Goal: Task Accomplishment & Management: Use online tool/utility

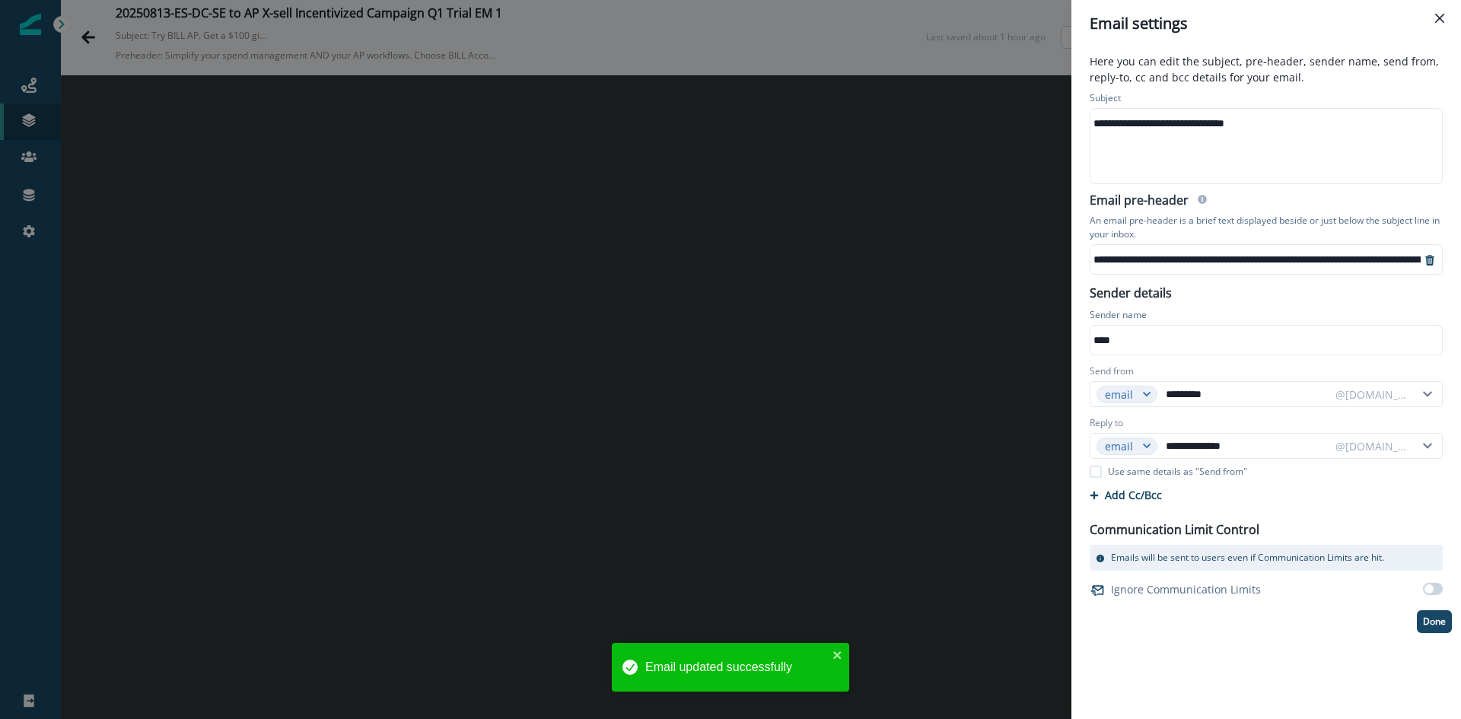
click at [1427, 627] on p "Done" at bounding box center [1434, 621] width 23 height 11
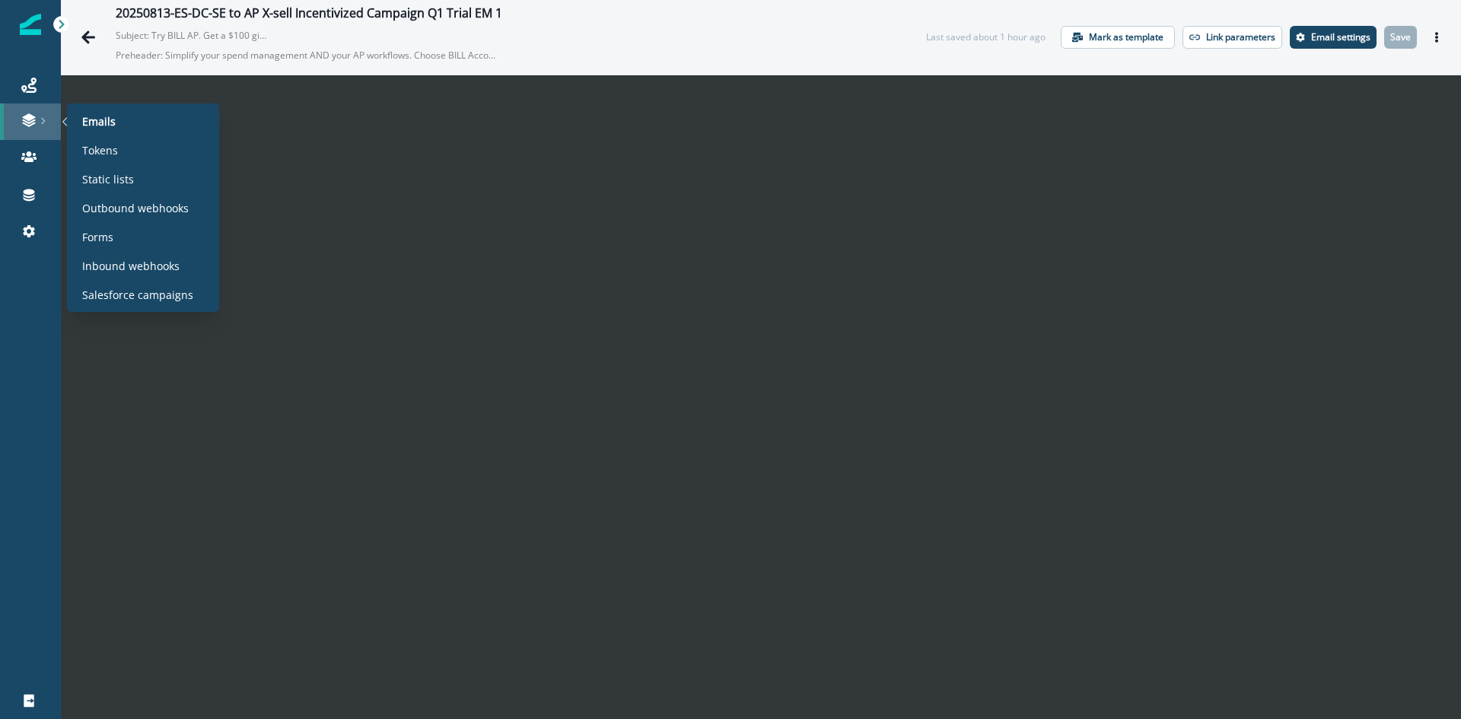
click at [32, 124] on icon at bounding box center [28, 124] width 13 height 5
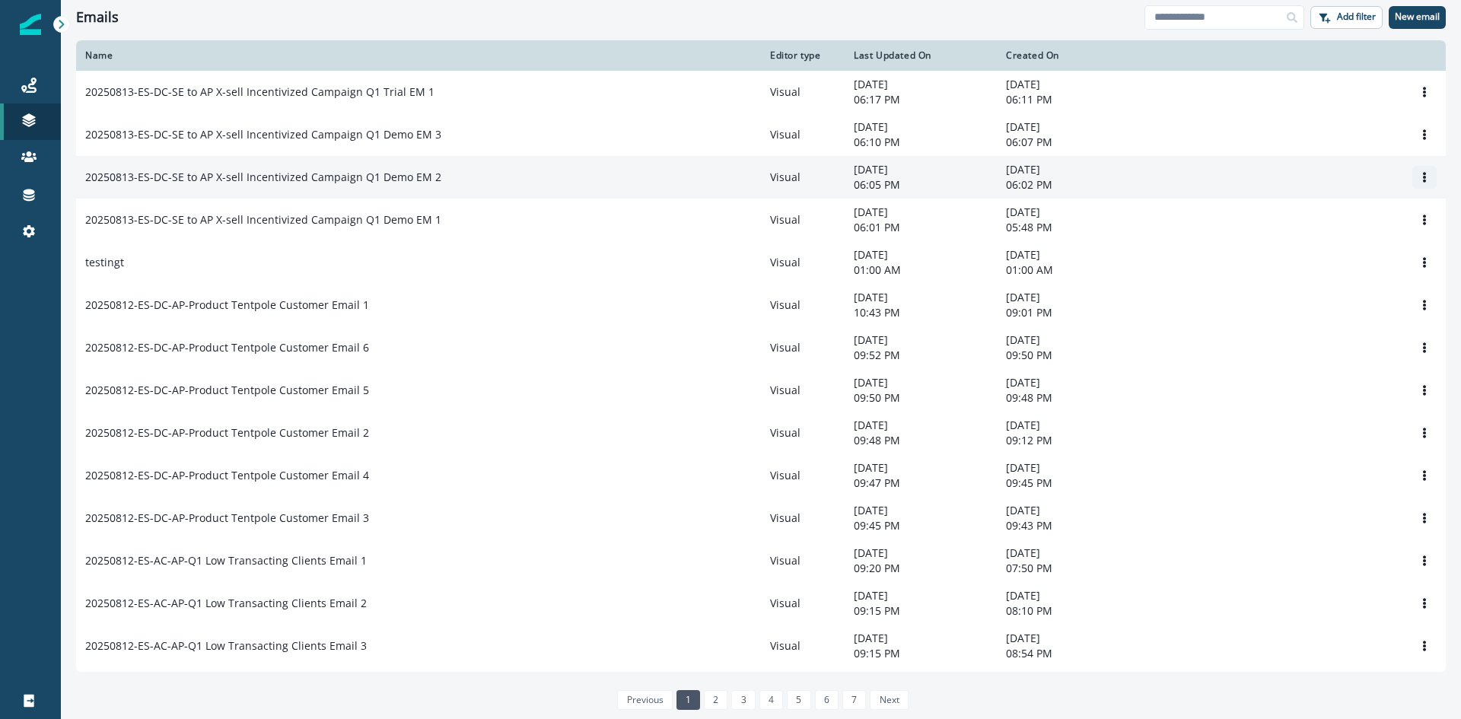
click at [1419, 180] on icon "Options" at bounding box center [1424, 177] width 11 height 11
click at [1276, 217] on button "Clone" at bounding box center [1339, 216] width 169 height 24
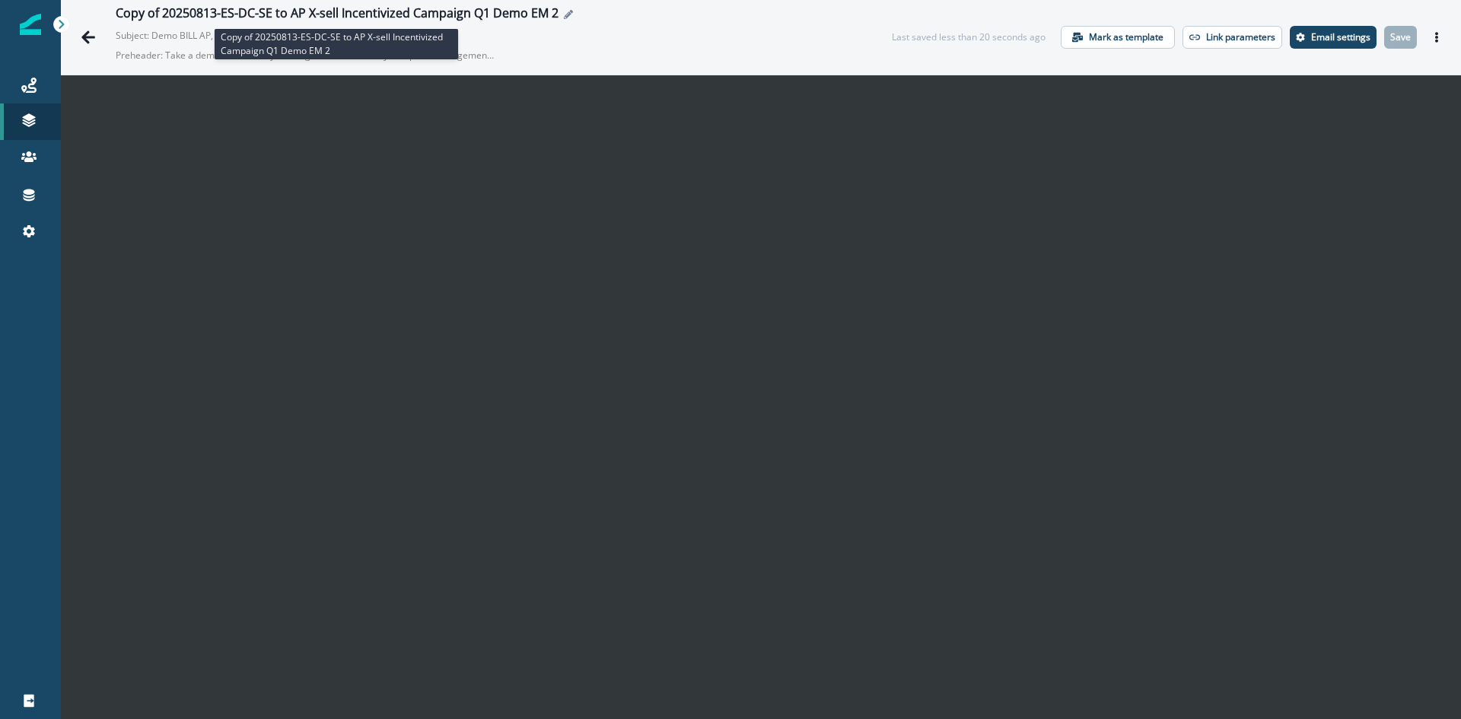
click at [542, 20] on div "Copy of 20250813-ES-DC-SE to AP X-sell Incentivized Campaign Q1 Demo EM 2" at bounding box center [337, 14] width 443 height 17
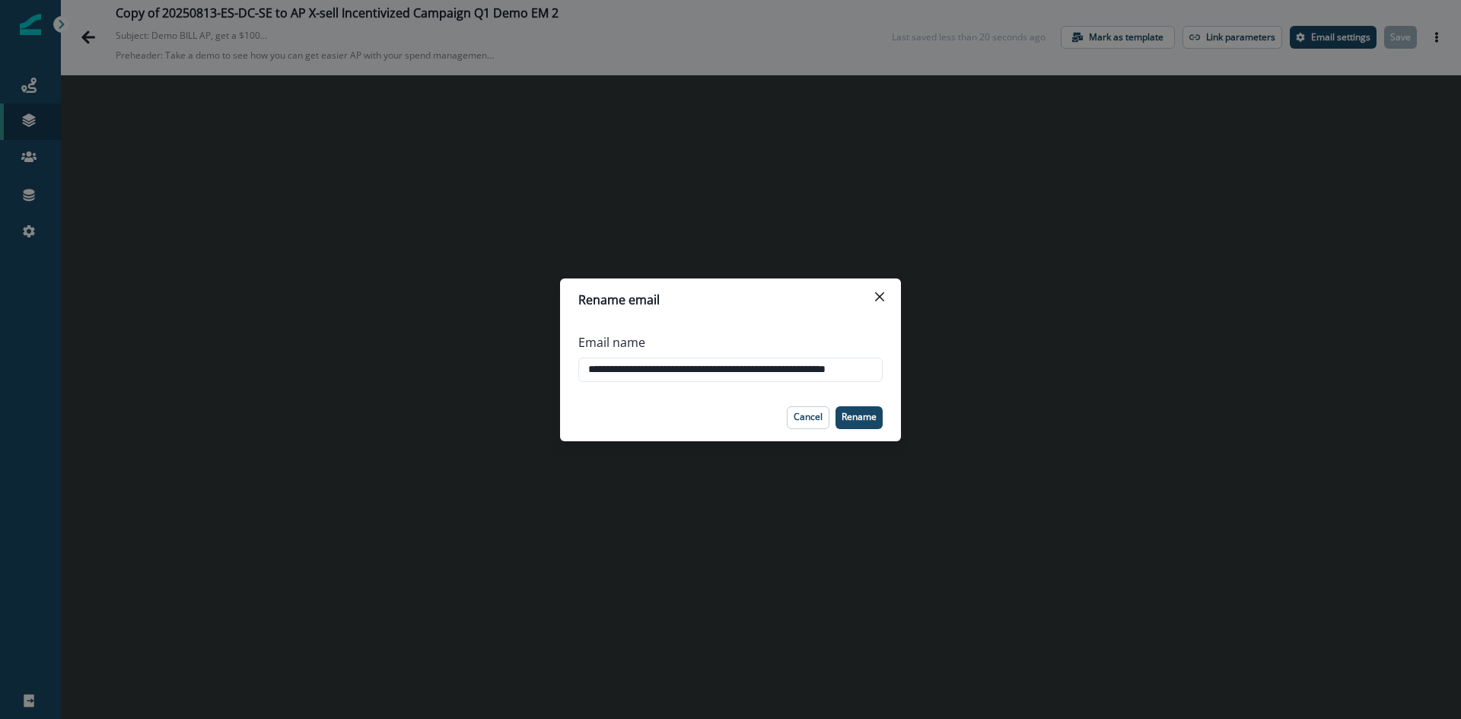
scroll to position [0, 37]
type input "**********"
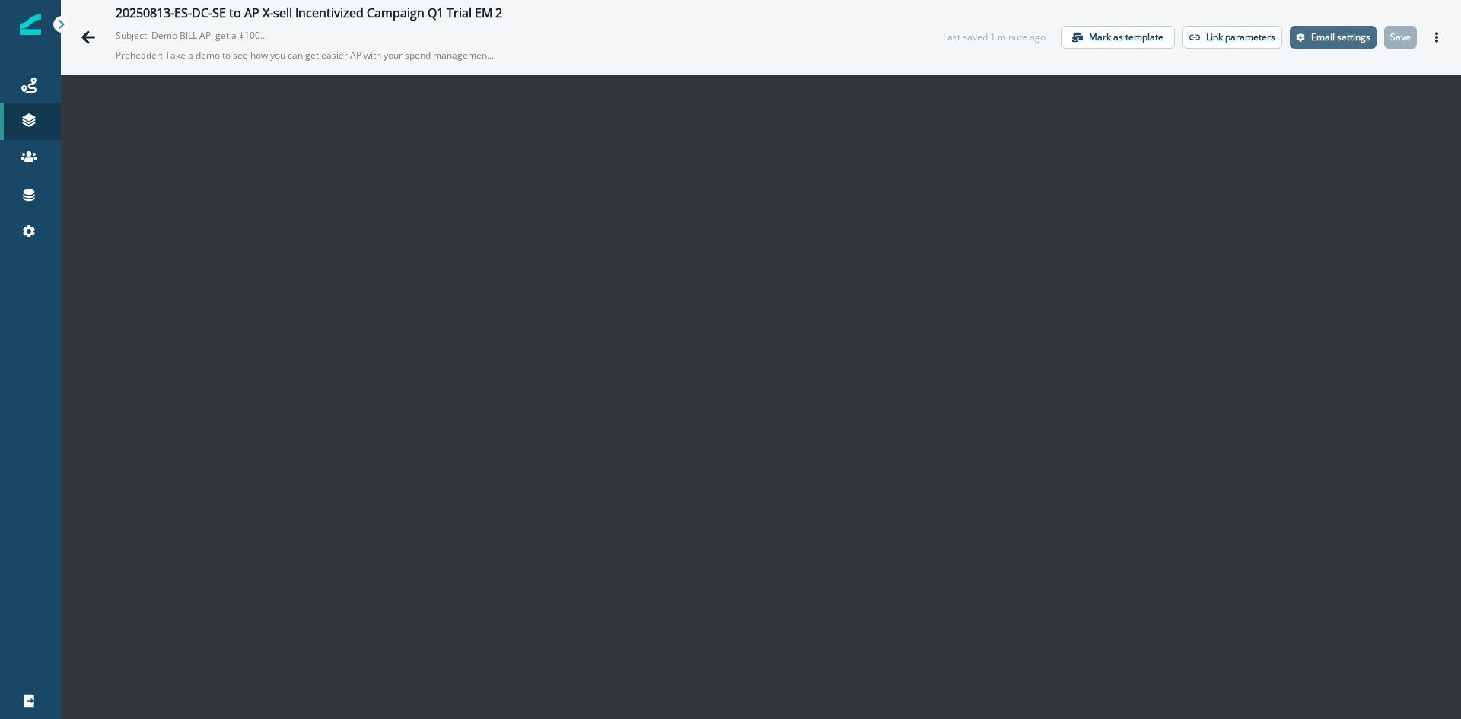
click at [1320, 34] on p "Email settings" at bounding box center [1340, 37] width 59 height 11
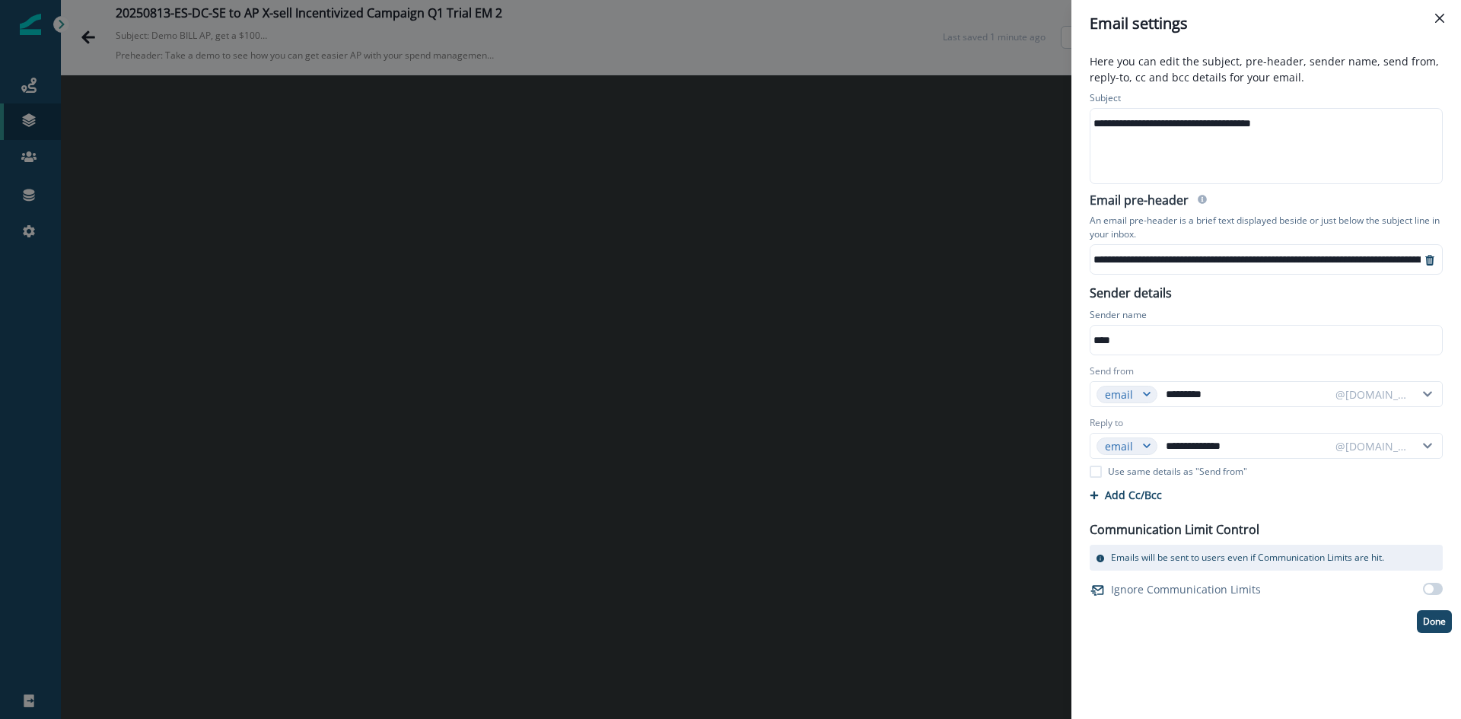
click at [1143, 141] on div "**********" at bounding box center [1264, 146] width 349 height 75
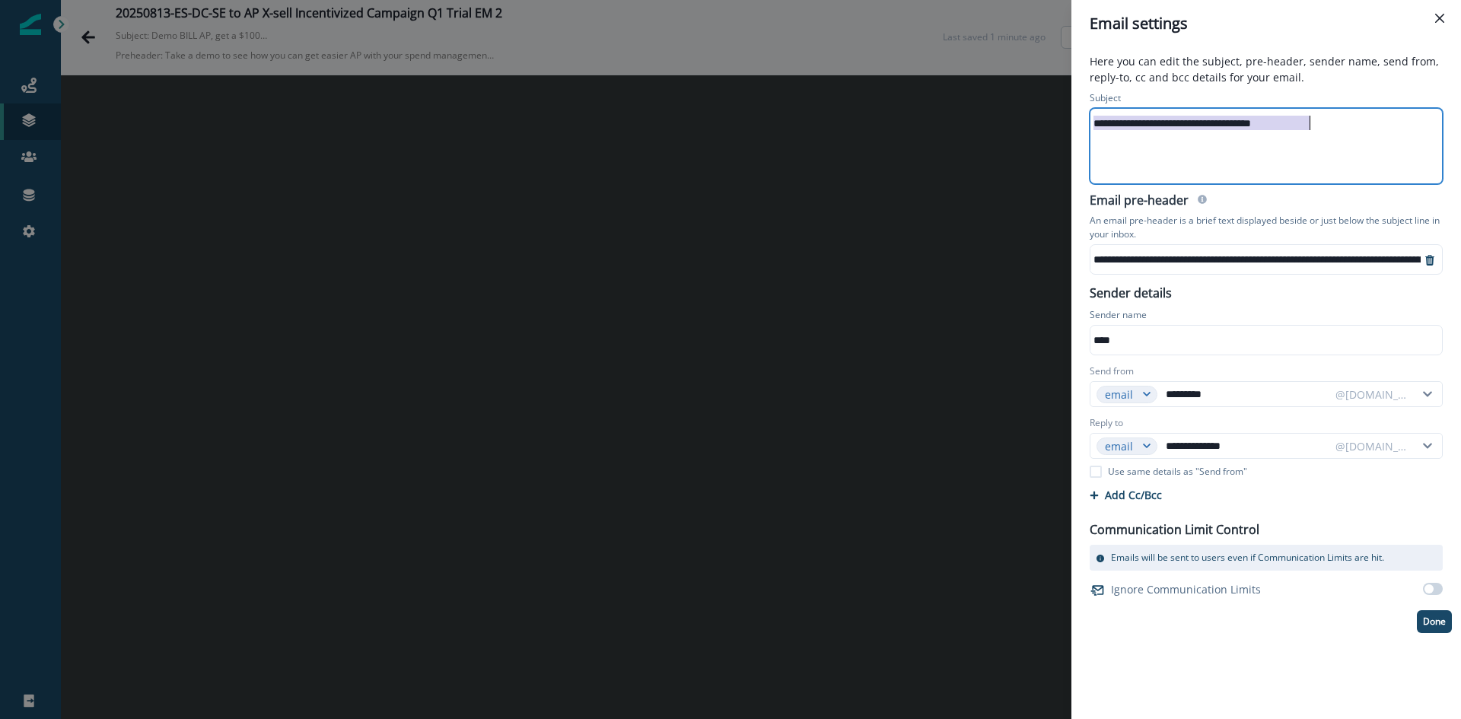
click at [1143, 141] on div "**********" at bounding box center [1264, 146] width 349 height 75
click at [1171, 257] on div "**********" at bounding box center [1361, 259] width 542 height 23
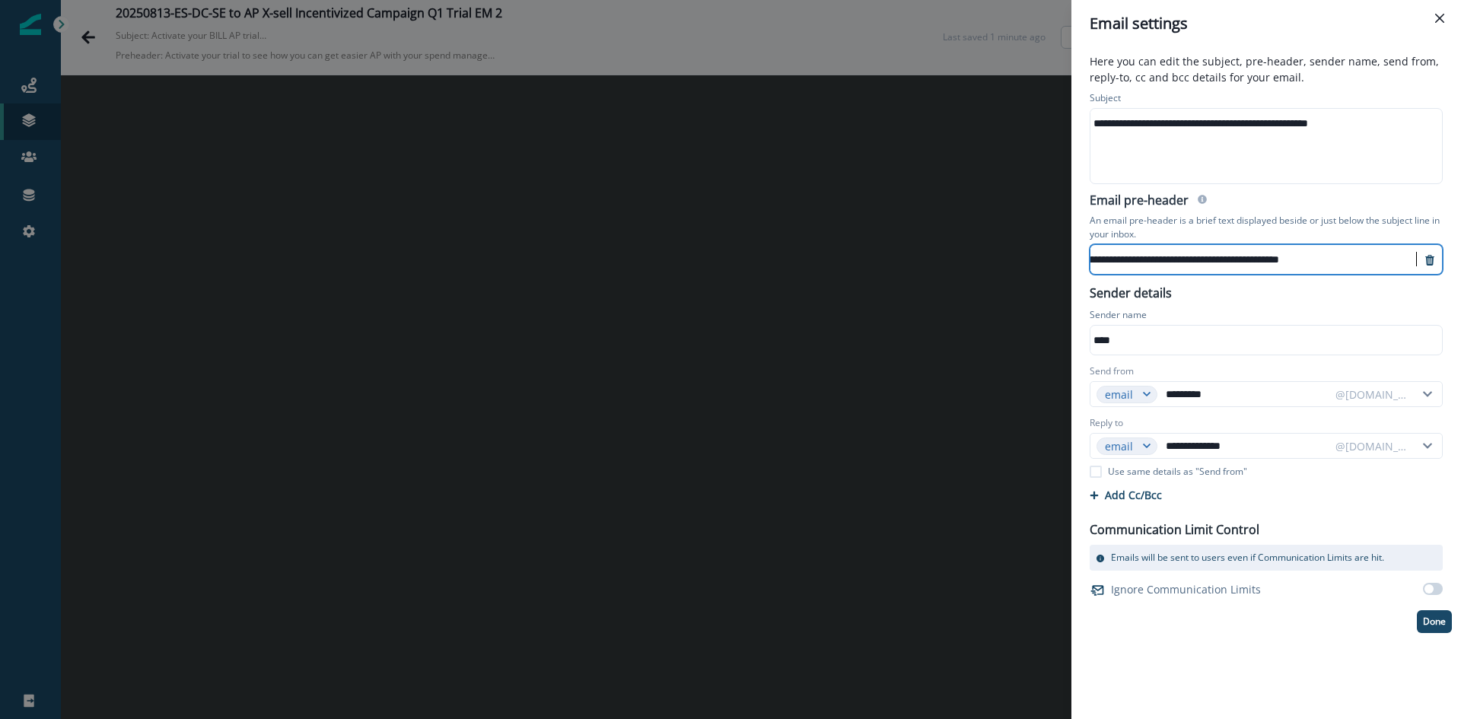
scroll to position [8, 246]
click at [1449, 623] on button "Done" at bounding box center [1433, 621] width 35 height 23
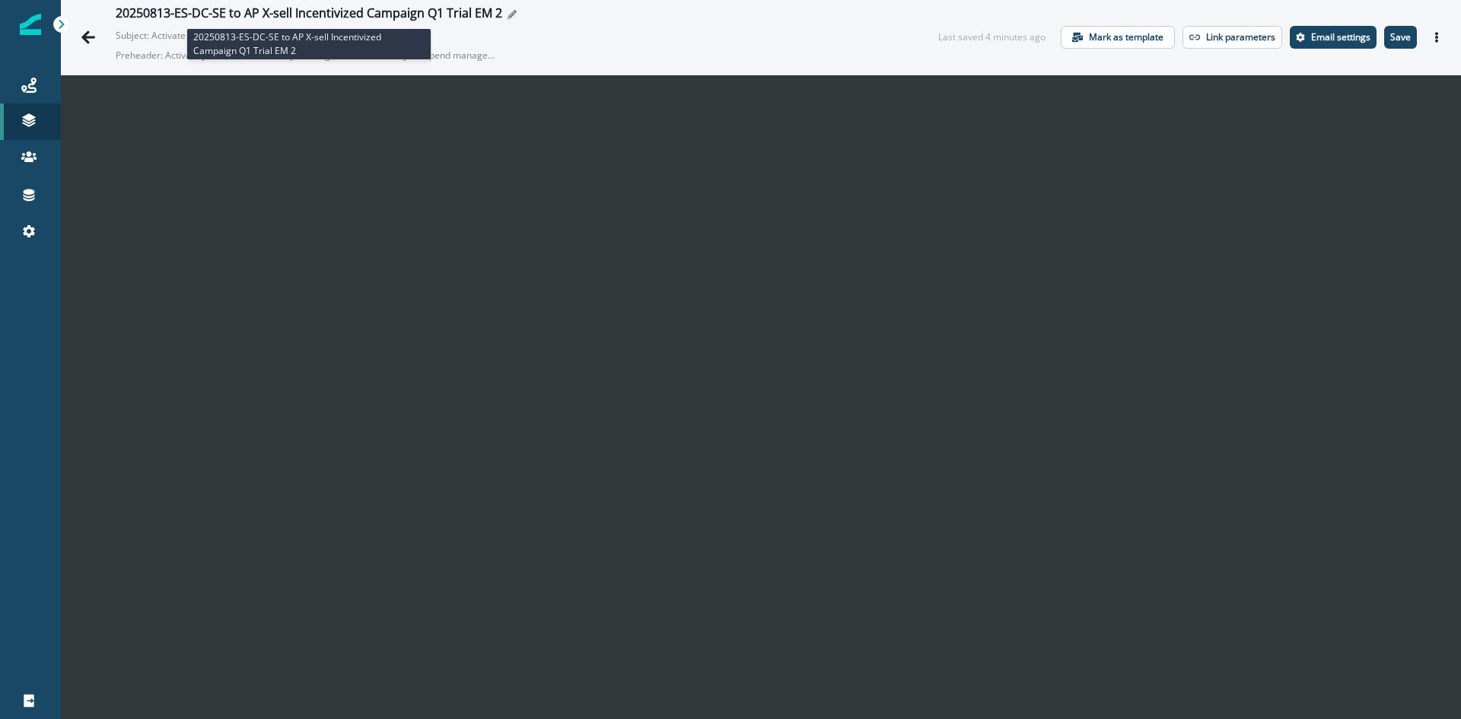
click at [443, 13] on div "20250813-ES-DC-SE to AP X-sell Incentivized Campaign Q1 Trial EM 2" at bounding box center [309, 14] width 386 height 17
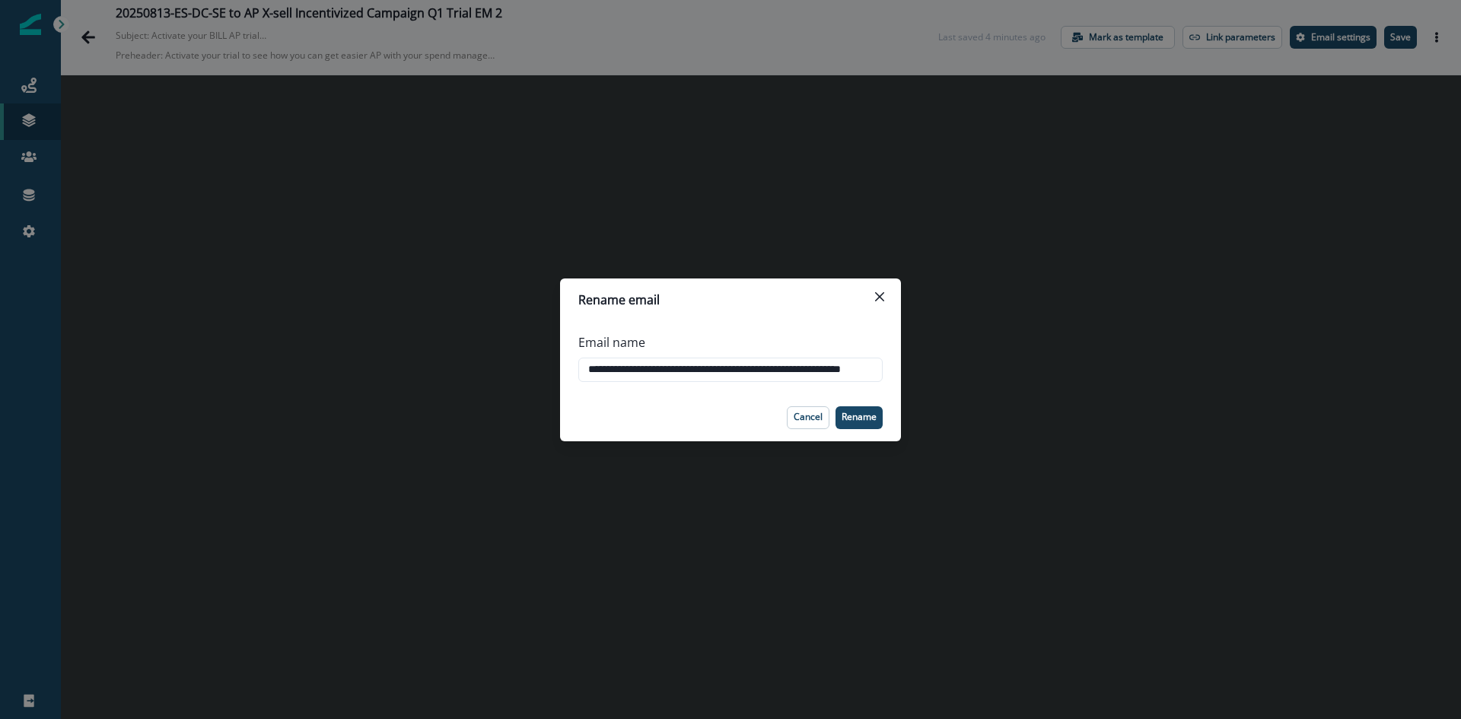
scroll to position [0, 0]
click at [825, 412] on button "Cancel" at bounding box center [808, 417] width 43 height 23
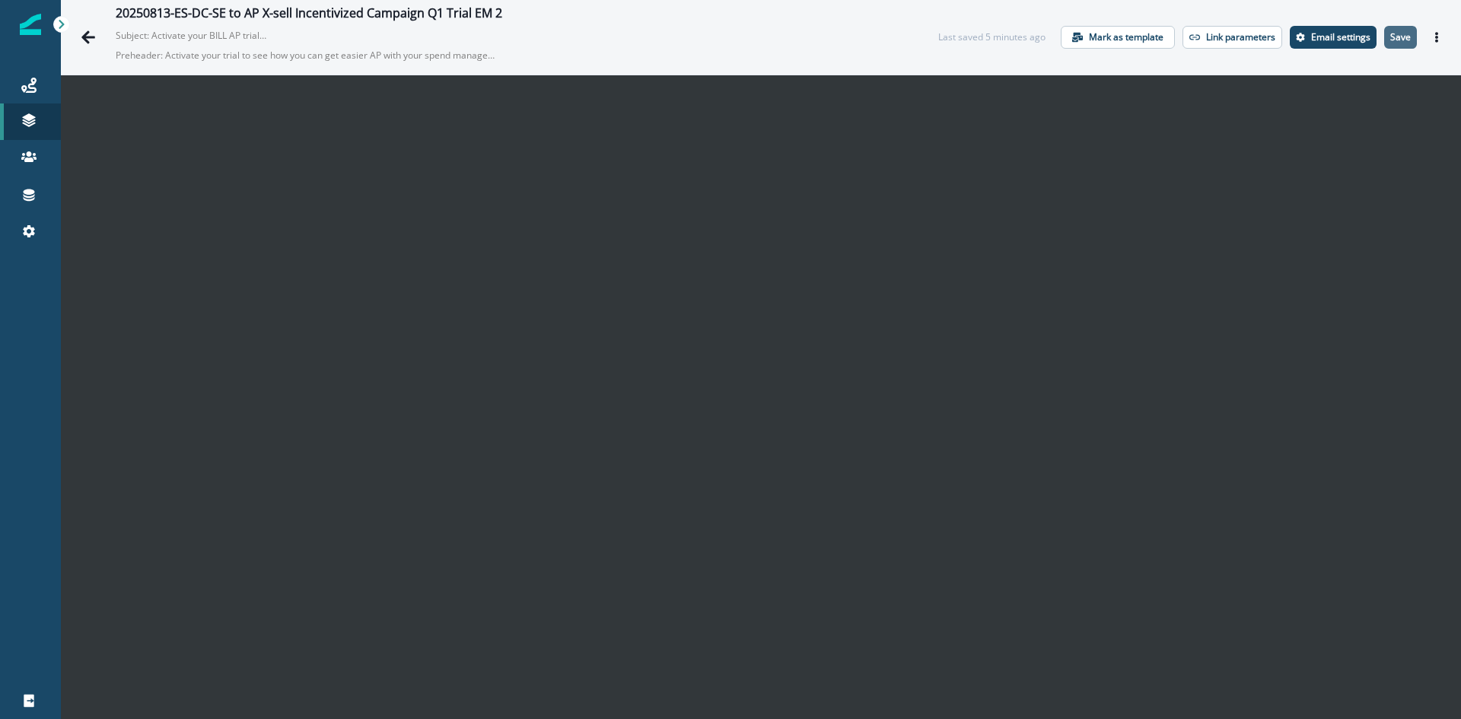
click at [1390, 37] on p "Save" at bounding box center [1400, 37] width 21 height 11
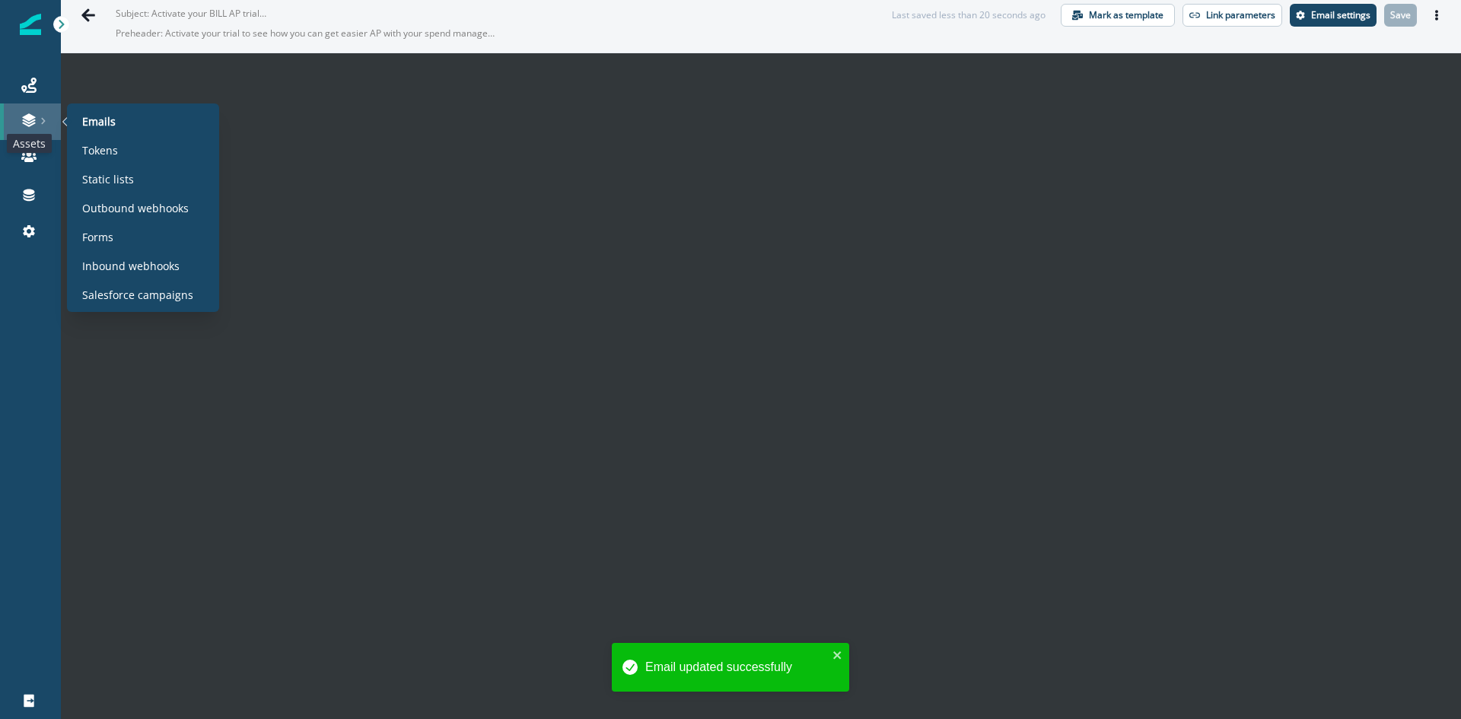
click at [27, 116] on icon at bounding box center [28, 117] width 13 height 8
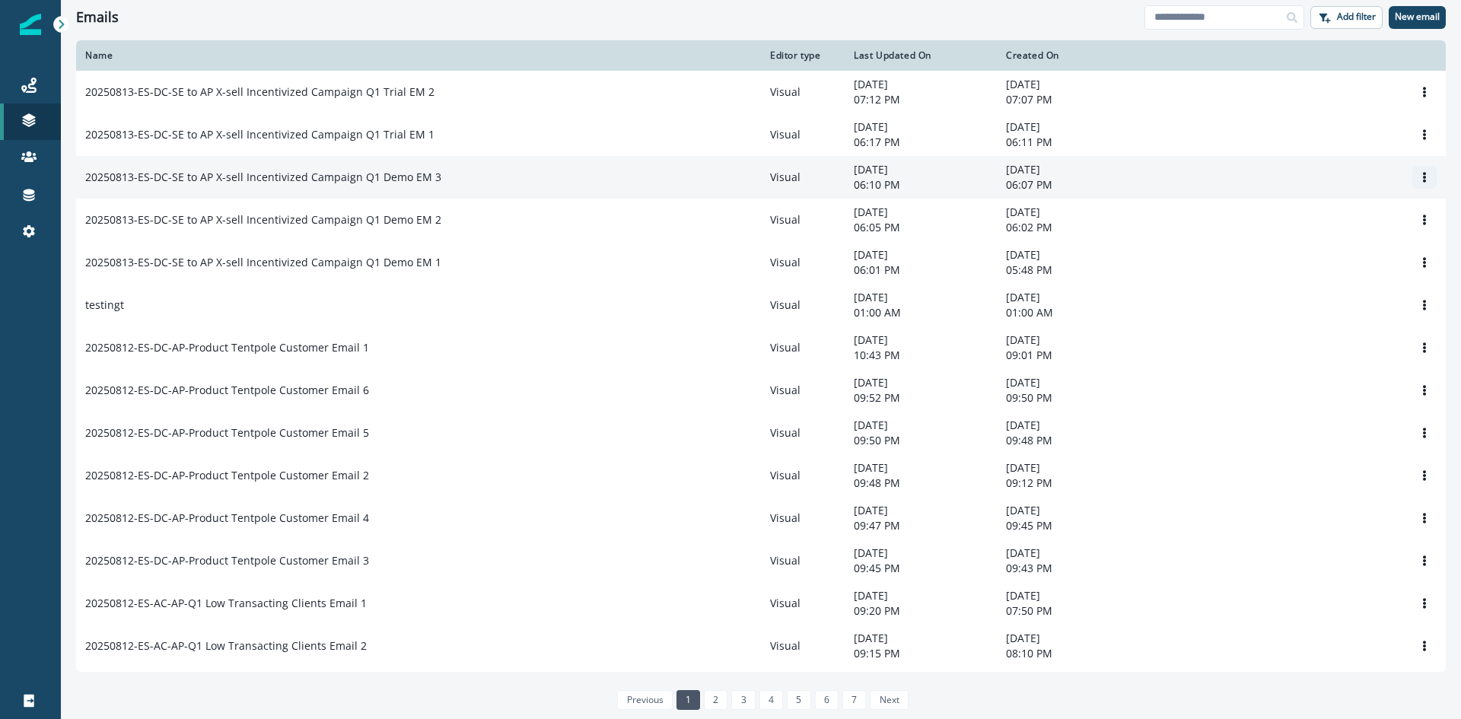
click at [1419, 180] on icon "Options" at bounding box center [1424, 177] width 11 height 11
click at [1299, 211] on button "Clone" at bounding box center [1339, 216] width 169 height 24
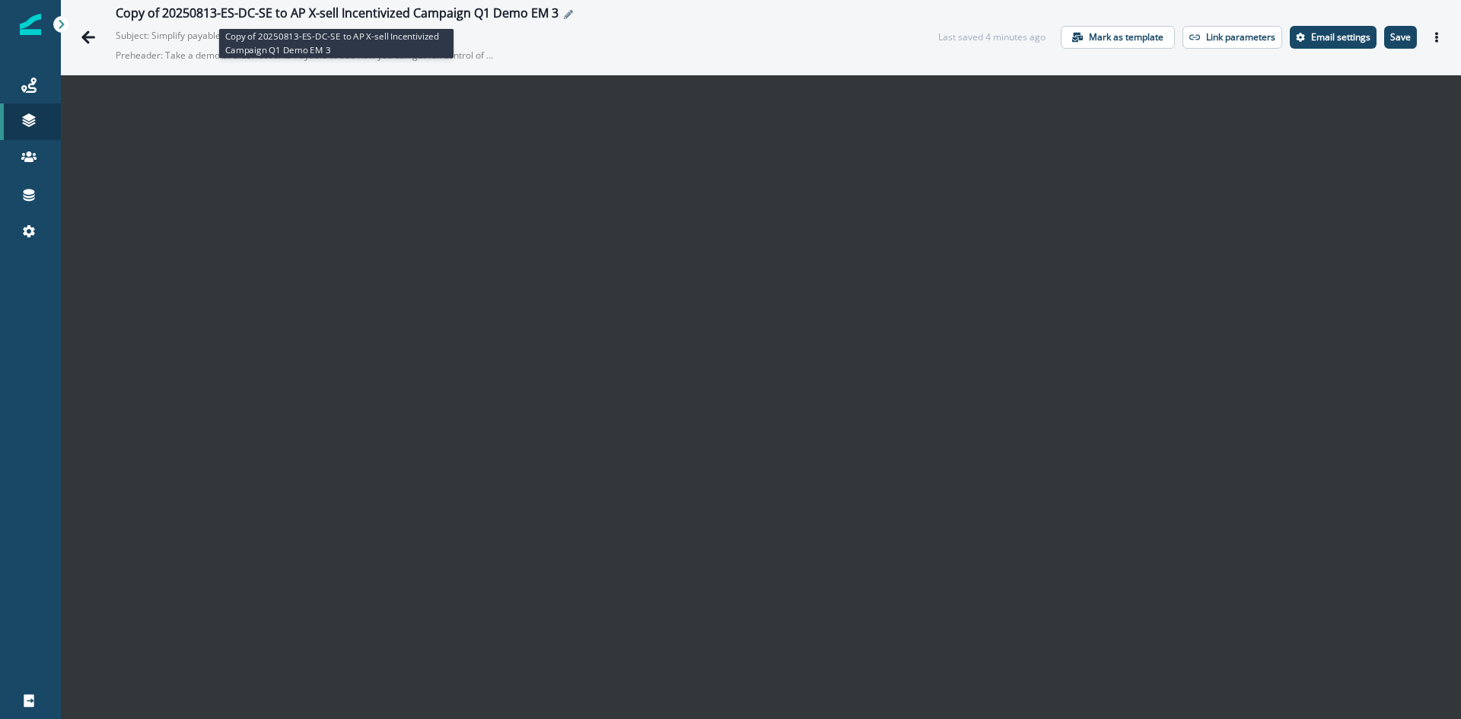
click at [368, 21] on div "Copy of 20250813-ES-DC-SE to AP X-sell Incentivized Campaign Q1 Demo EM 3" at bounding box center [337, 14] width 443 height 17
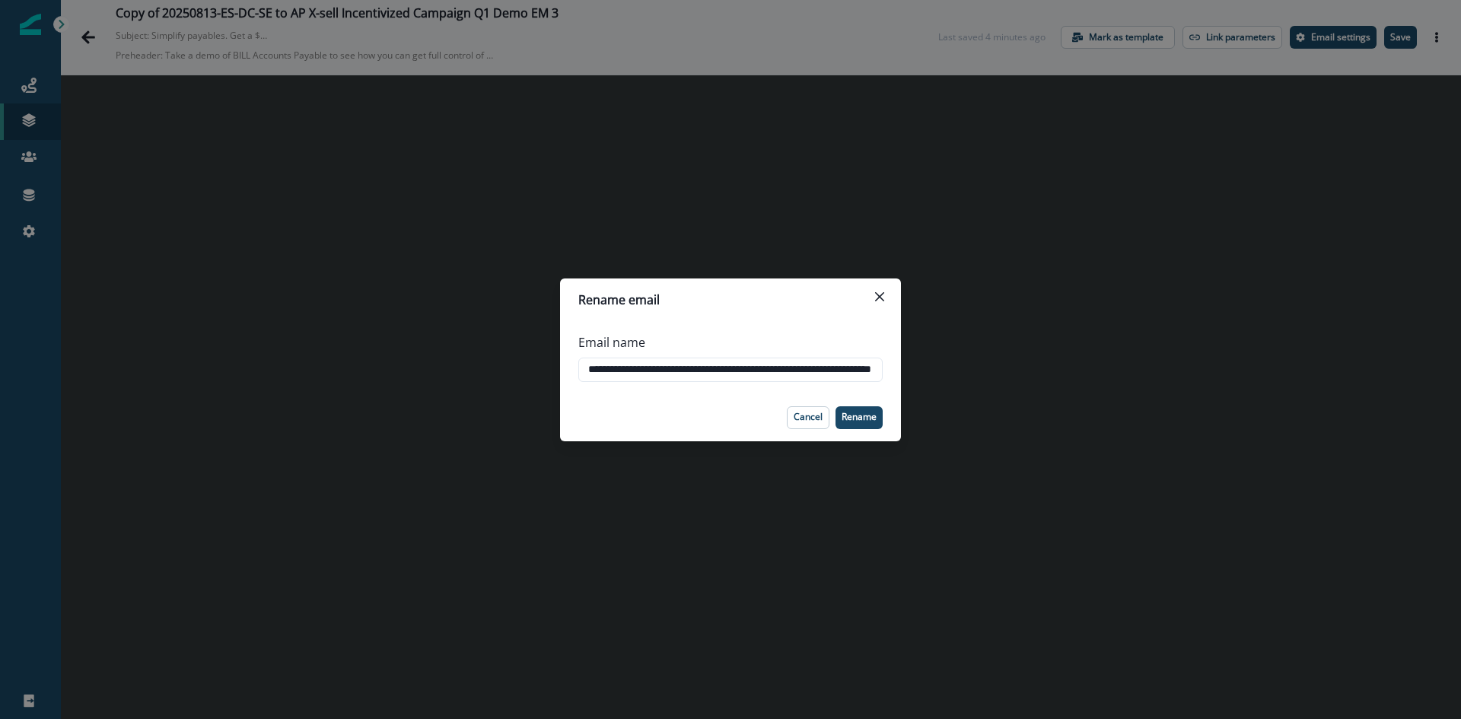
type input "**********"
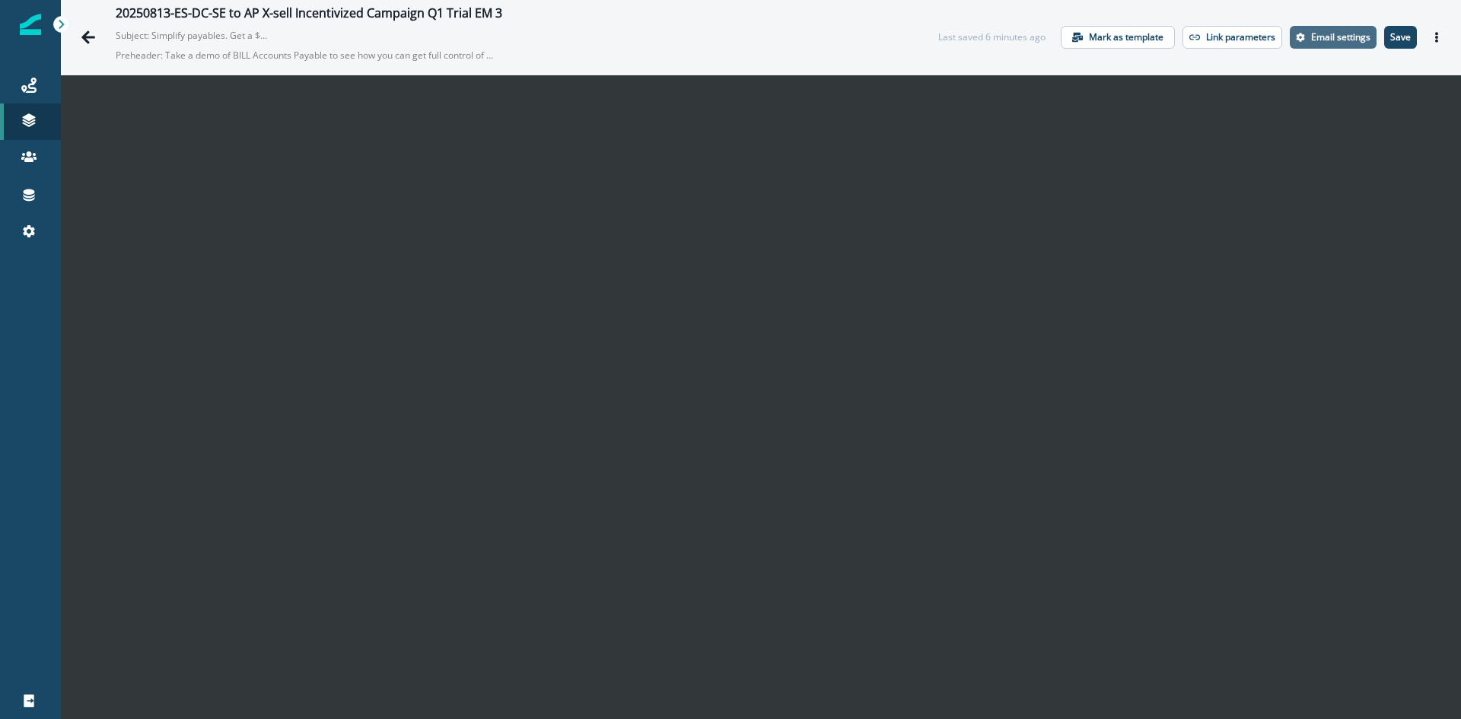
click at [1346, 30] on button "Email settings" at bounding box center [1332, 37] width 87 height 23
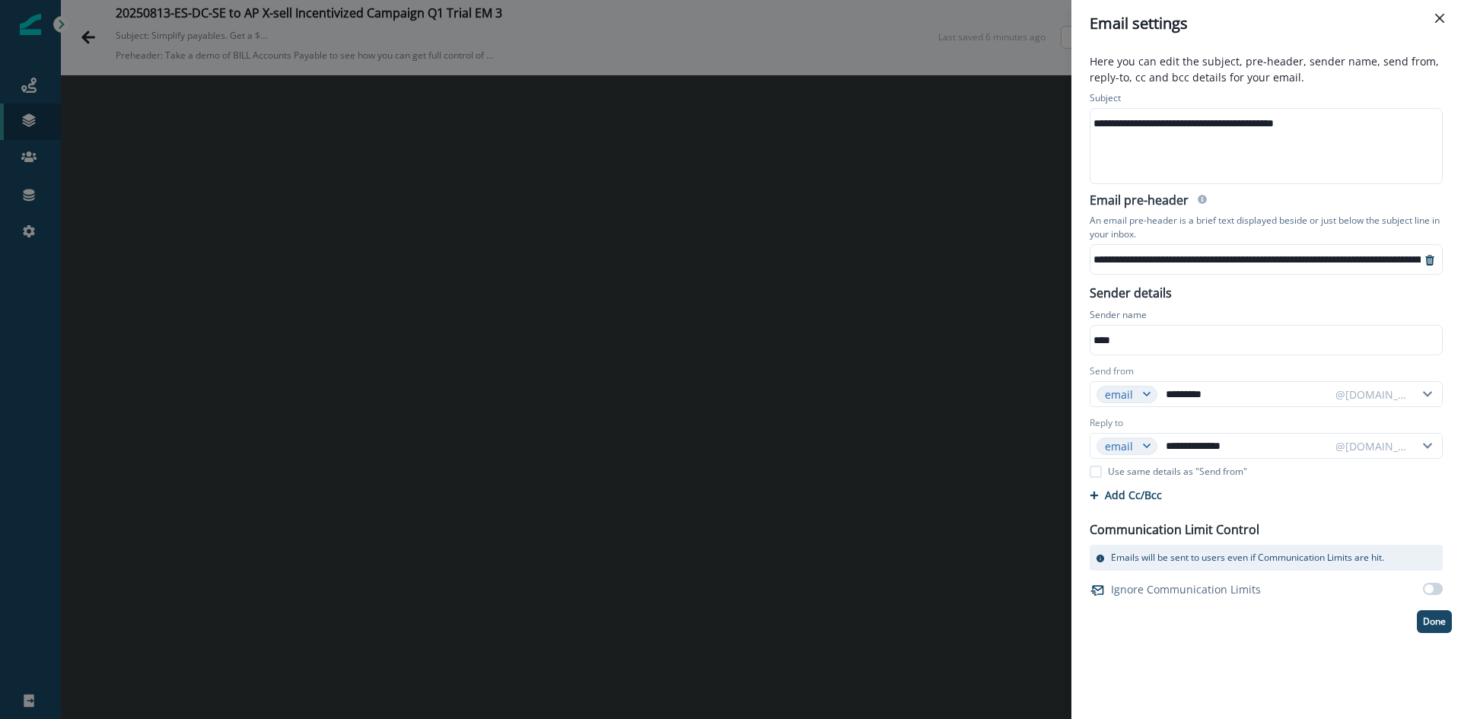
click at [1175, 167] on div "**********" at bounding box center [1264, 146] width 349 height 75
click at [1178, 257] on div "**********" at bounding box center [1420, 259] width 660 height 23
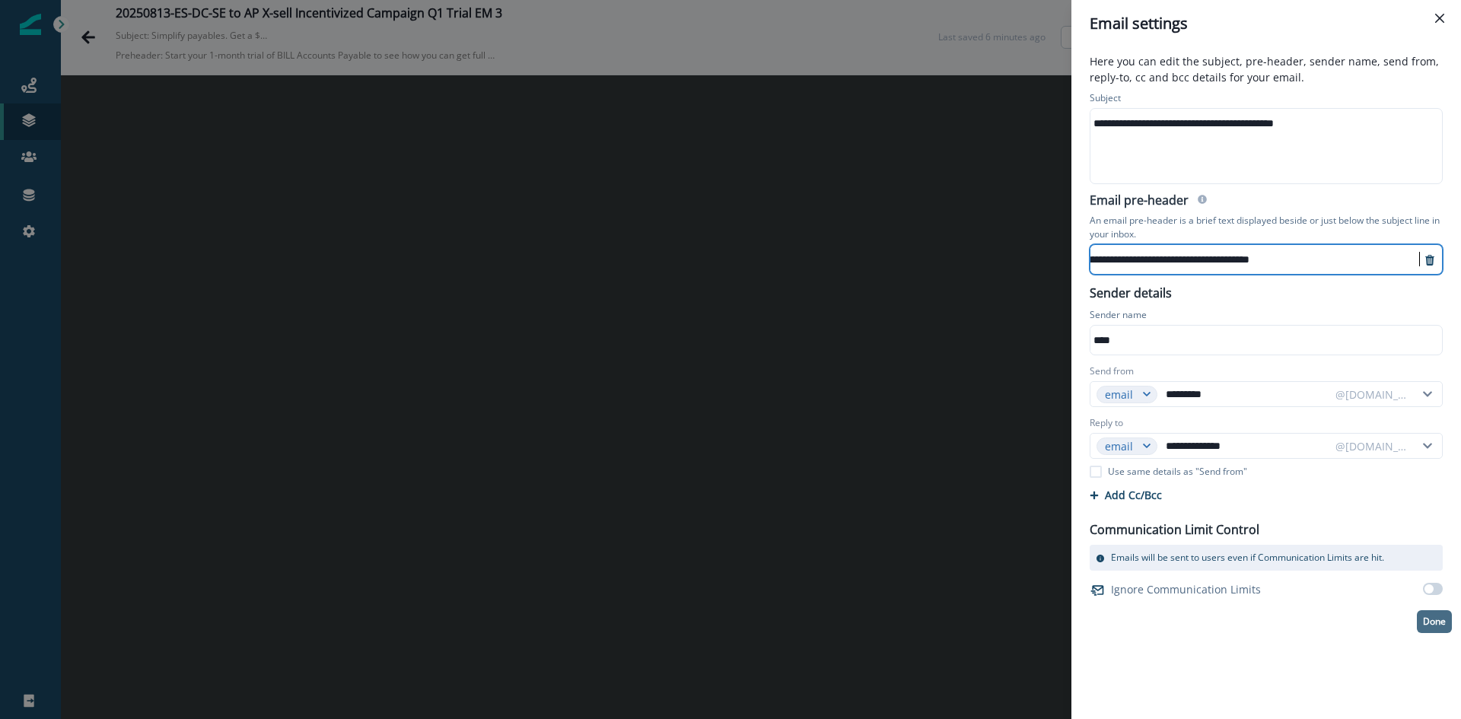
click at [1429, 622] on p "Done" at bounding box center [1434, 621] width 23 height 11
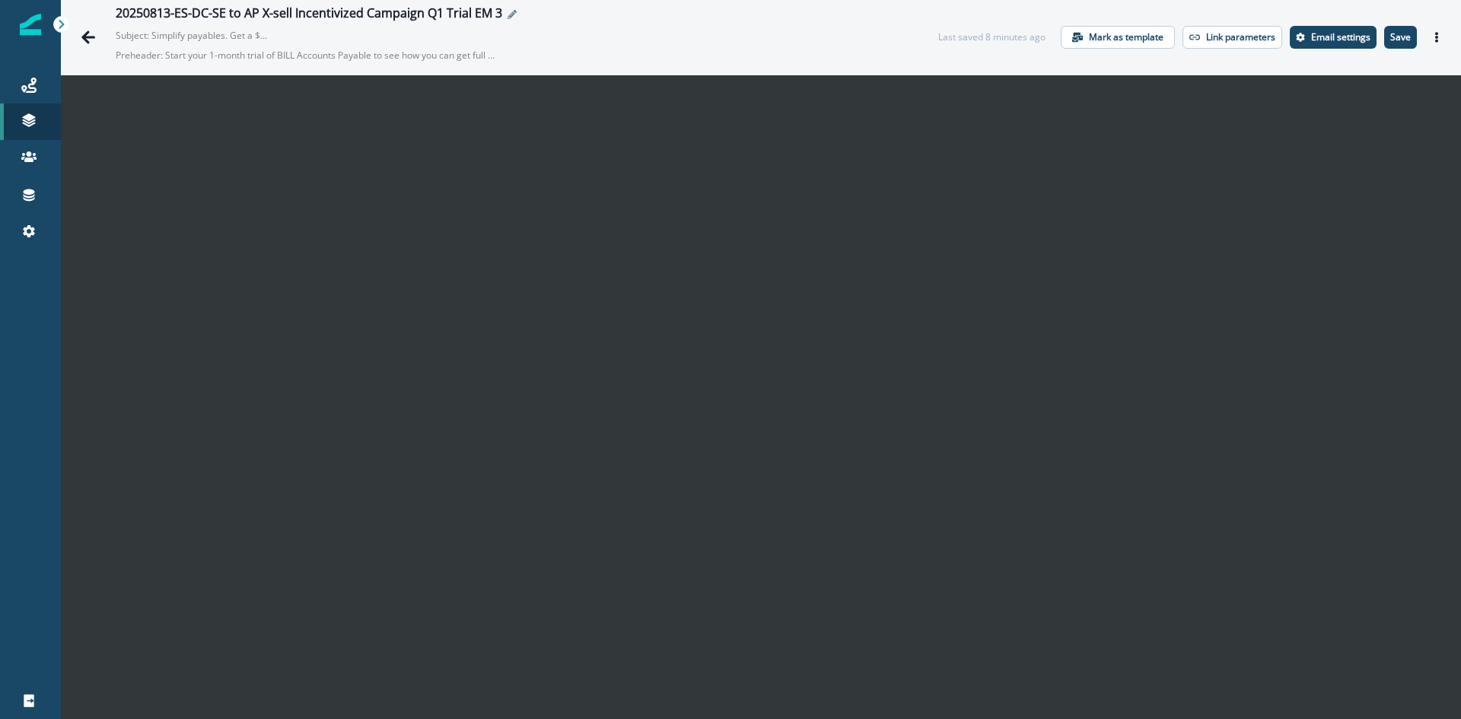
scroll to position [22, 0]
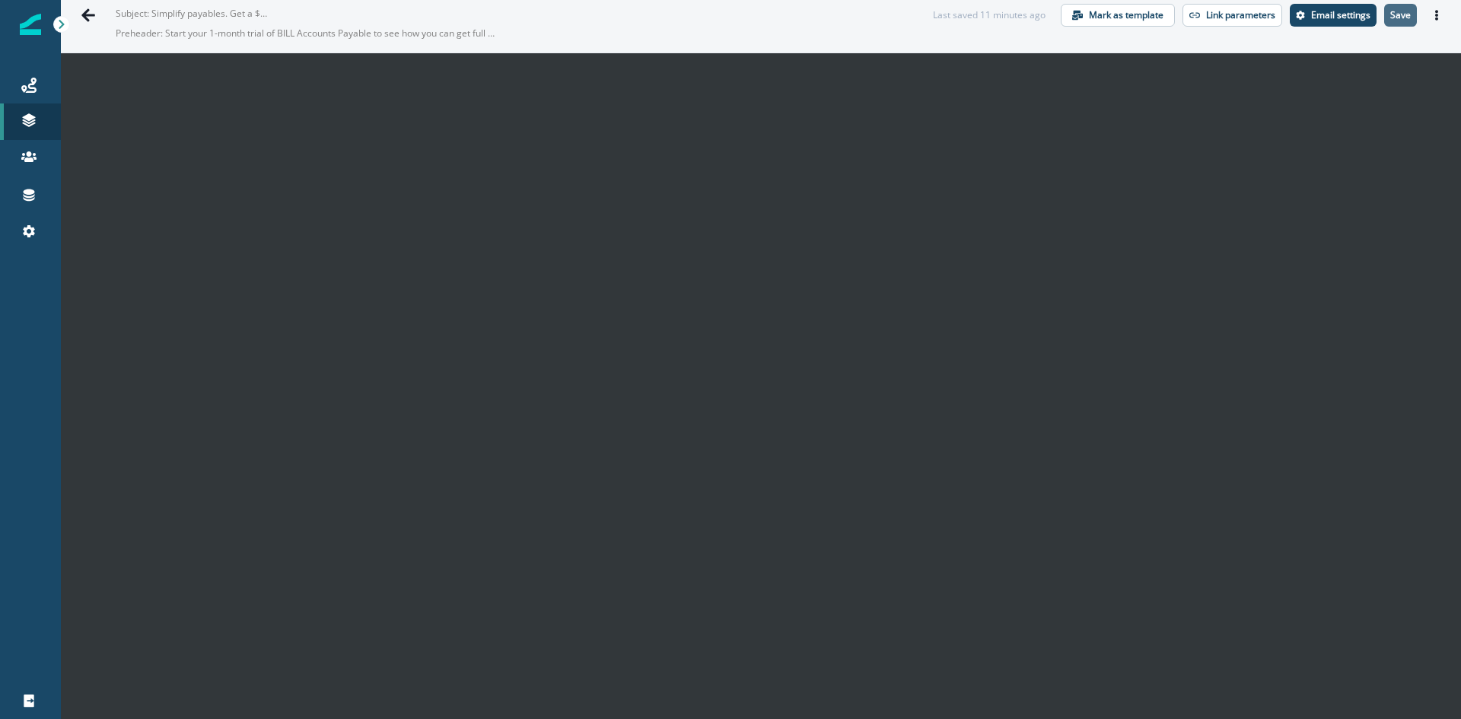
click at [1395, 10] on p "Save" at bounding box center [1400, 15] width 21 height 11
drag, startPoint x: 1425, startPoint y: 14, endPoint x: 1400, endPoint y: 26, distance: 27.2
click at [1431, 14] on icon "Actions" at bounding box center [1436, 15] width 11 height 11
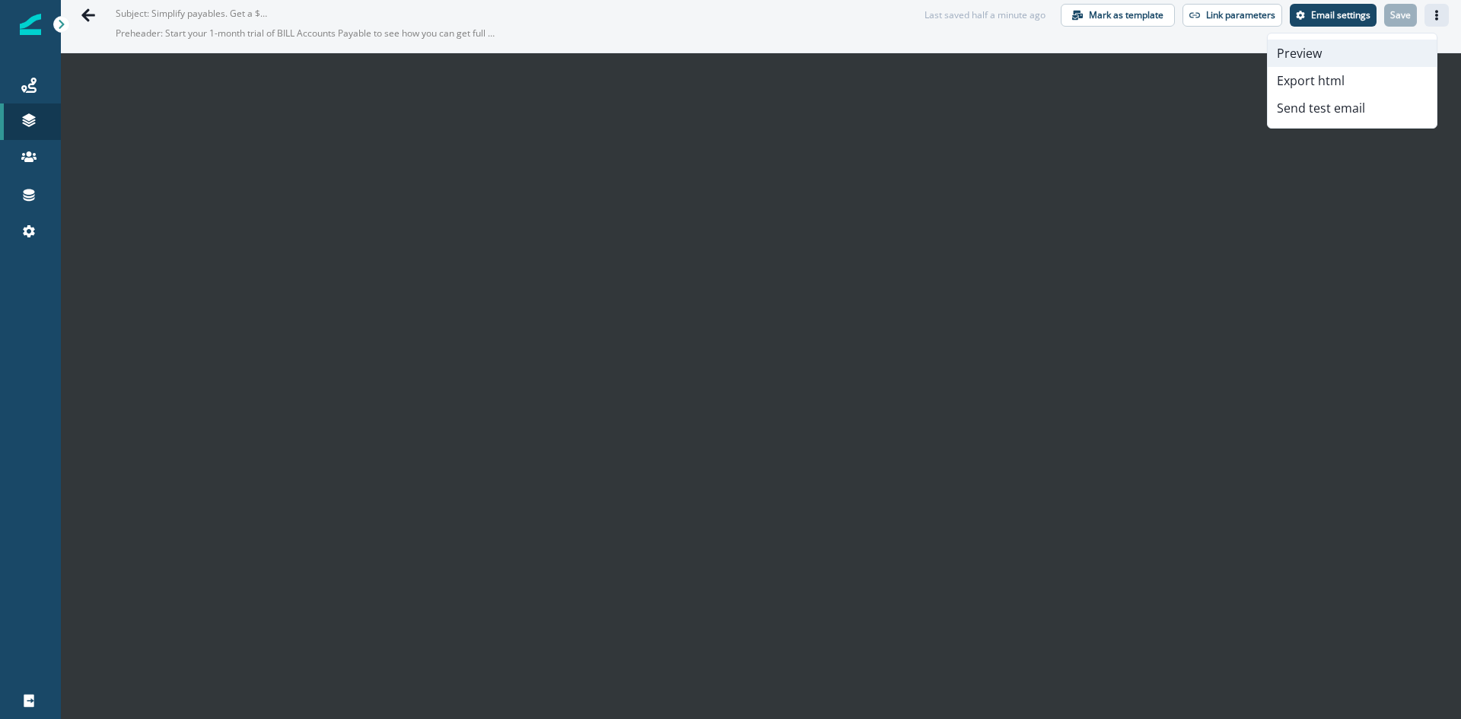
click at [1346, 47] on button "Preview" at bounding box center [1351, 53] width 169 height 27
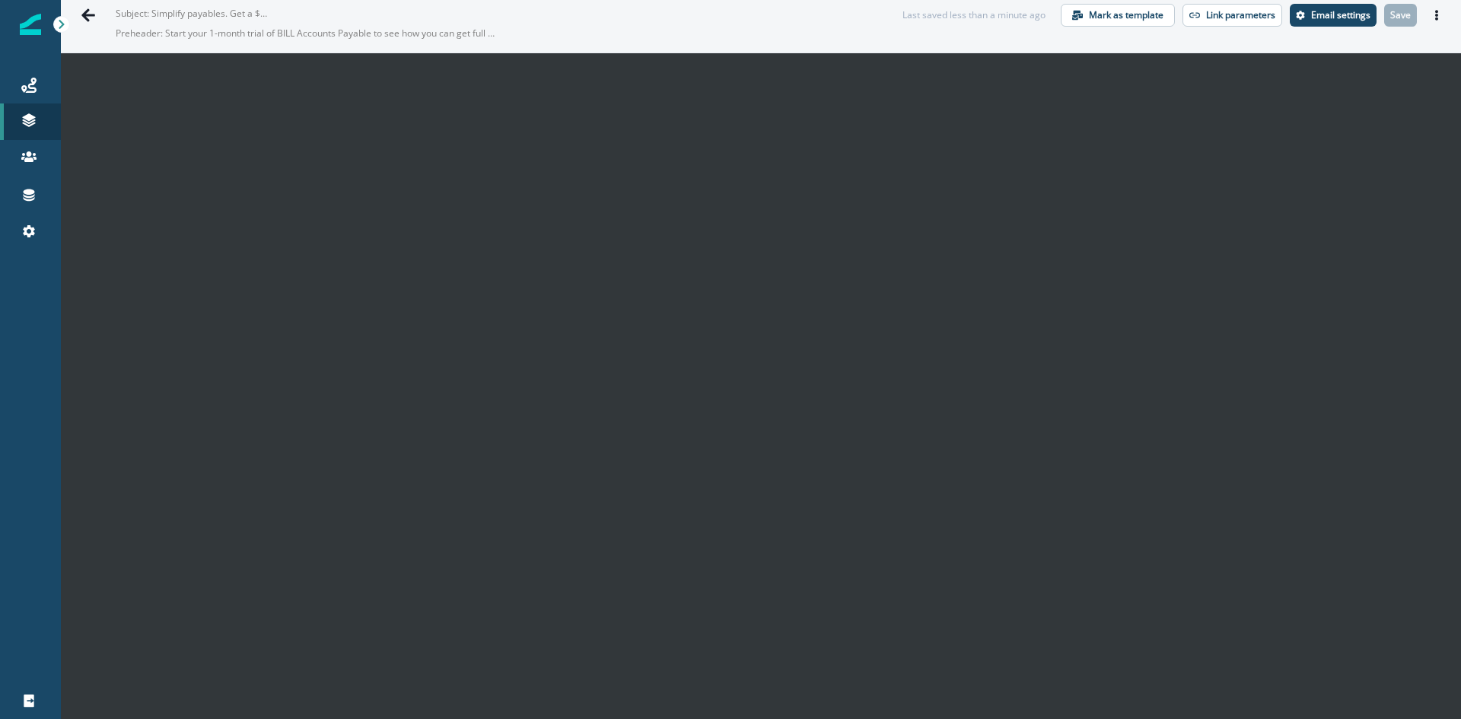
scroll to position [0, 0]
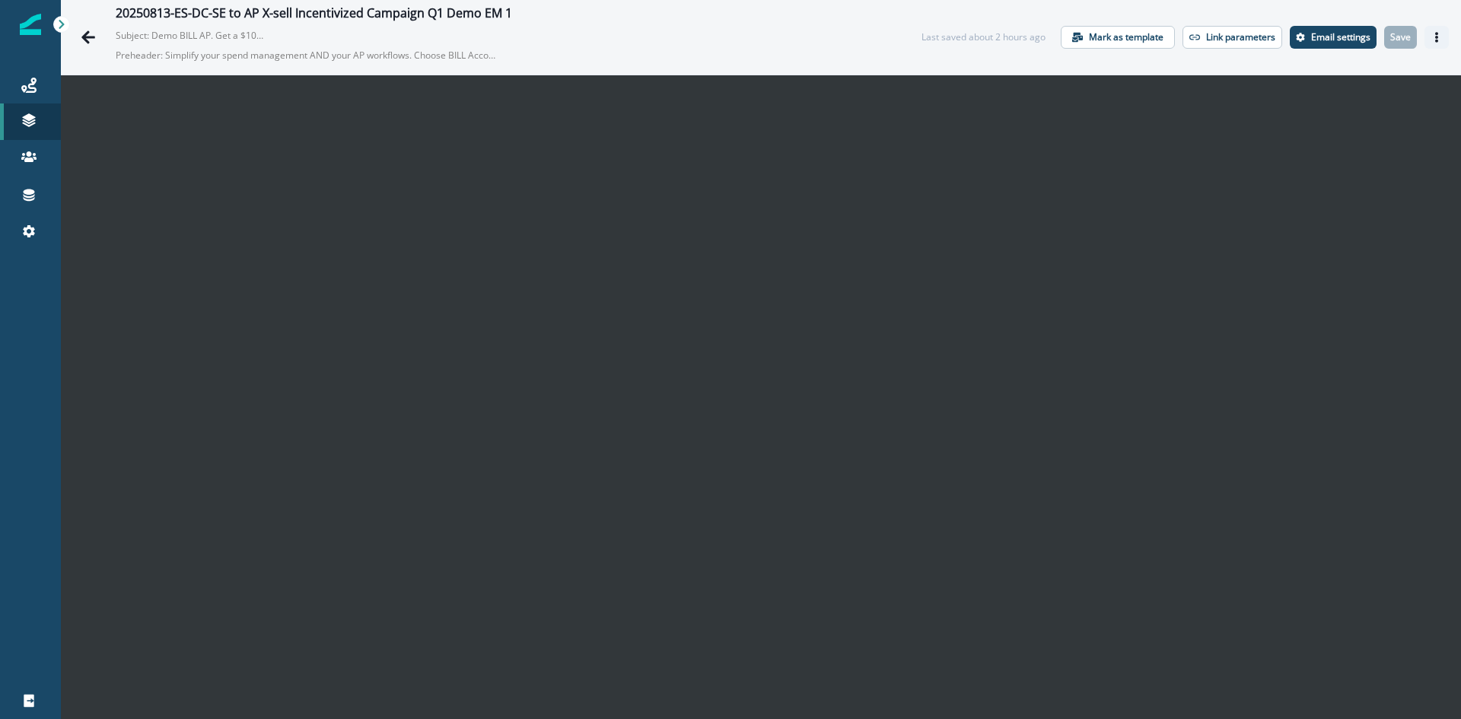
click at [1435, 34] on icon "Actions" at bounding box center [1436, 37] width 3 height 11
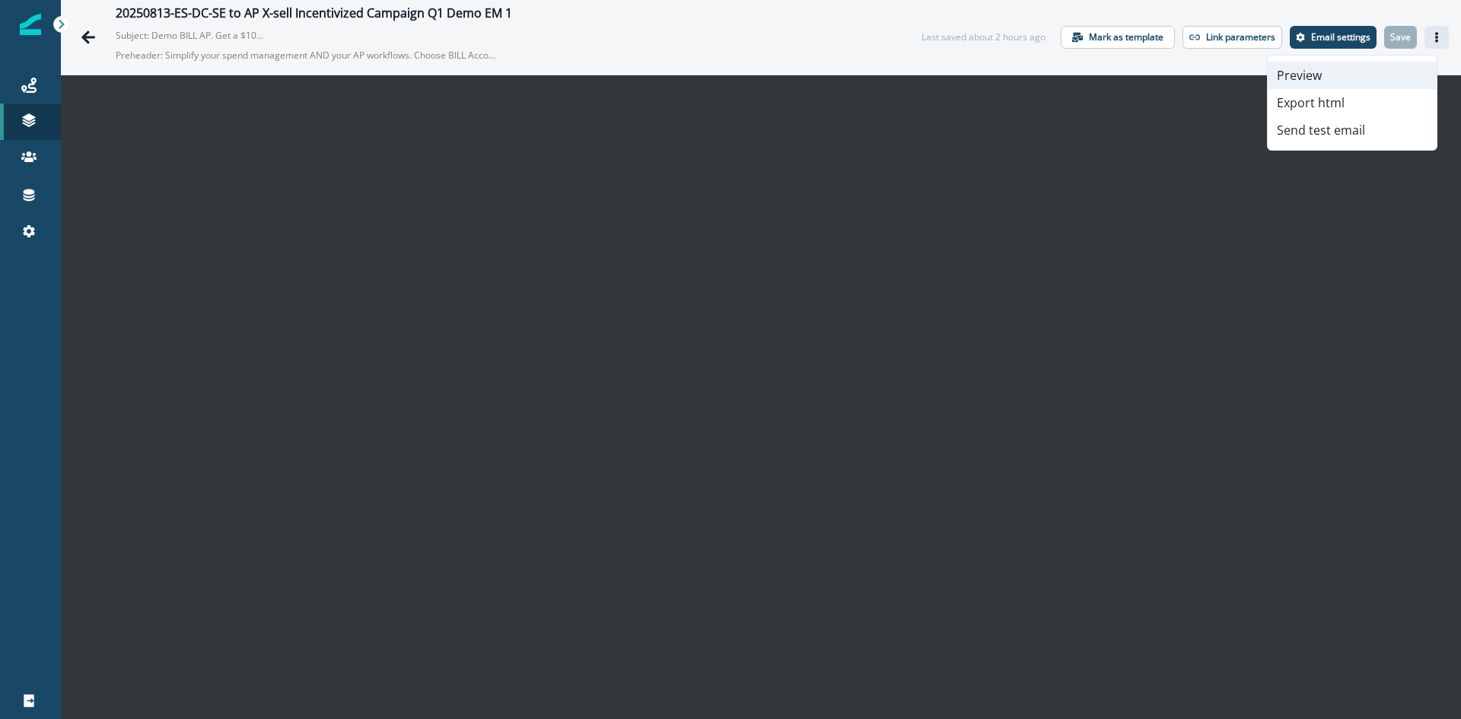
click at [1322, 71] on button "Preview" at bounding box center [1351, 75] width 169 height 27
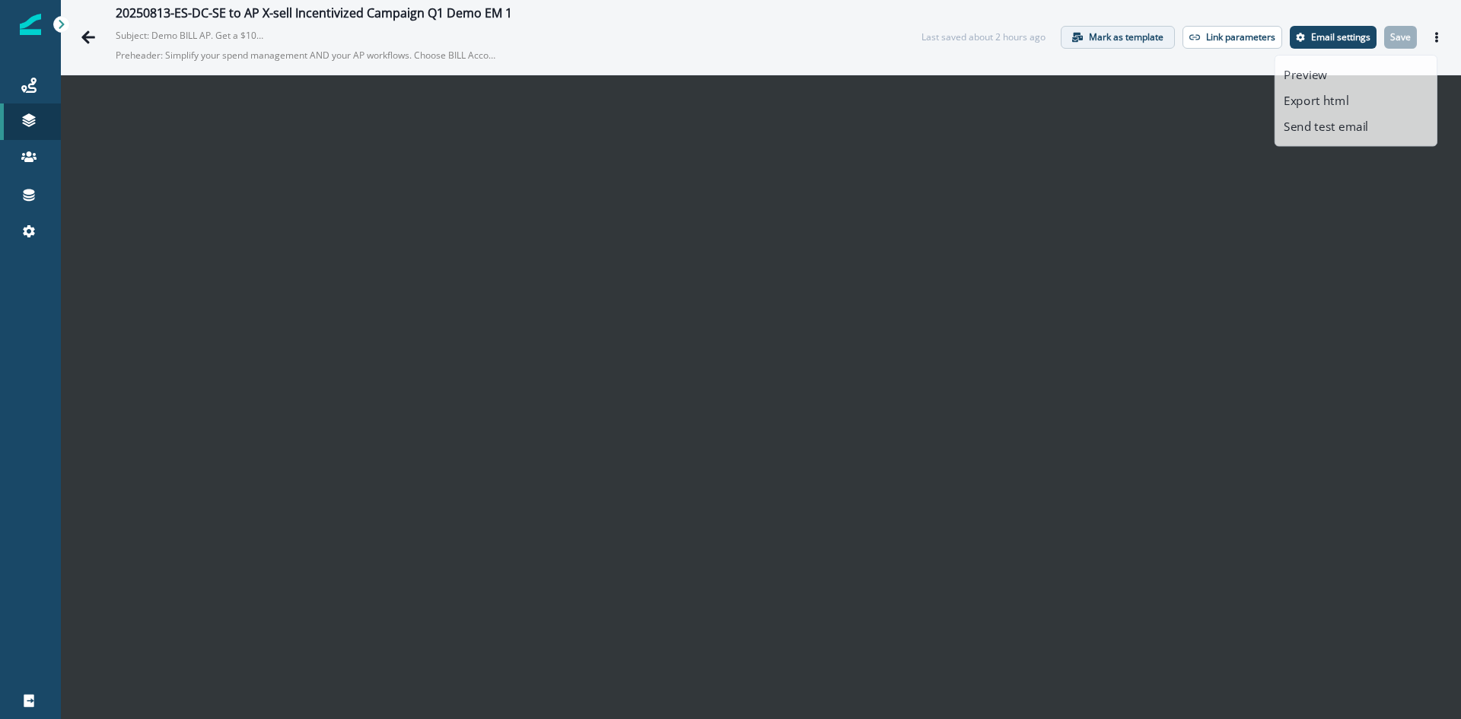
scroll to position [22, 0]
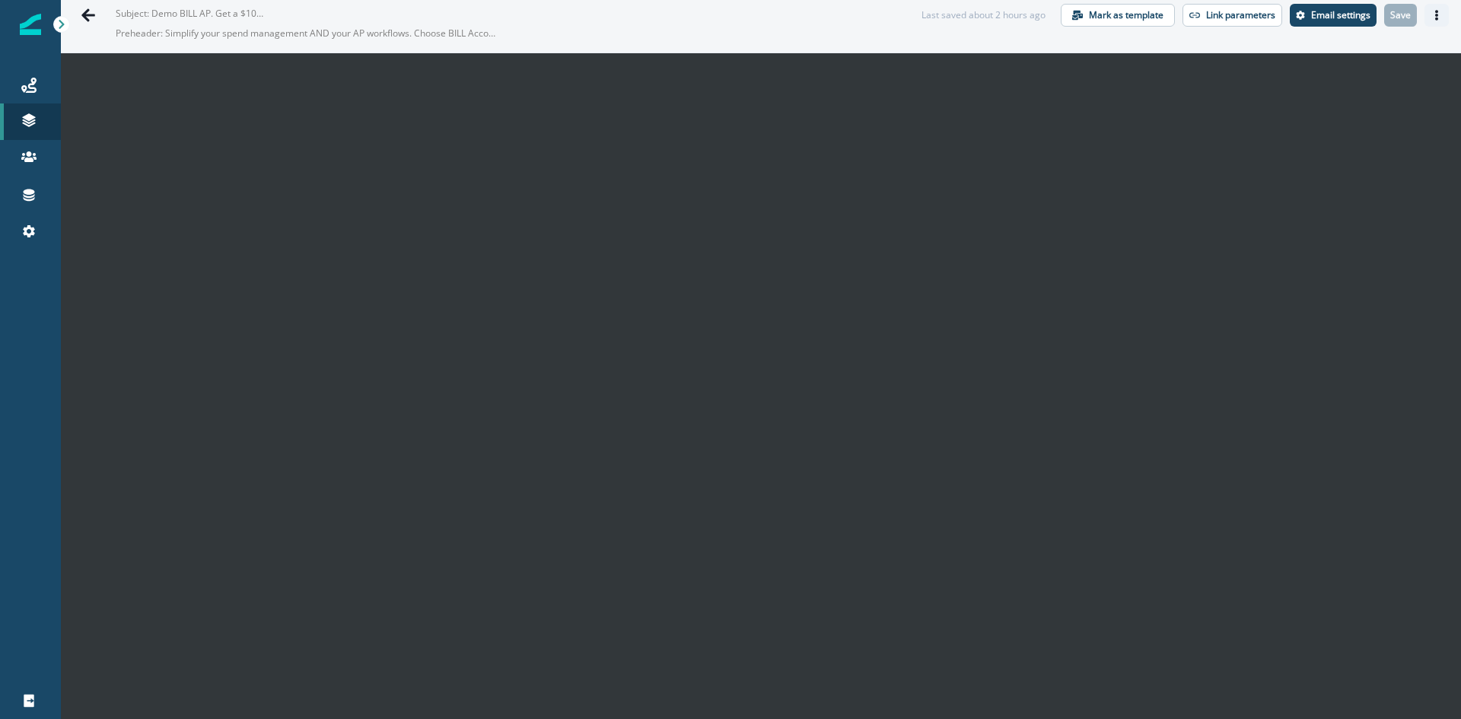
click at [1424, 21] on button "Actions" at bounding box center [1436, 15] width 24 height 23
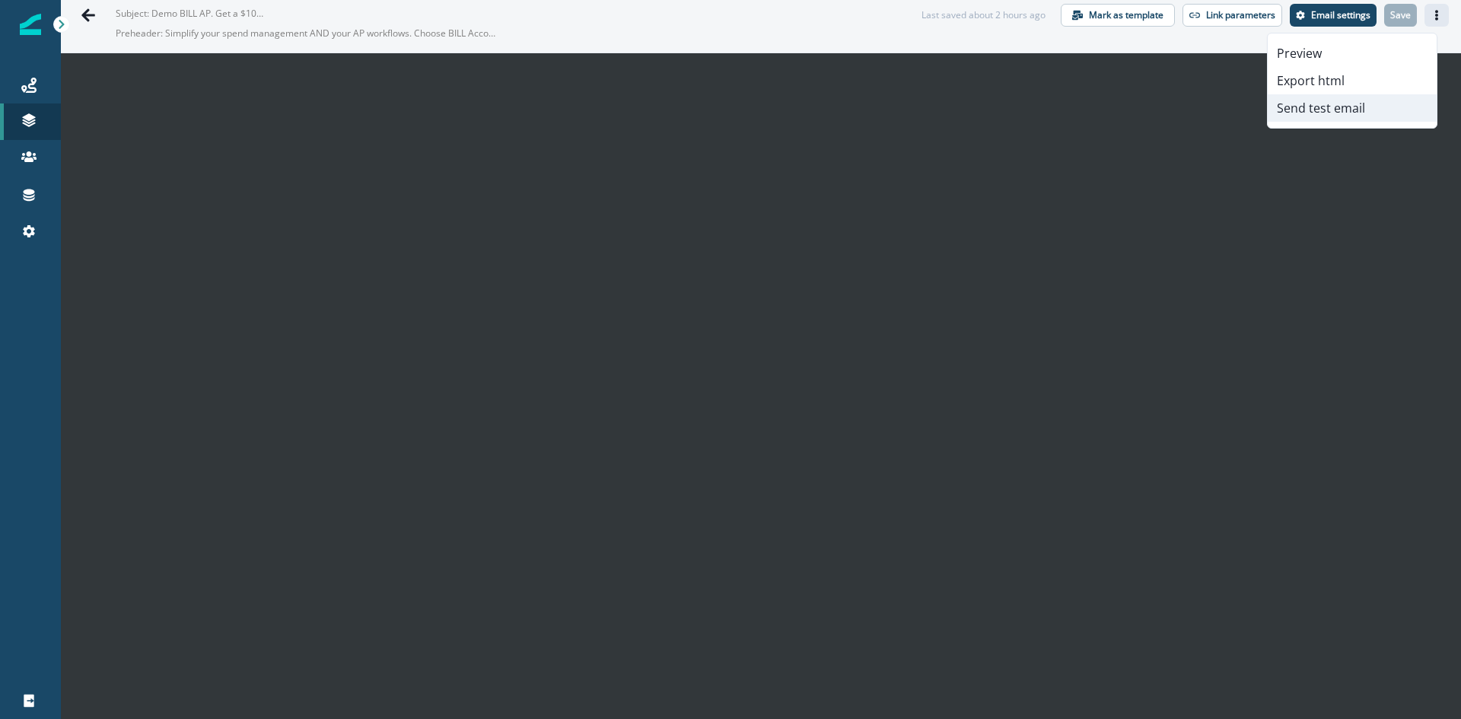
click at [1295, 103] on button "Send test email" at bounding box center [1351, 107] width 169 height 27
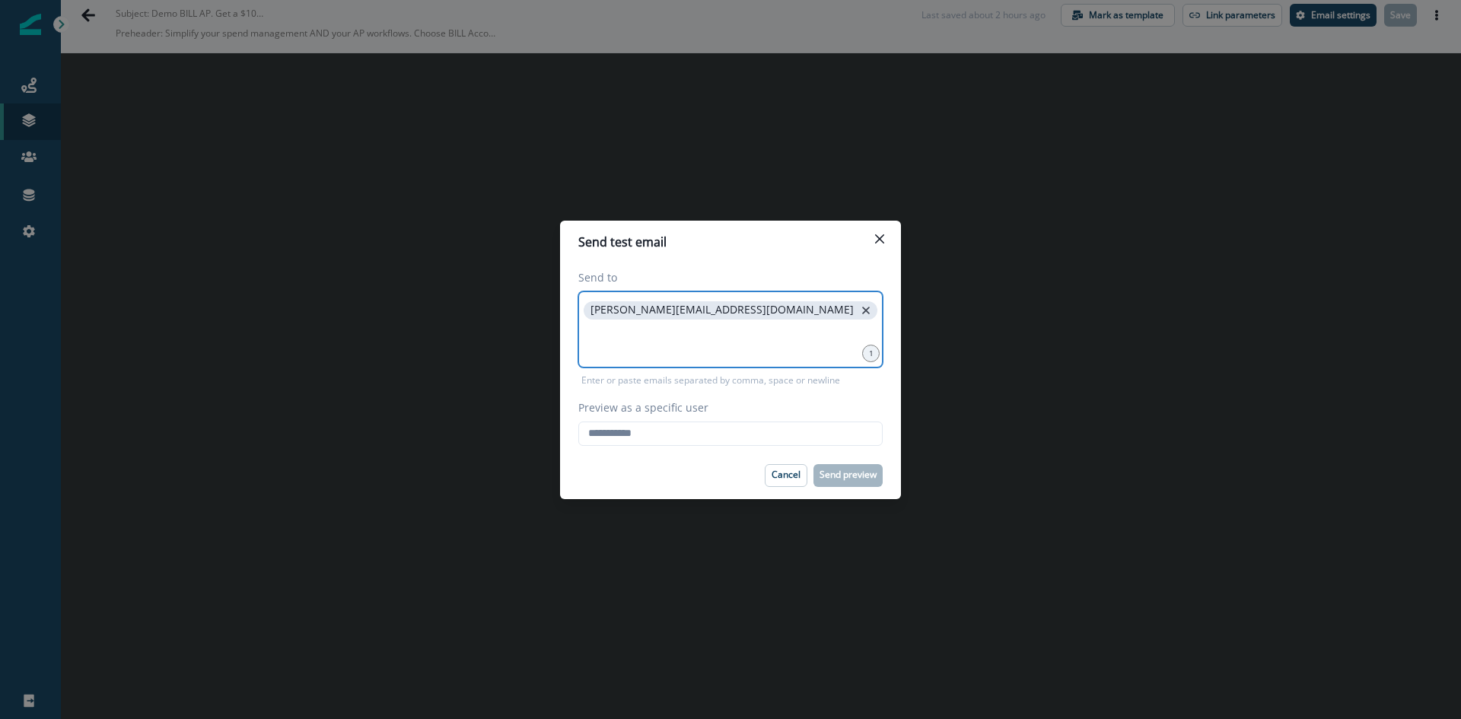
click at [859, 311] on icon "close" at bounding box center [866, 311] width 14 height 14
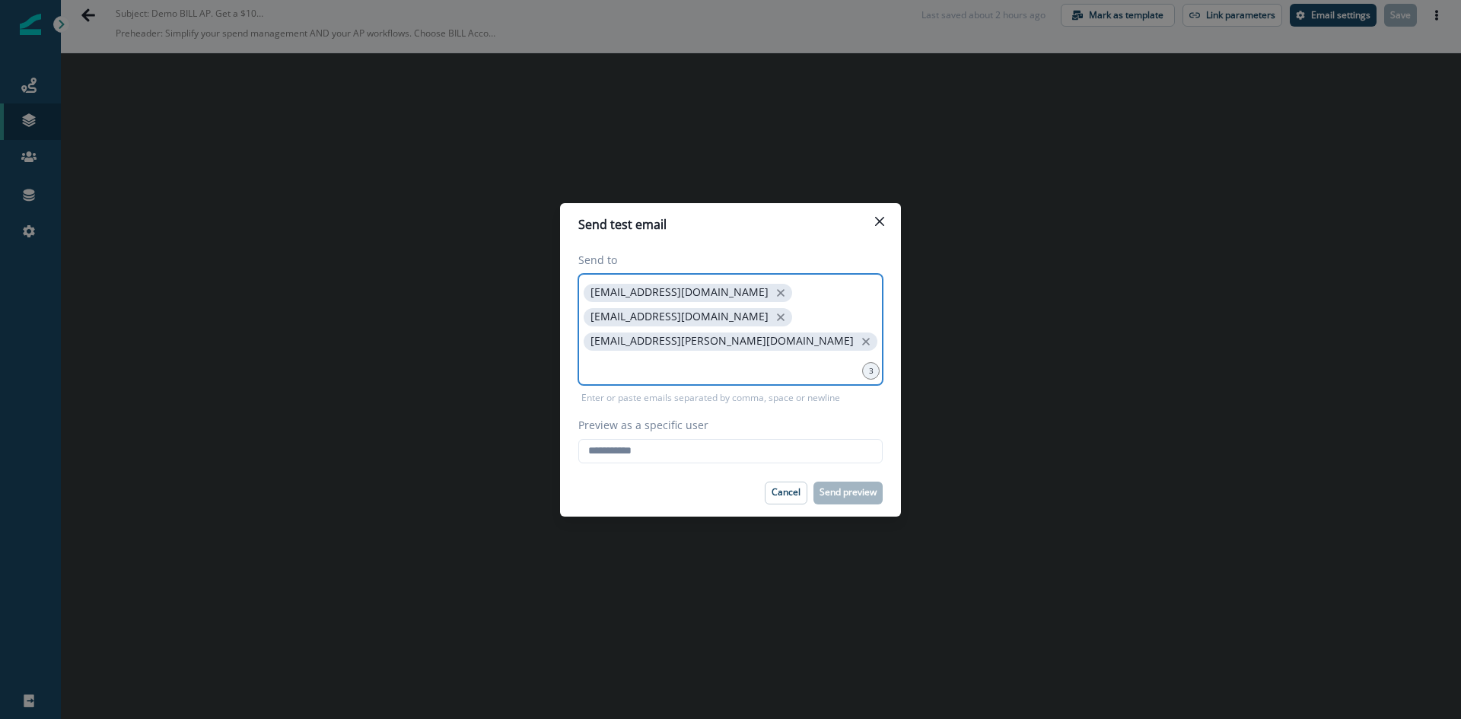
click at [653, 360] on input at bounding box center [730, 366] width 300 height 30
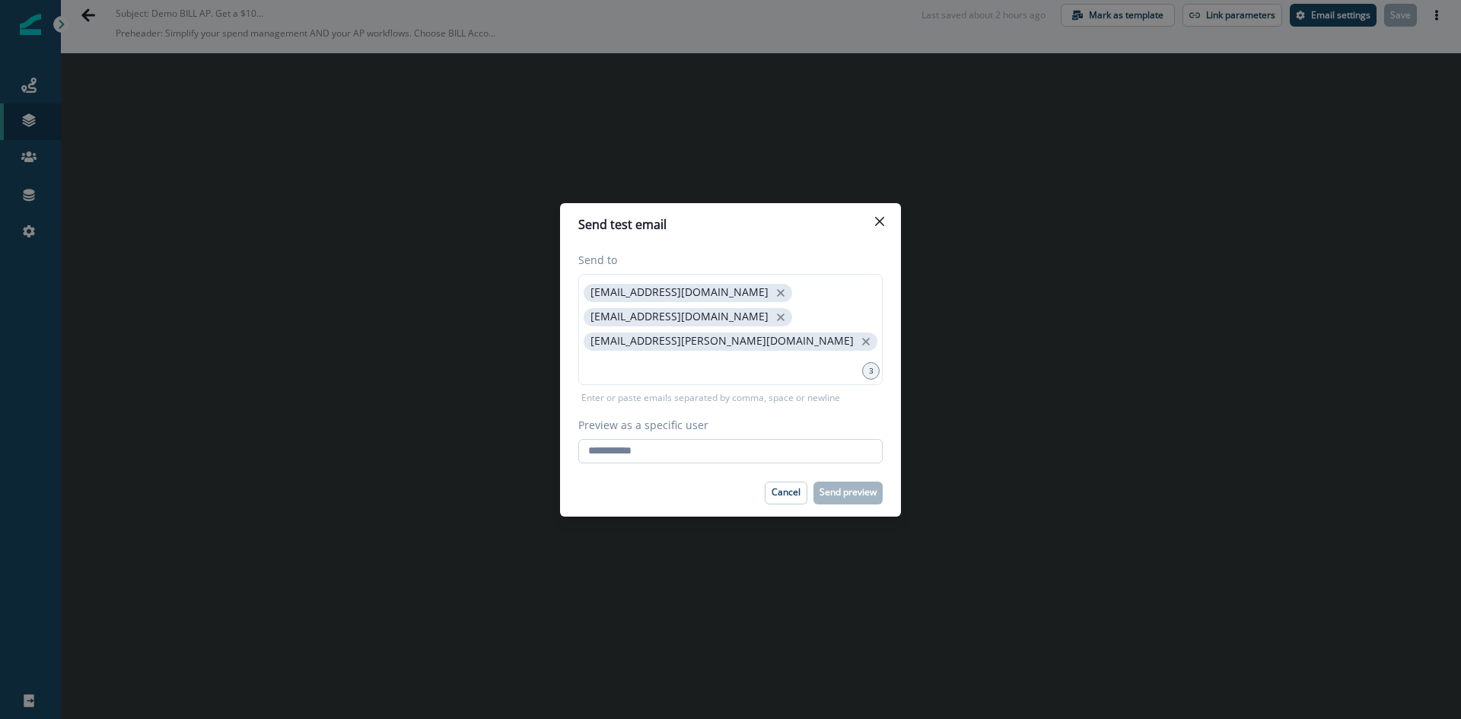
click at [618, 440] on input "Preview as a specific user" at bounding box center [730, 451] width 304 height 24
type input "**********"
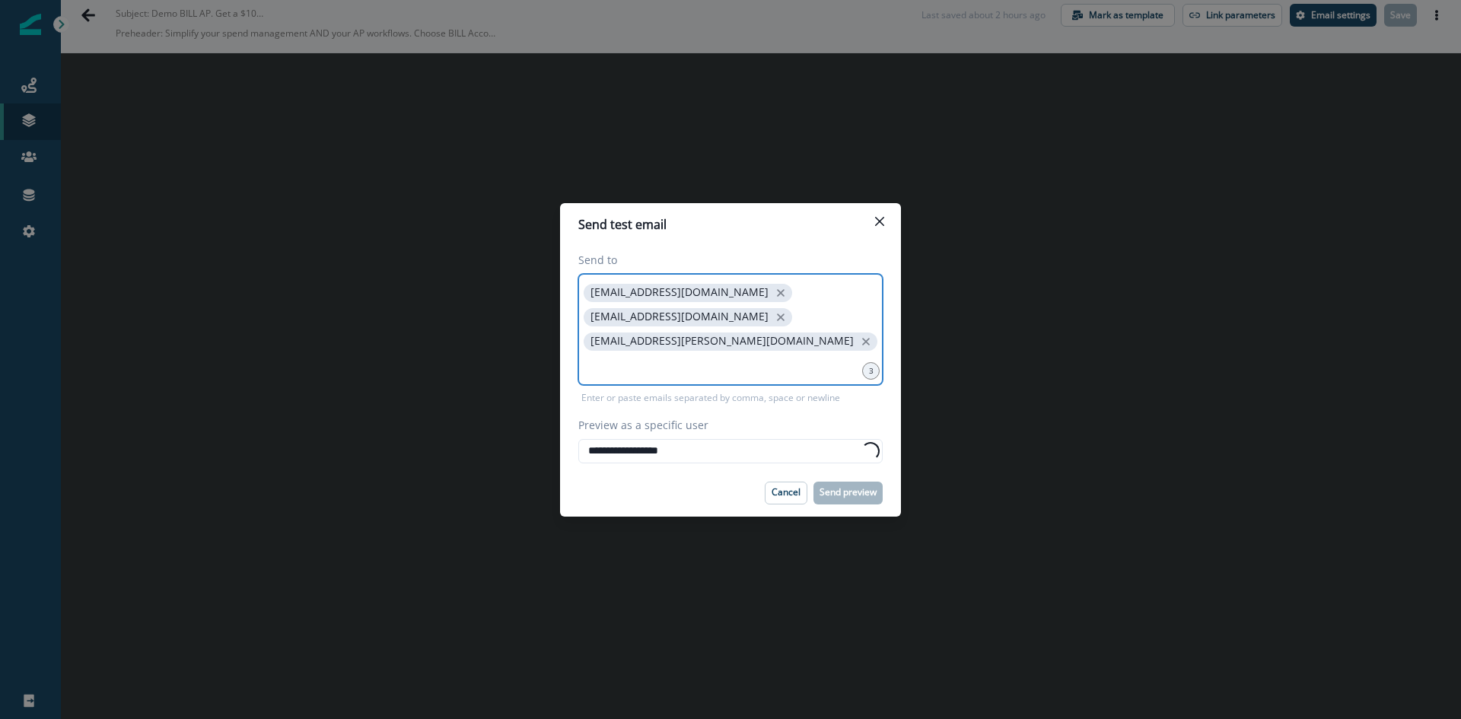
click at [765, 351] on input at bounding box center [730, 366] width 300 height 30
drag, startPoint x: 765, startPoint y: 342, endPoint x: 567, endPoint y: 300, distance: 201.4
click at [567, 300] on div "**********" at bounding box center [730, 358] width 341 height 224
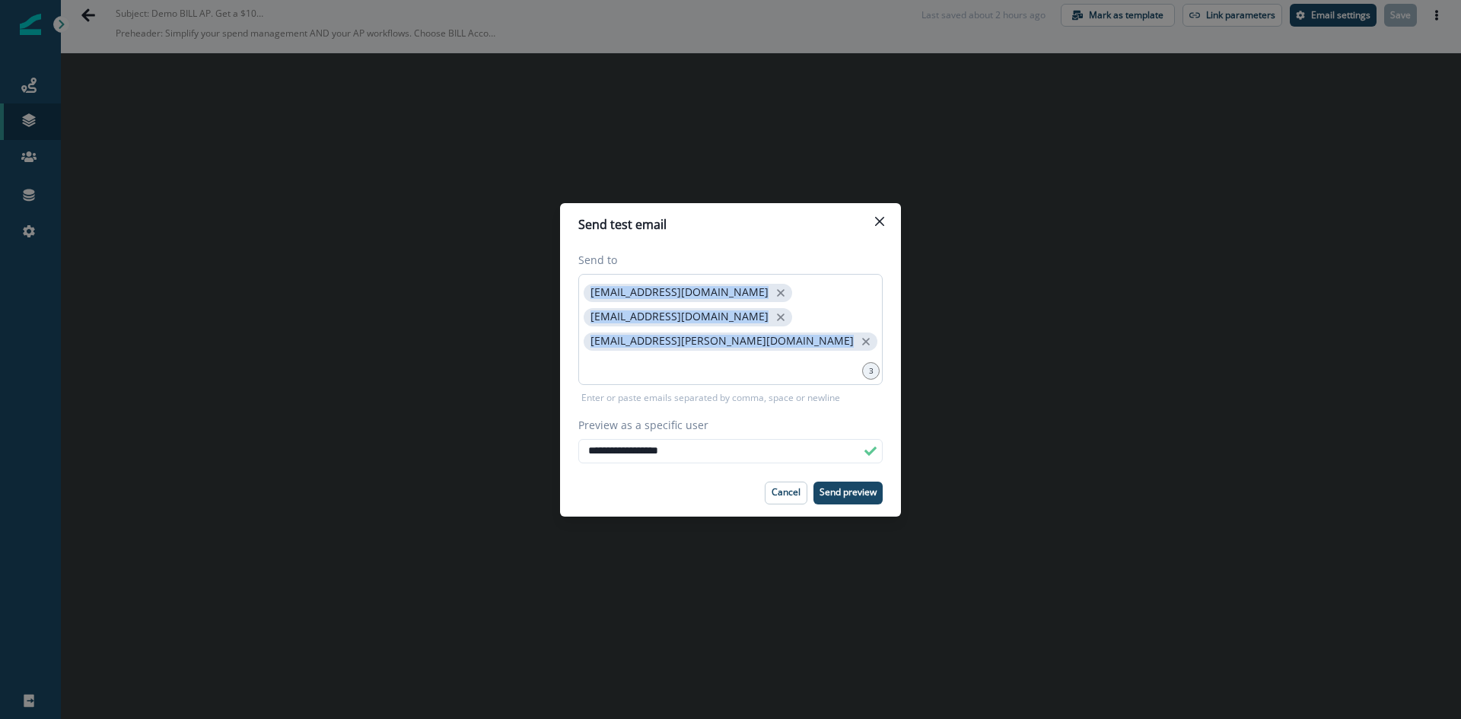
drag, startPoint x: 585, startPoint y: 300, endPoint x: 756, endPoint y: 332, distance: 174.1
click at [756, 332] on div "ssaxena@hq.bill.com sisharma@hq.bill.com austin.miller@hq.bill.com" at bounding box center [730, 329] width 304 height 111
drag, startPoint x: 582, startPoint y: 310, endPoint x: 716, endPoint y: 335, distance: 136.2
click at [716, 335] on div "ssaxena@hq.bill.com sisharma@hq.bill.com austin.miller@hq.bill.com" at bounding box center [730, 329] width 304 height 111
copy div "ssaxena@hq.bill.com sisharma@hq.bill.com"
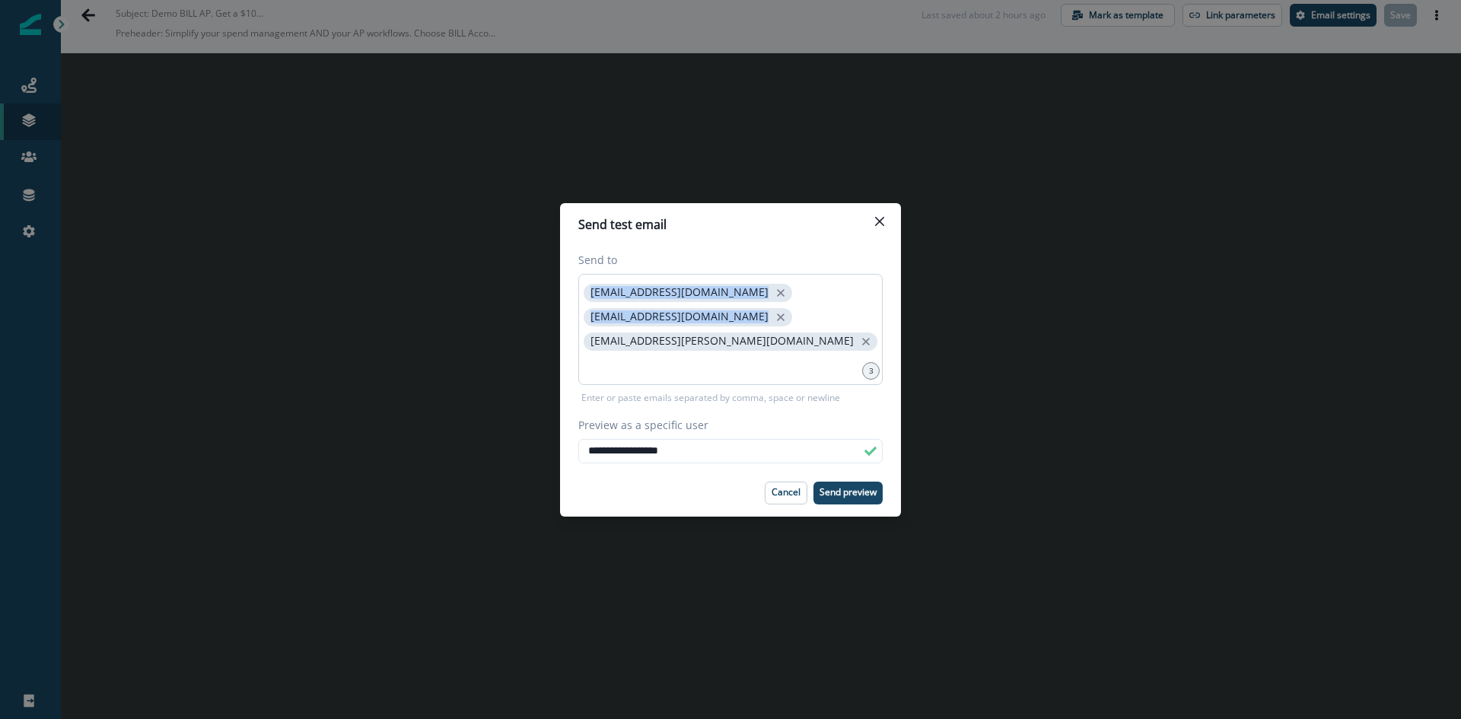
drag, startPoint x: 583, startPoint y: 297, endPoint x: 718, endPoint y: 319, distance: 136.4
click at [718, 319] on div "ssaxena@hq.bill.com sisharma@hq.bill.com austin.miller@hq.bill.com" at bounding box center [730, 329] width 304 height 111
click at [831, 487] on p "Send preview" at bounding box center [847, 492] width 57 height 11
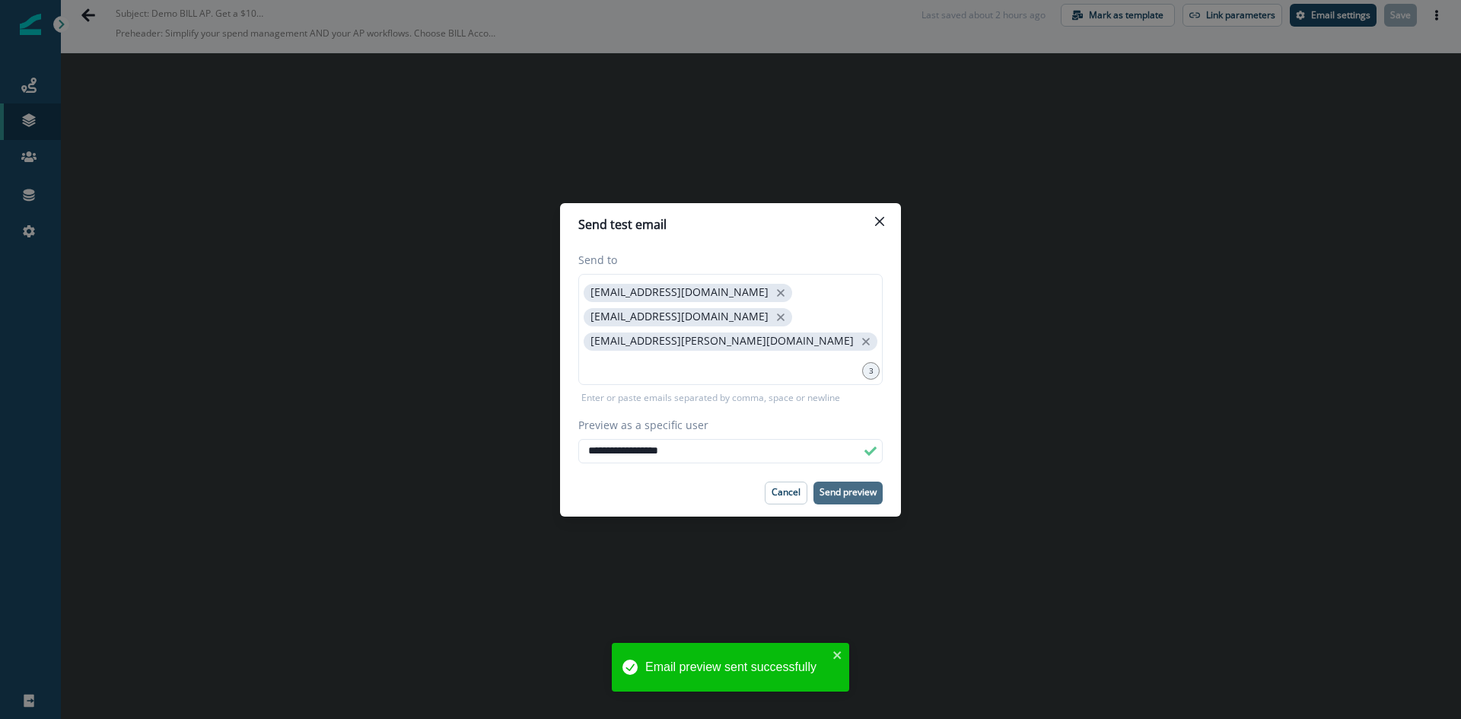
click at [279, 240] on div "**********" at bounding box center [730, 359] width 1461 height 719
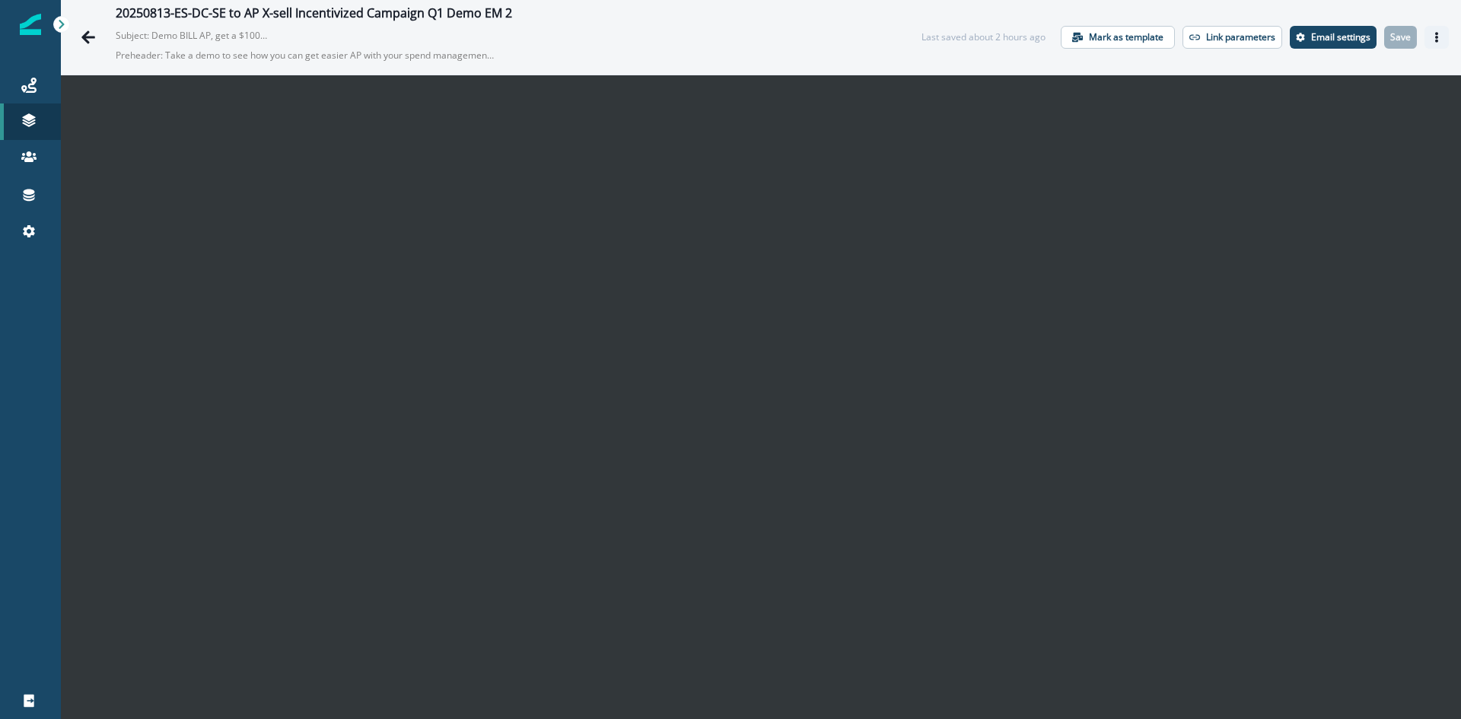
click at [1431, 43] on button "Actions" at bounding box center [1436, 37] width 24 height 23
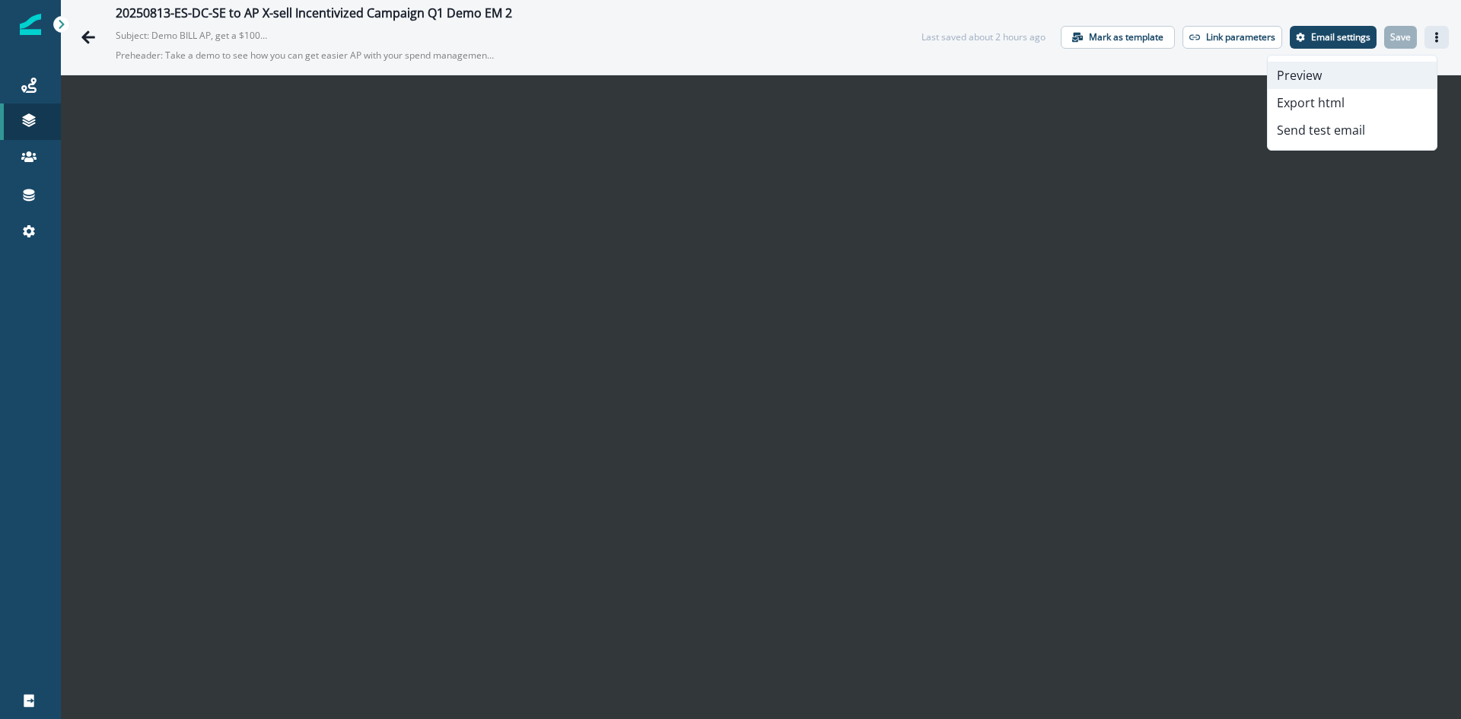
click at [1342, 72] on button "Preview" at bounding box center [1351, 75] width 169 height 27
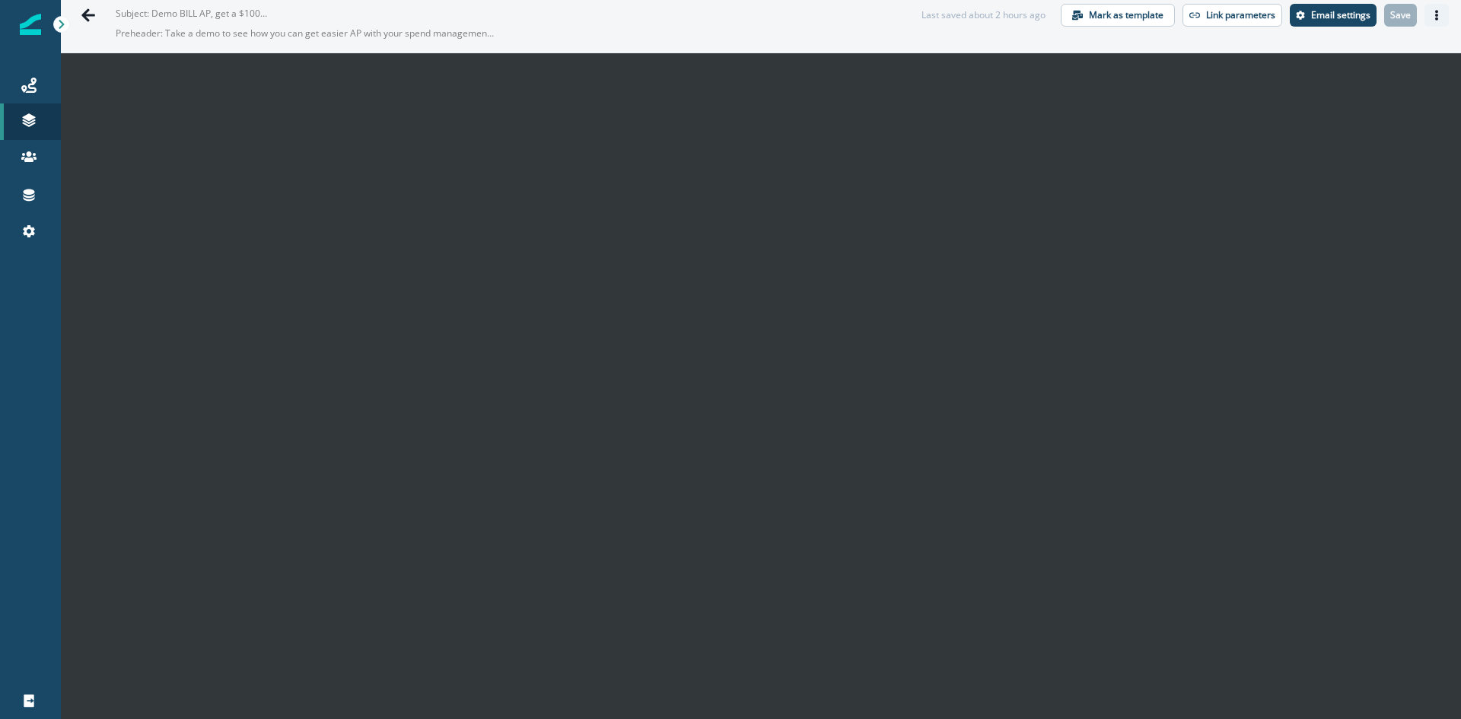
click at [1424, 20] on button "Actions" at bounding box center [1436, 15] width 24 height 23
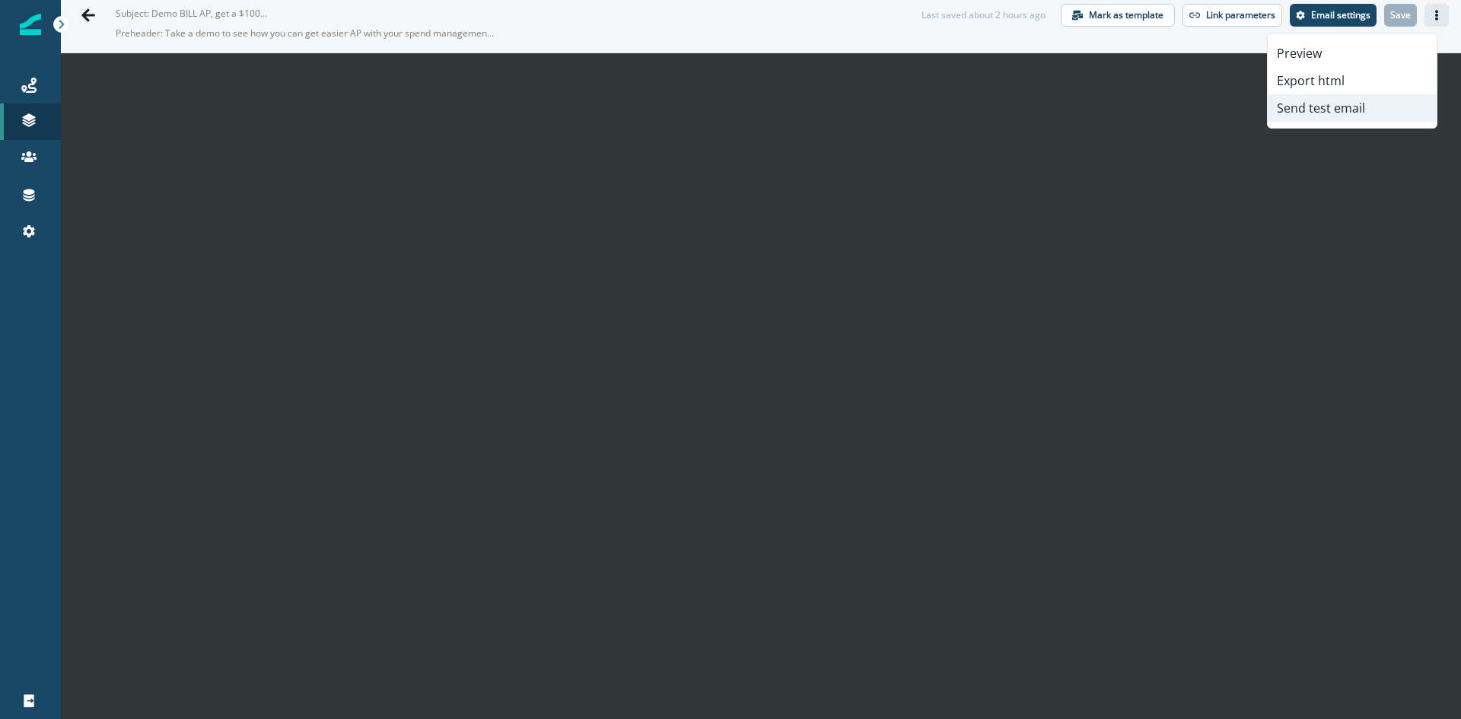
click at [1299, 103] on button "Send test email" at bounding box center [1351, 107] width 169 height 27
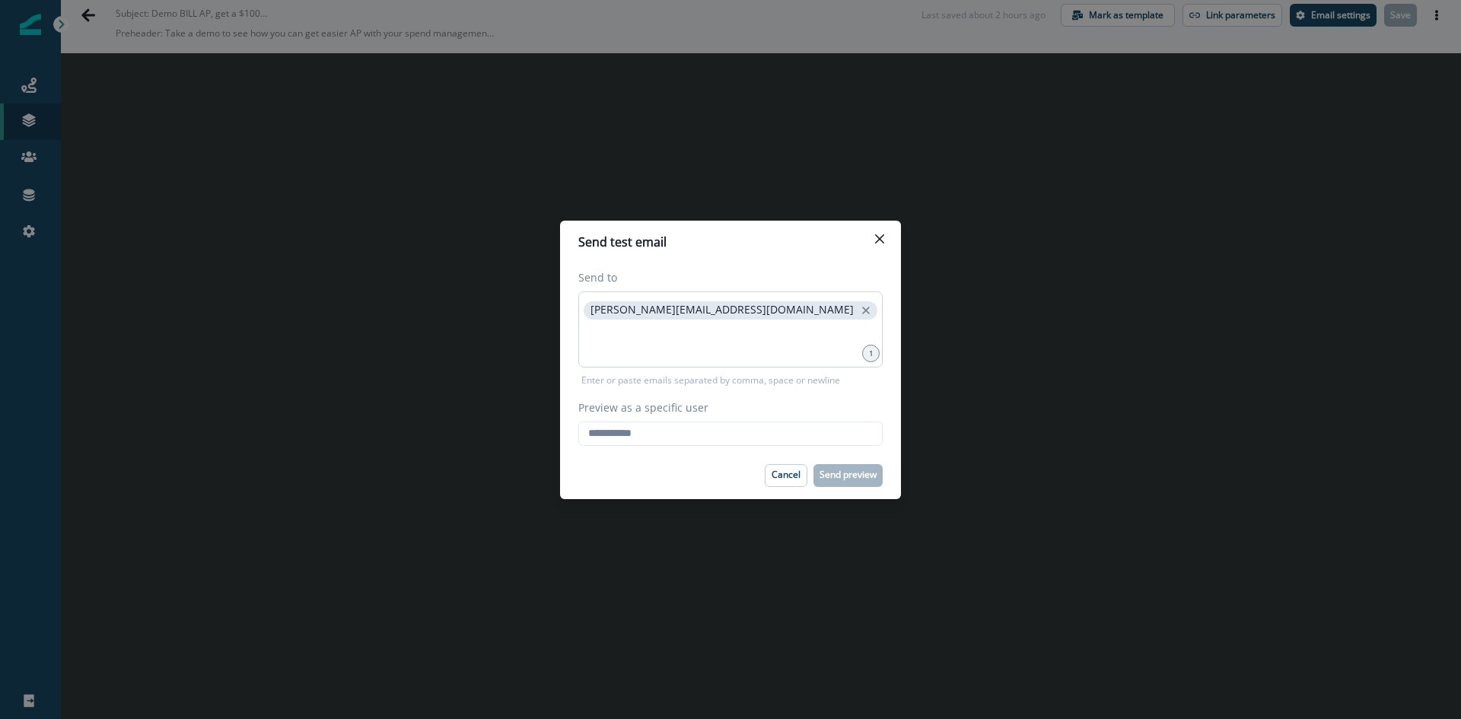
click at [746, 310] on div "[PERSON_NAME][EMAIL_ADDRESS][DOMAIN_NAME]" at bounding box center [730, 329] width 304 height 76
click at [859, 310] on icon "close" at bounding box center [866, 311] width 14 height 14
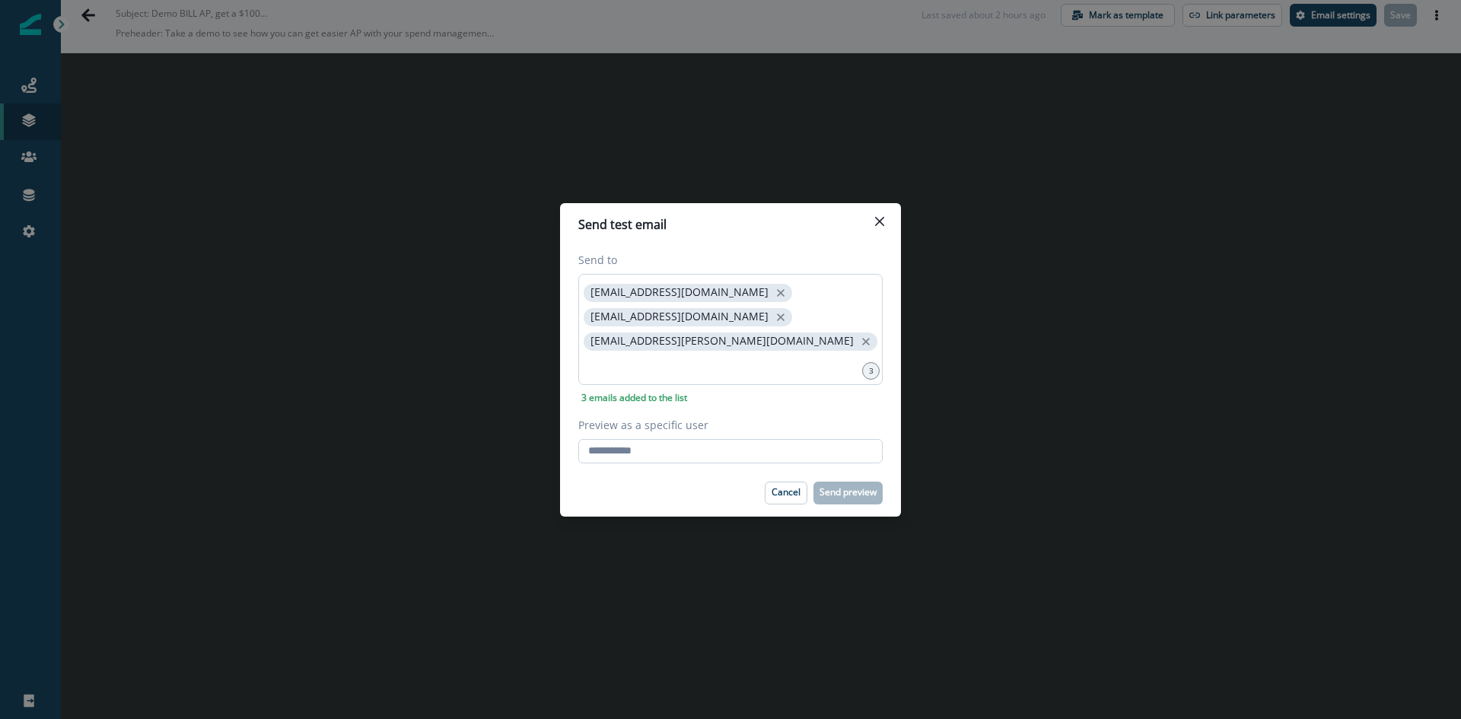
click at [675, 439] on input "Preview as a specific user" at bounding box center [730, 451] width 304 height 24
type input "**********"
click at [828, 487] on p "Send preview" at bounding box center [847, 492] width 57 height 11
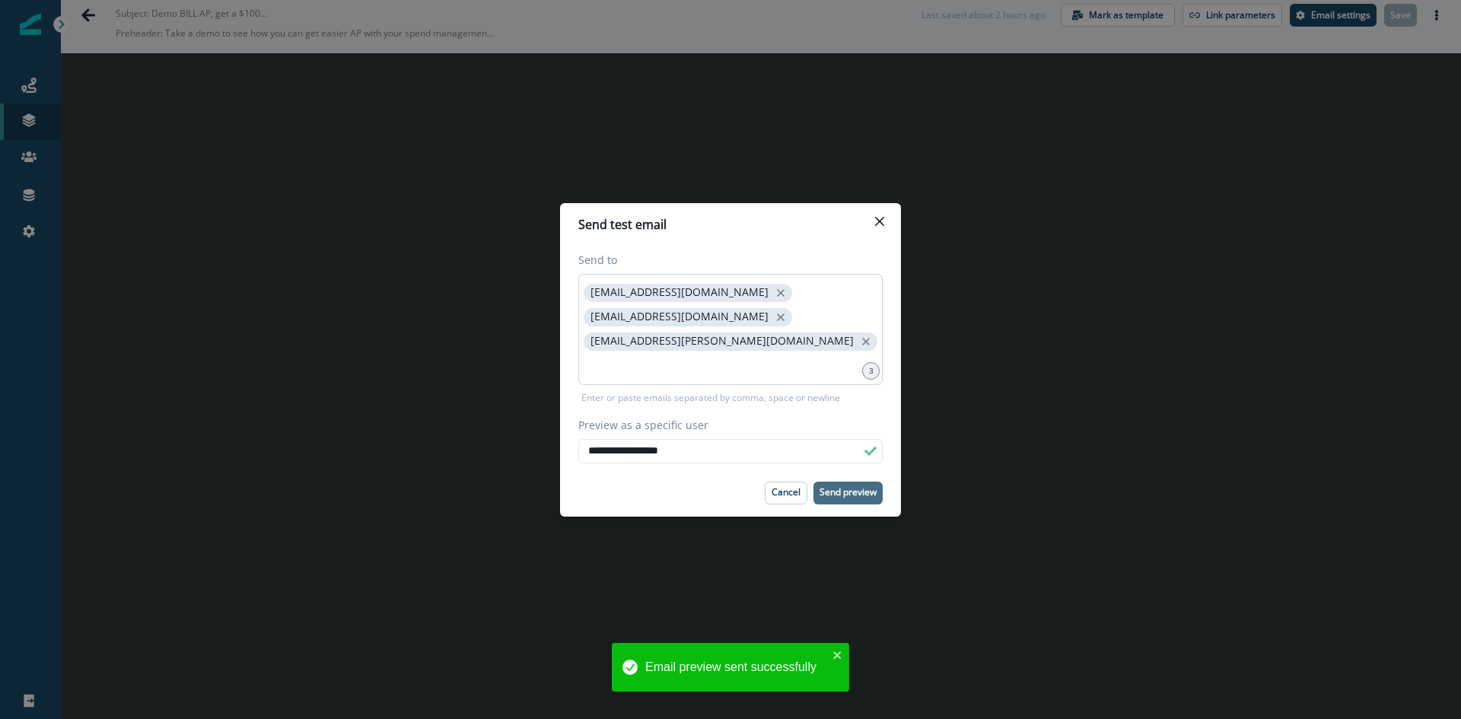
click at [354, 243] on div "**********" at bounding box center [730, 359] width 1461 height 719
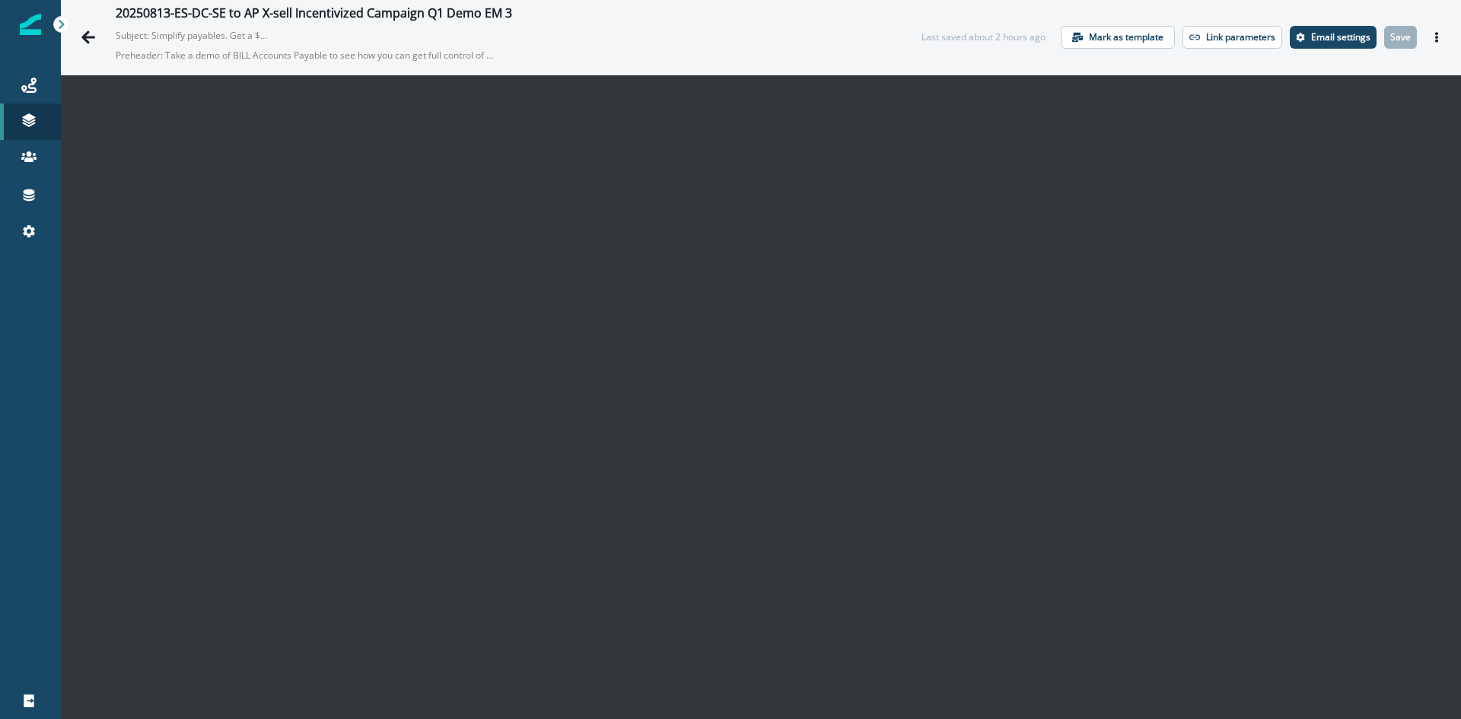
click at [1412, 38] on div "Last saved about 2 hours ago Mark as template Link parameters Email settings Sa…" at bounding box center [1184, 37] width 527 height 23
click at [1431, 40] on icon "Actions" at bounding box center [1436, 37] width 11 height 11
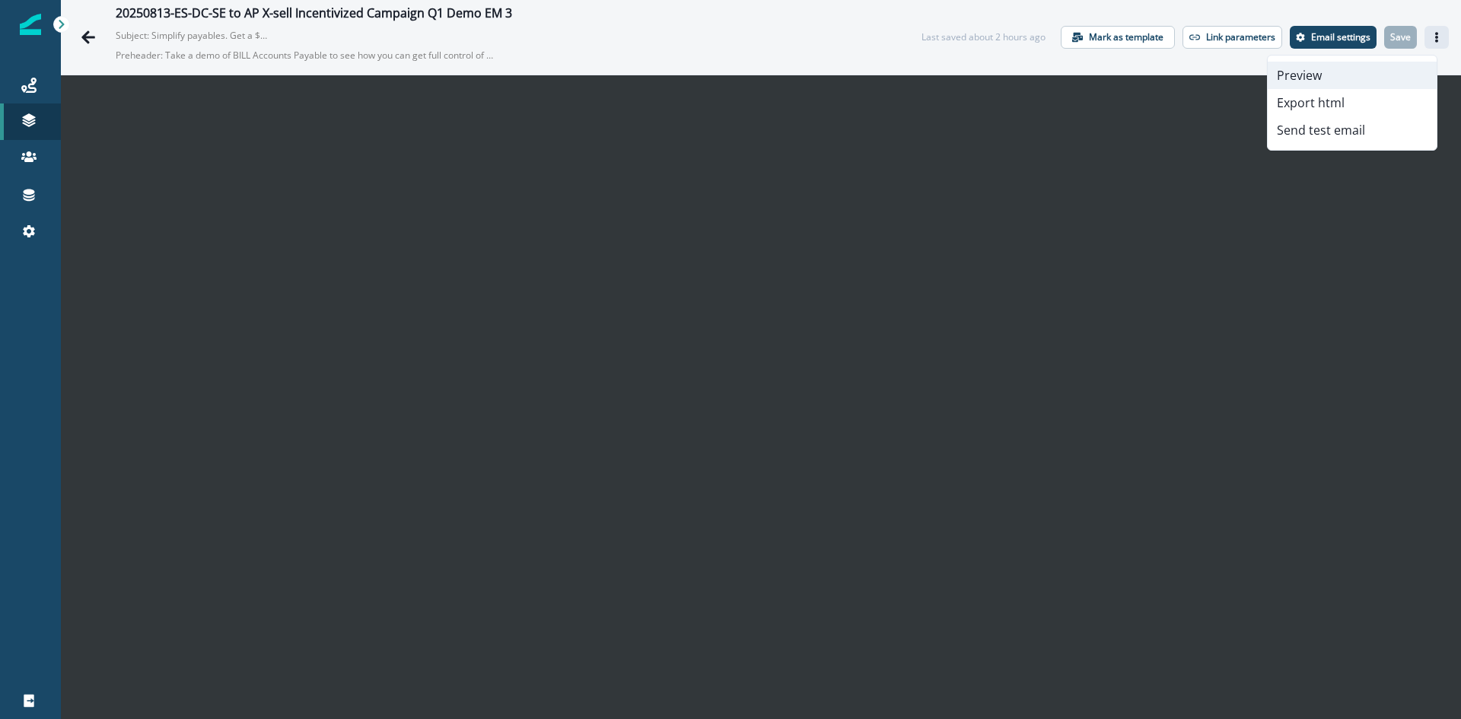
click at [1352, 67] on button "Preview" at bounding box center [1351, 75] width 169 height 27
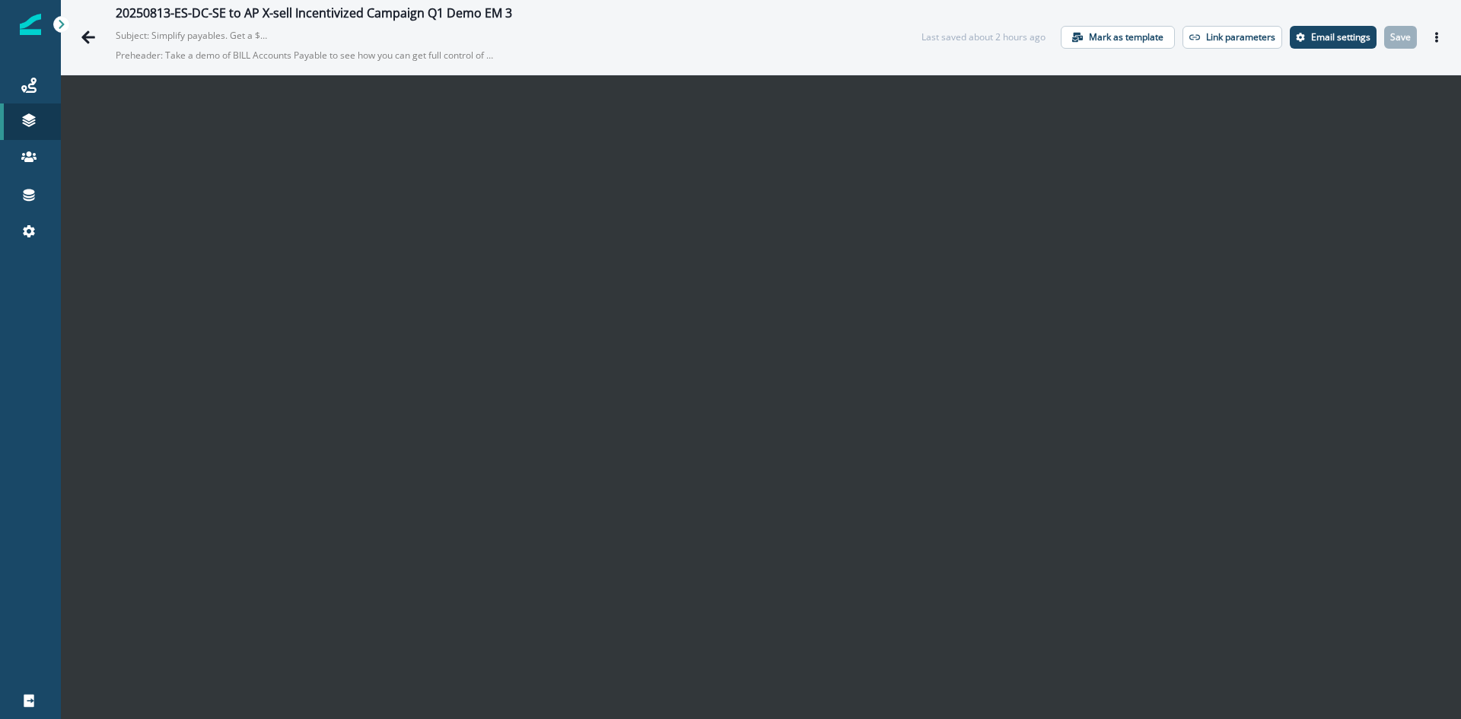
scroll to position [22, 0]
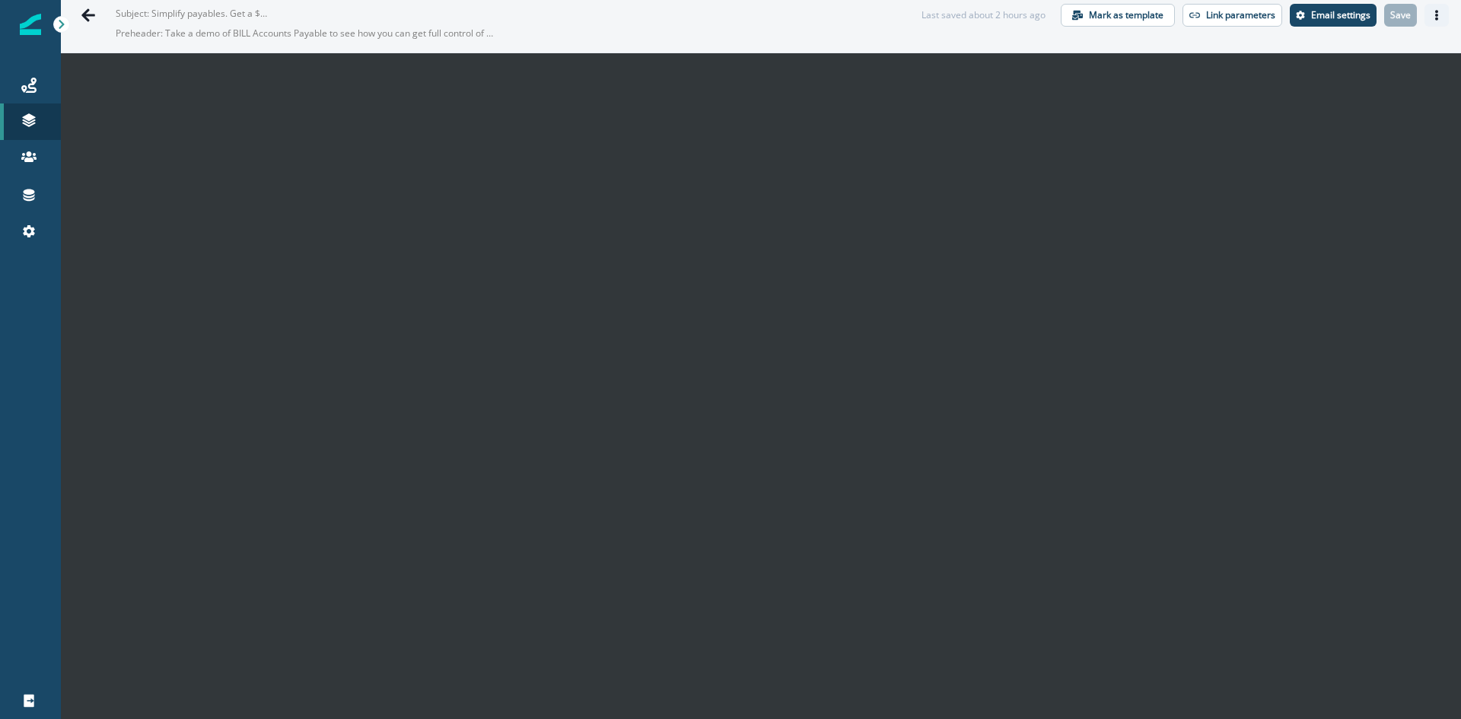
click at [1424, 9] on button "Actions" at bounding box center [1436, 15] width 24 height 23
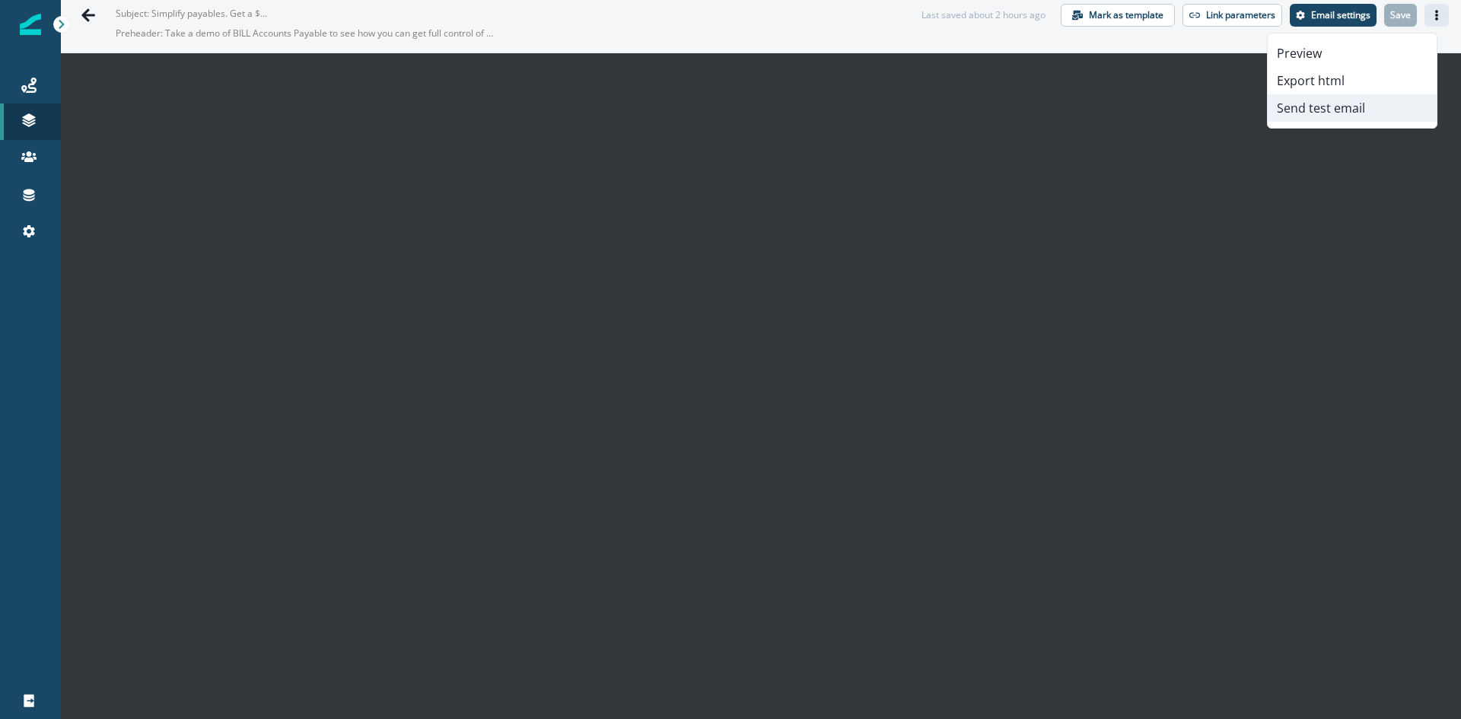
click at [1345, 109] on button "Send test email" at bounding box center [1351, 107] width 169 height 27
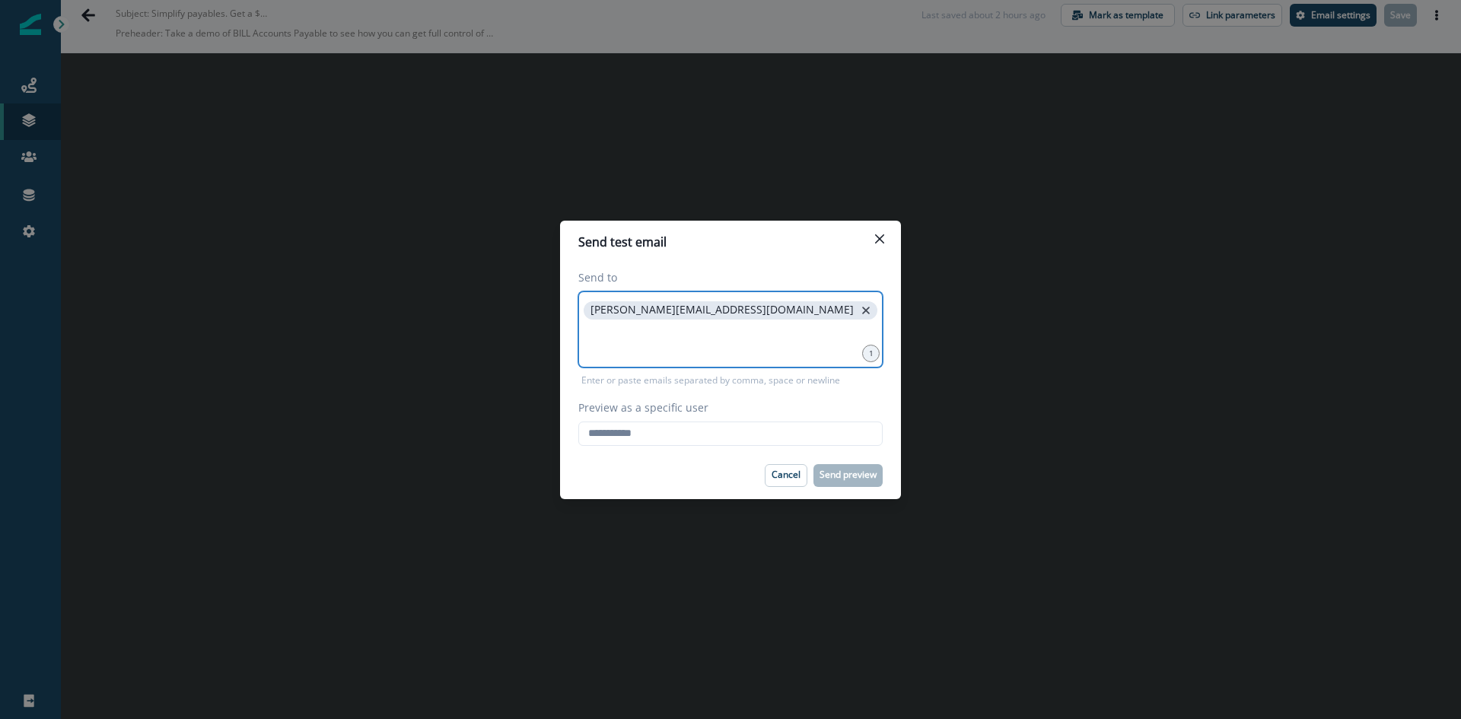
click at [859, 312] on icon "close" at bounding box center [866, 311] width 14 height 14
click at [704, 319] on input at bounding box center [730, 310] width 300 height 30
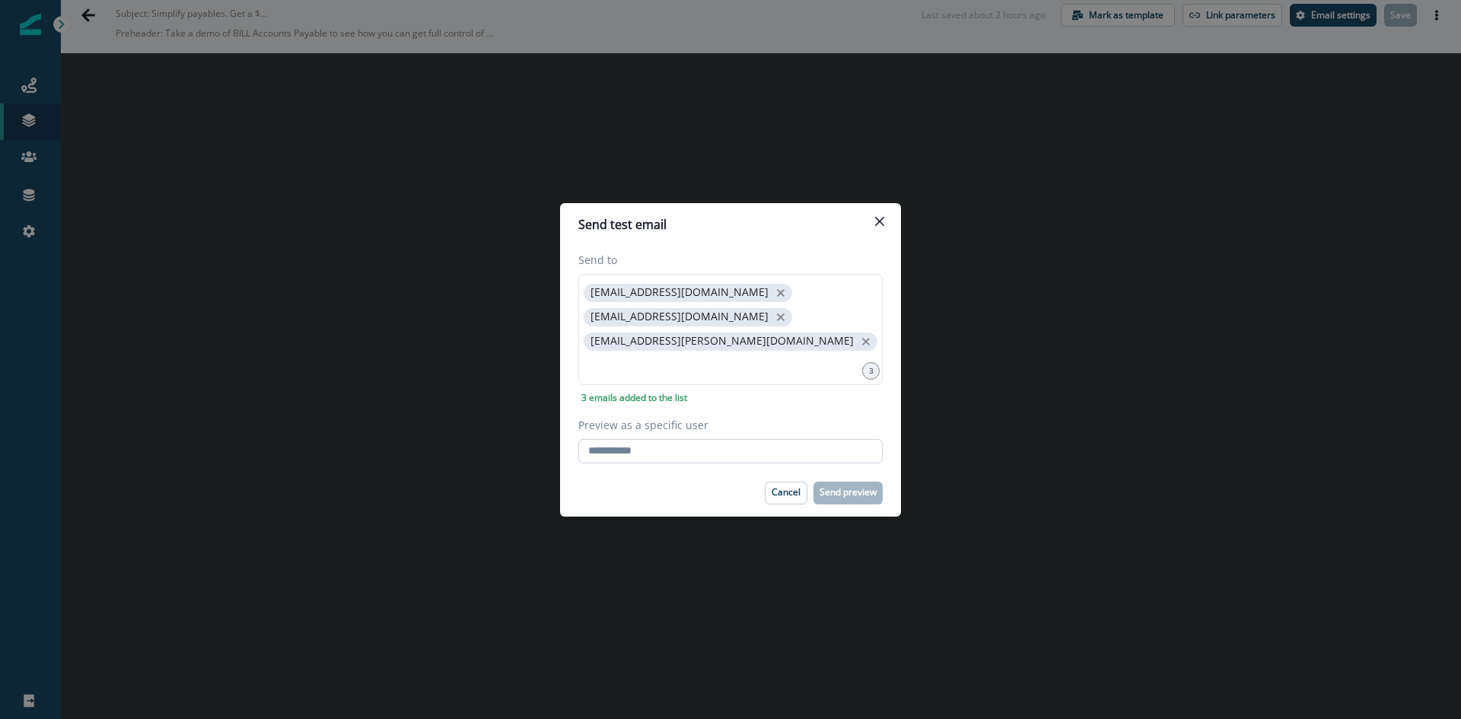
click at [612, 439] on input "Preview as a specific user" at bounding box center [730, 451] width 304 height 24
type input "**********"
click at [838, 487] on p "Send preview" at bounding box center [847, 492] width 57 height 11
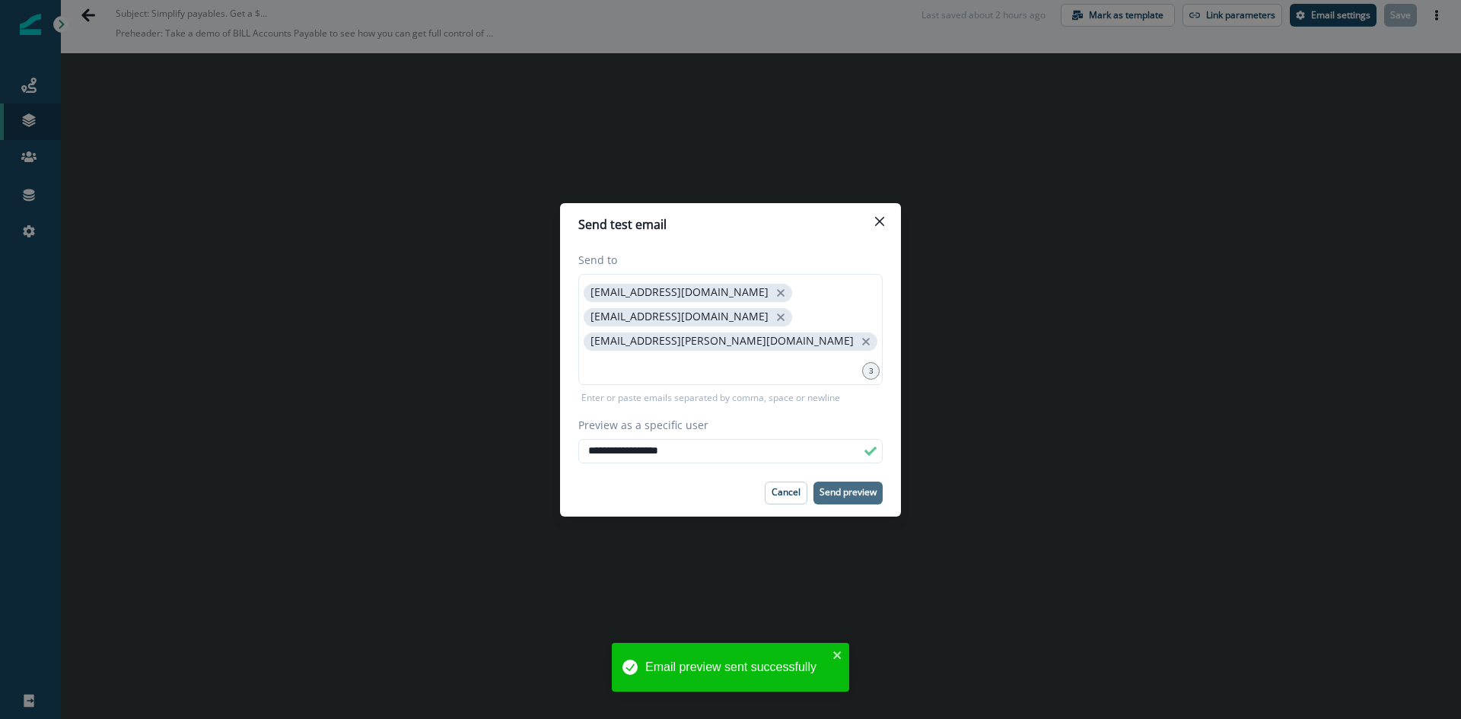
click at [348, 281] on div "**********" at bounding box center [730, 359] width 1461 height 719
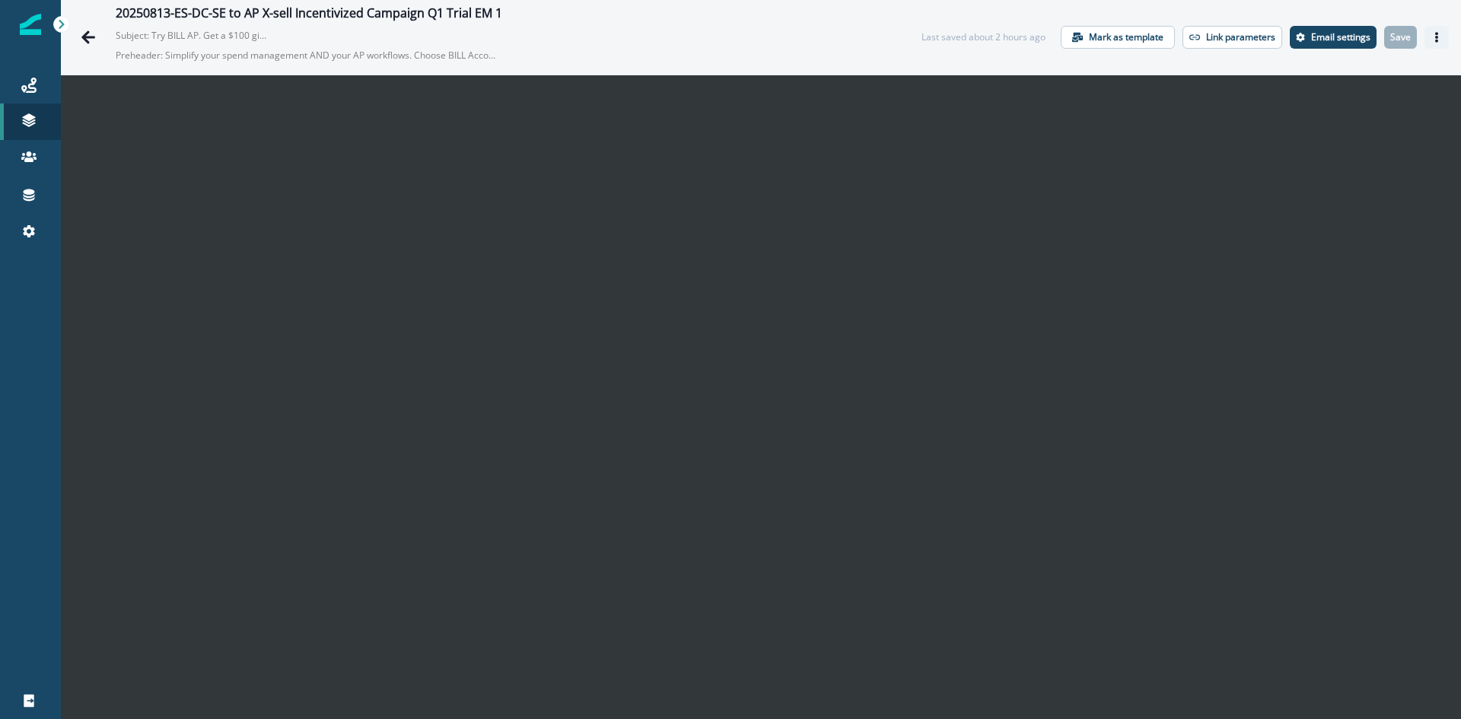
click at [1435, 38] on icon "Actions" at bounding box center [1436, 37] width 3 height 11
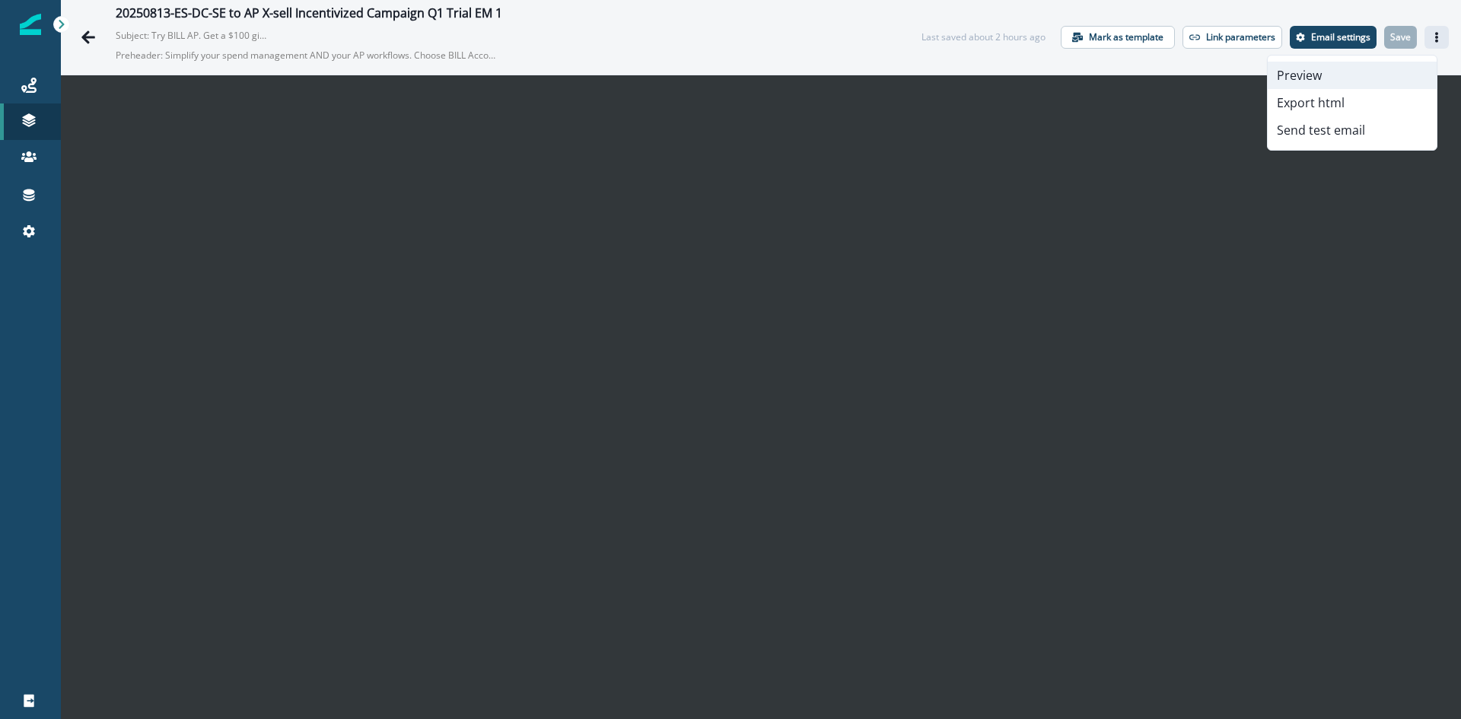
click at [1317, 73] on button "Preview" at bounding box center [1351, 75] width 169 height 27
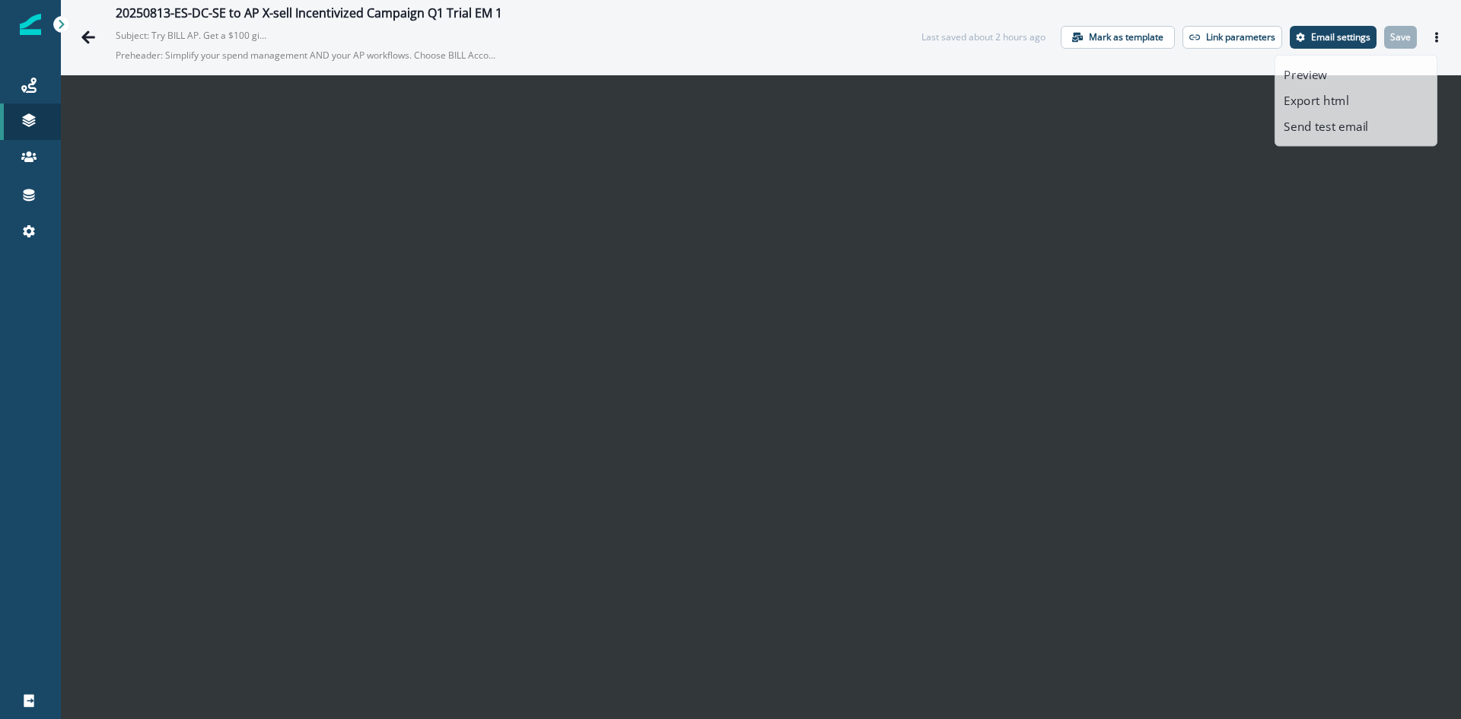
scroll to position [22, 0]
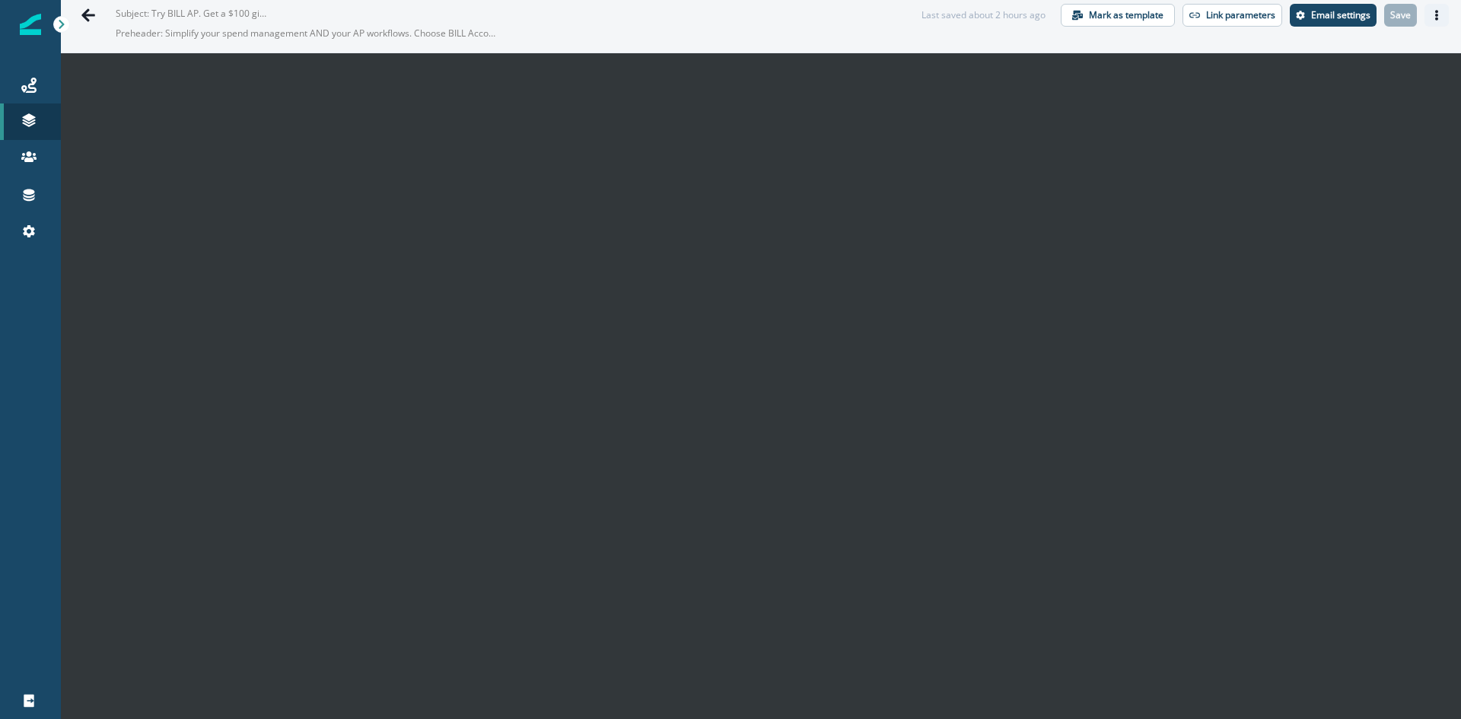
click at [1431, 18] on icon "Actions" at bounding box center [1436, 15] width 11 height 11
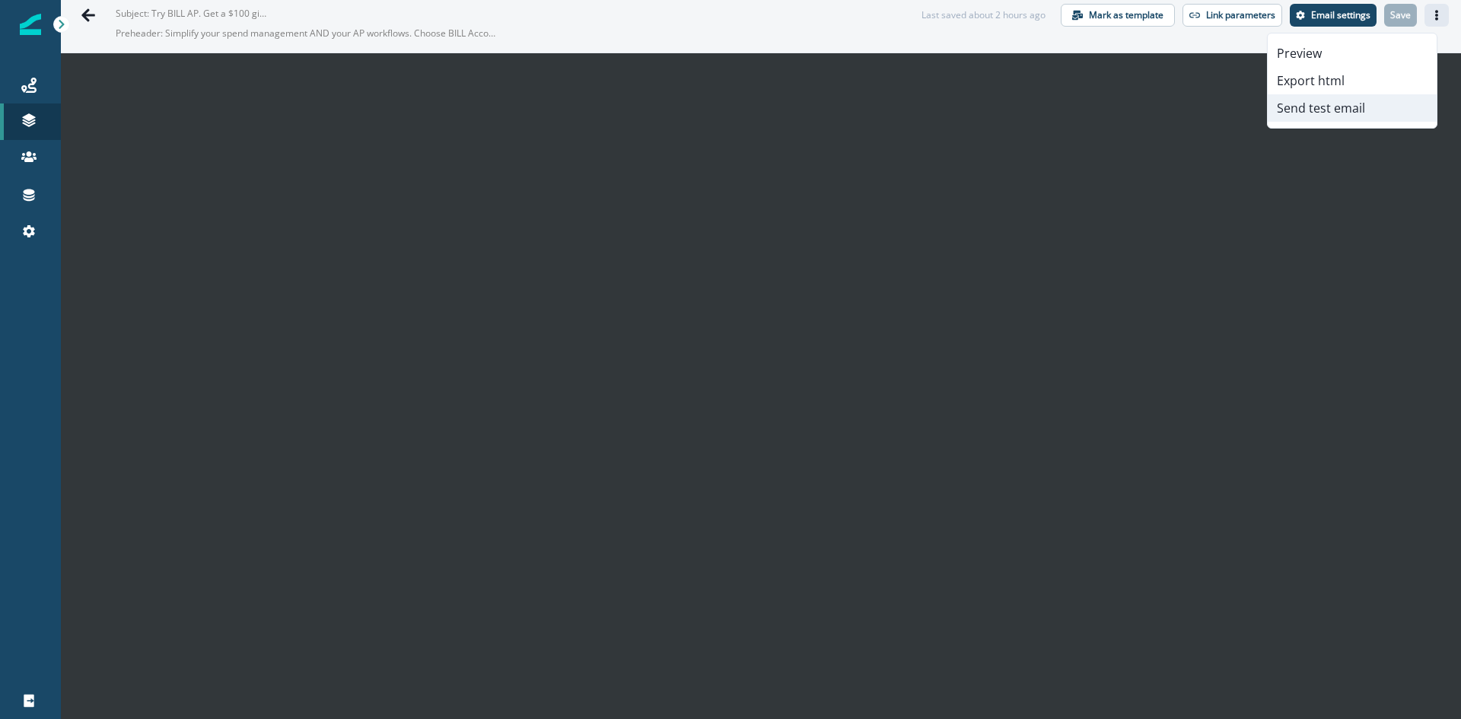
click at [1339, 117] on button "Send test email" at bounding box center [1351, 107] width 169 height 27
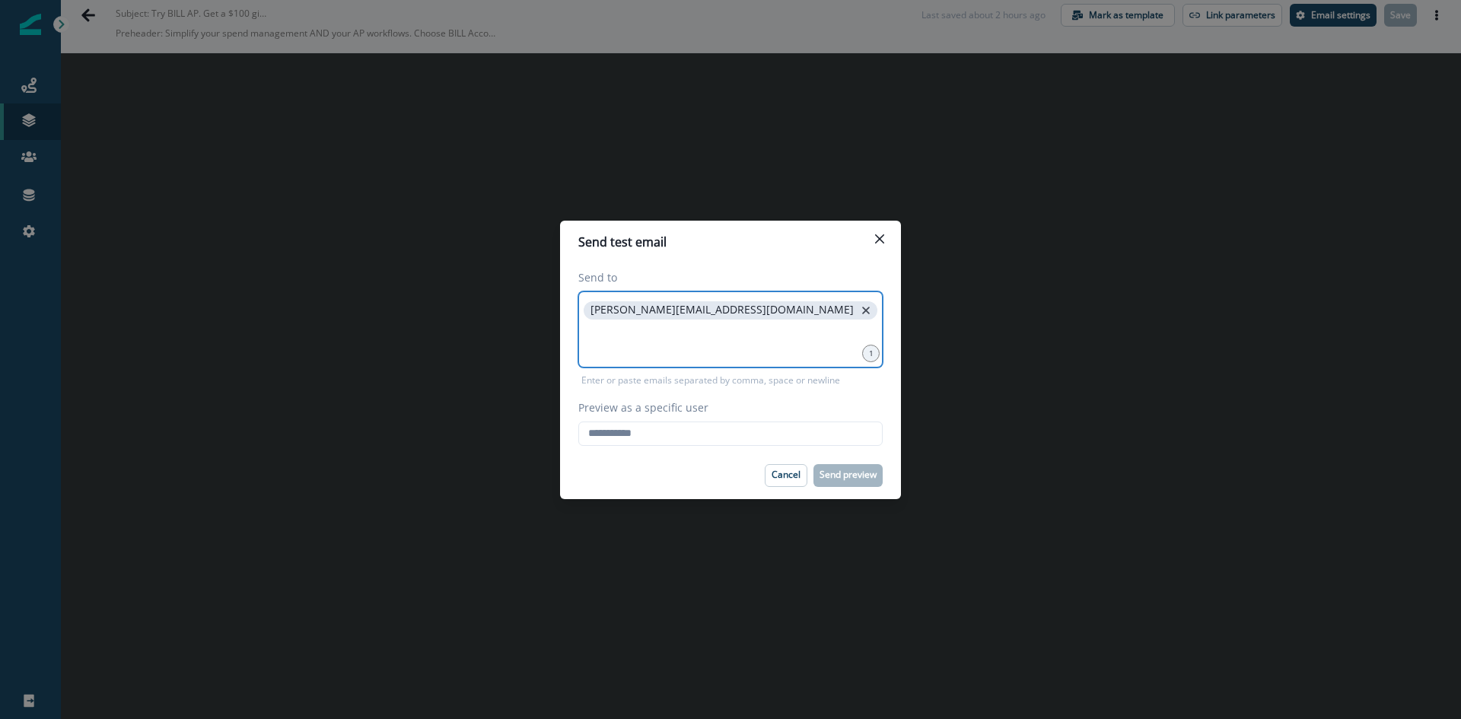
click at [859, 307] on icon "close" at bounding box center [866, 311] width 14 height 14
click at [700, 309] on input at bounding box center [730, 310] width 300 height 30
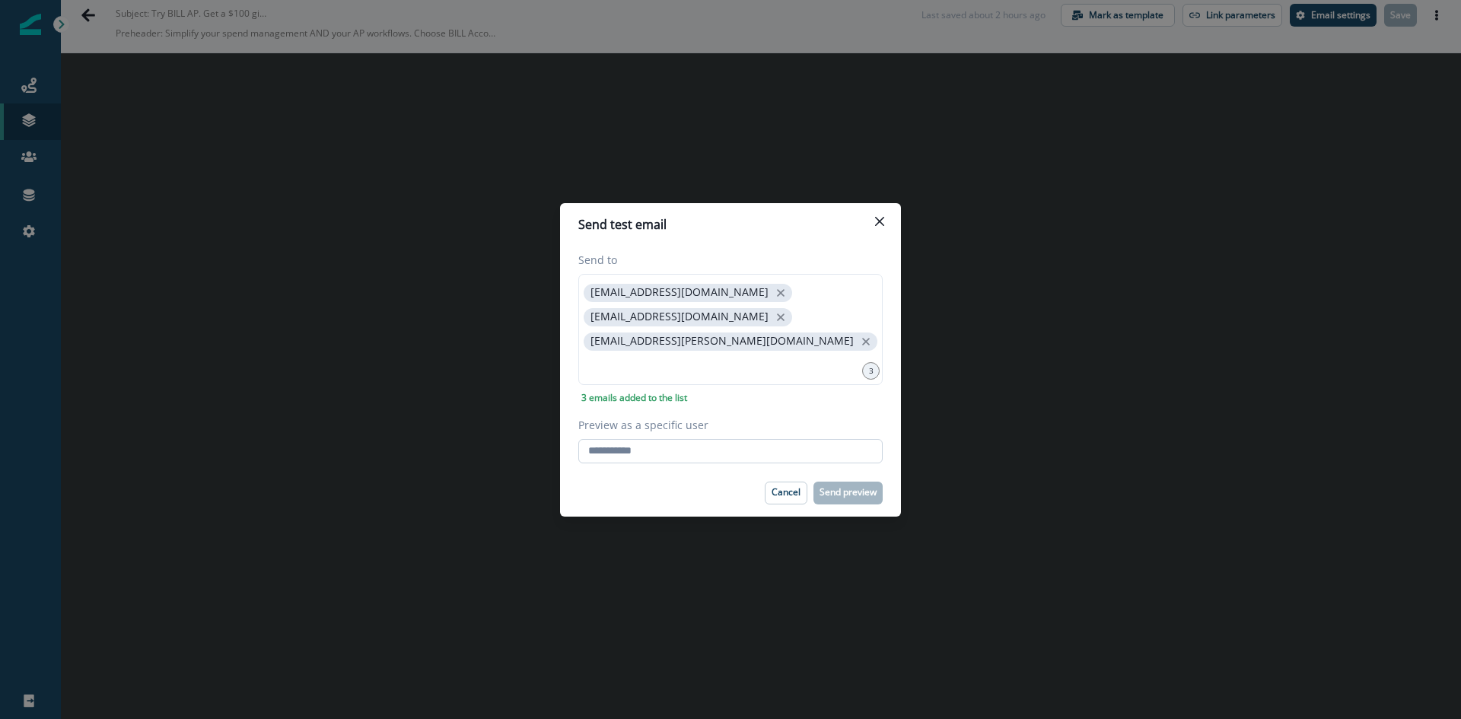
click at [658, 444] on input "Preview as a specific user" at bounding box center [730, 451] width 304 height 24
type input "**********"
click at [831, 487] on p "Send preview" at bounding box center [847, 492] width 57 height 11
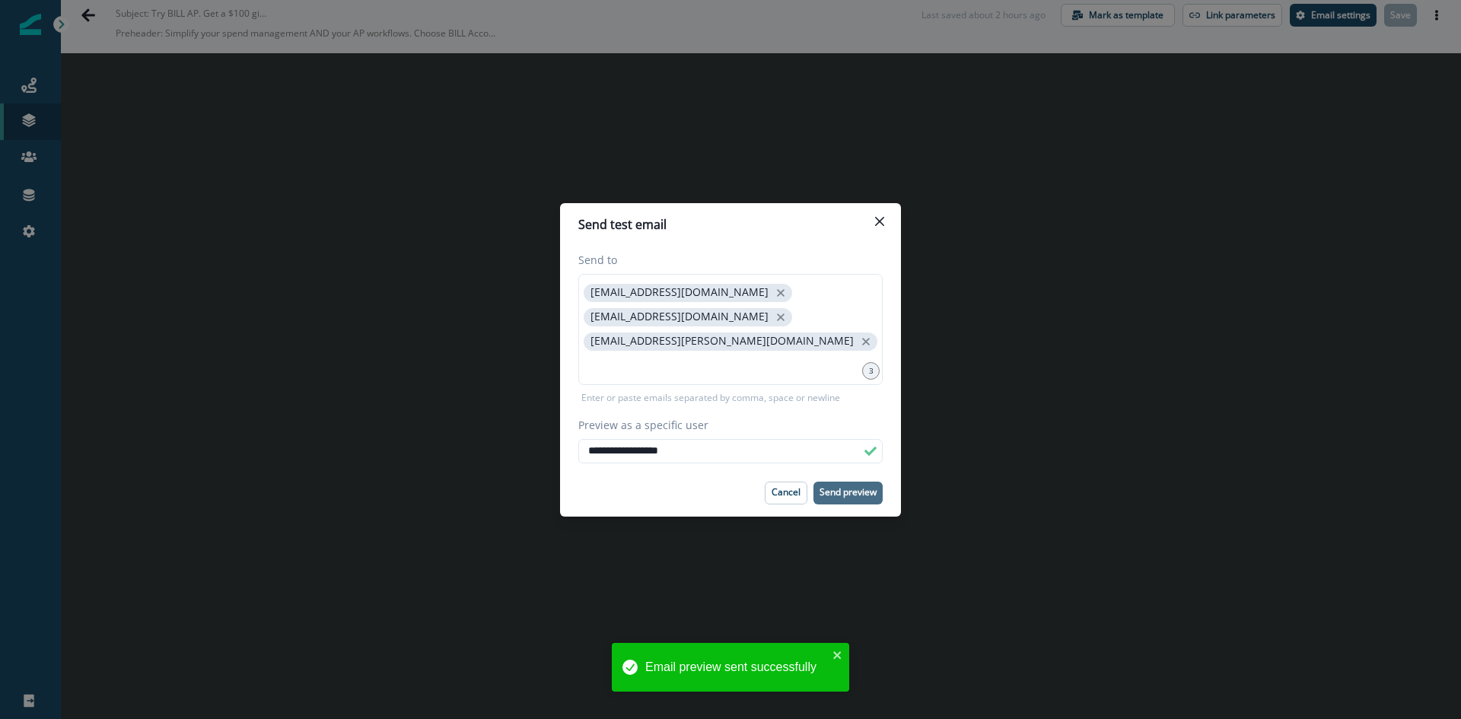
click at [411, 235] on div "**********" at bounding box center [730, 359] width 1461 height 719
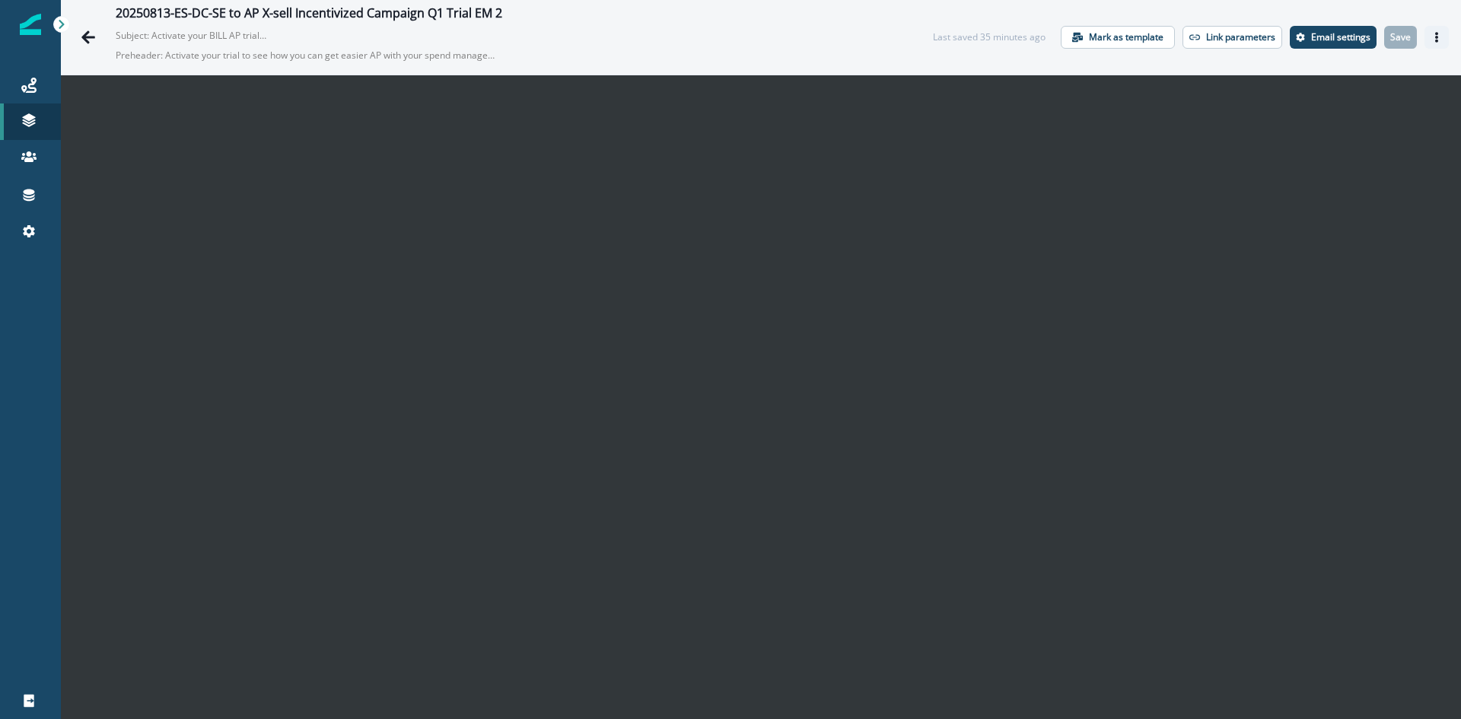
click at [1431, 37] on icon "Actions" at bounding box center [1436, 37] width 11 height 11
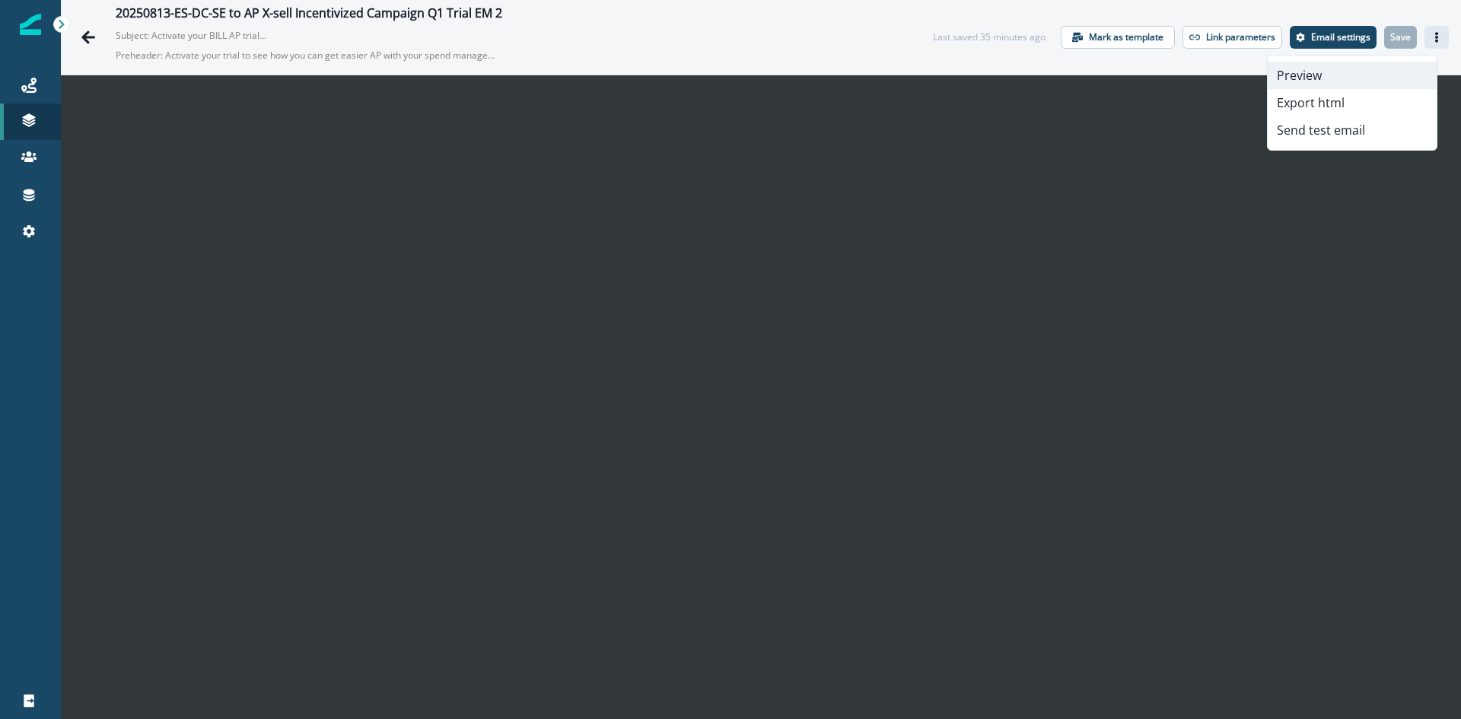
click at [1299, 75] on button "Preview" at bounding box center [1351, 75] width 169 height 27
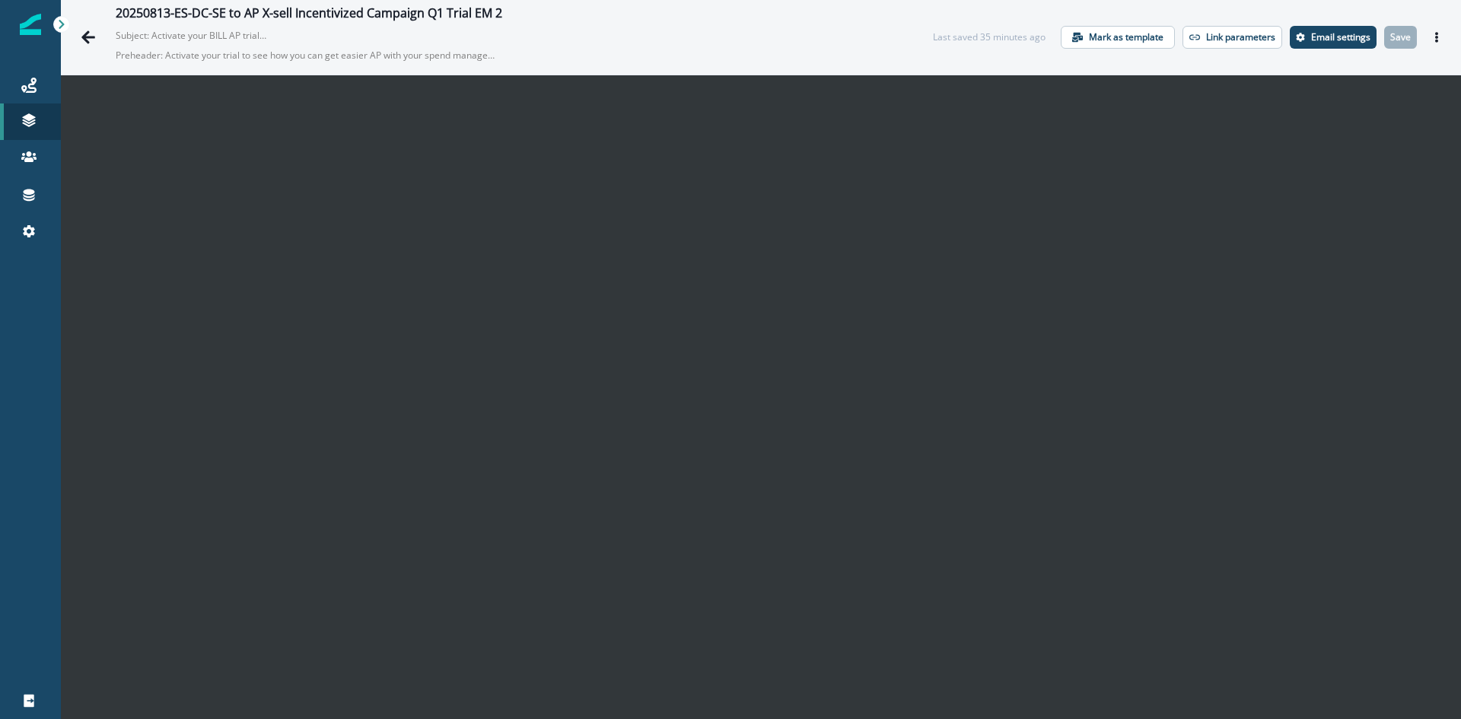
scroll to position [22, 0]
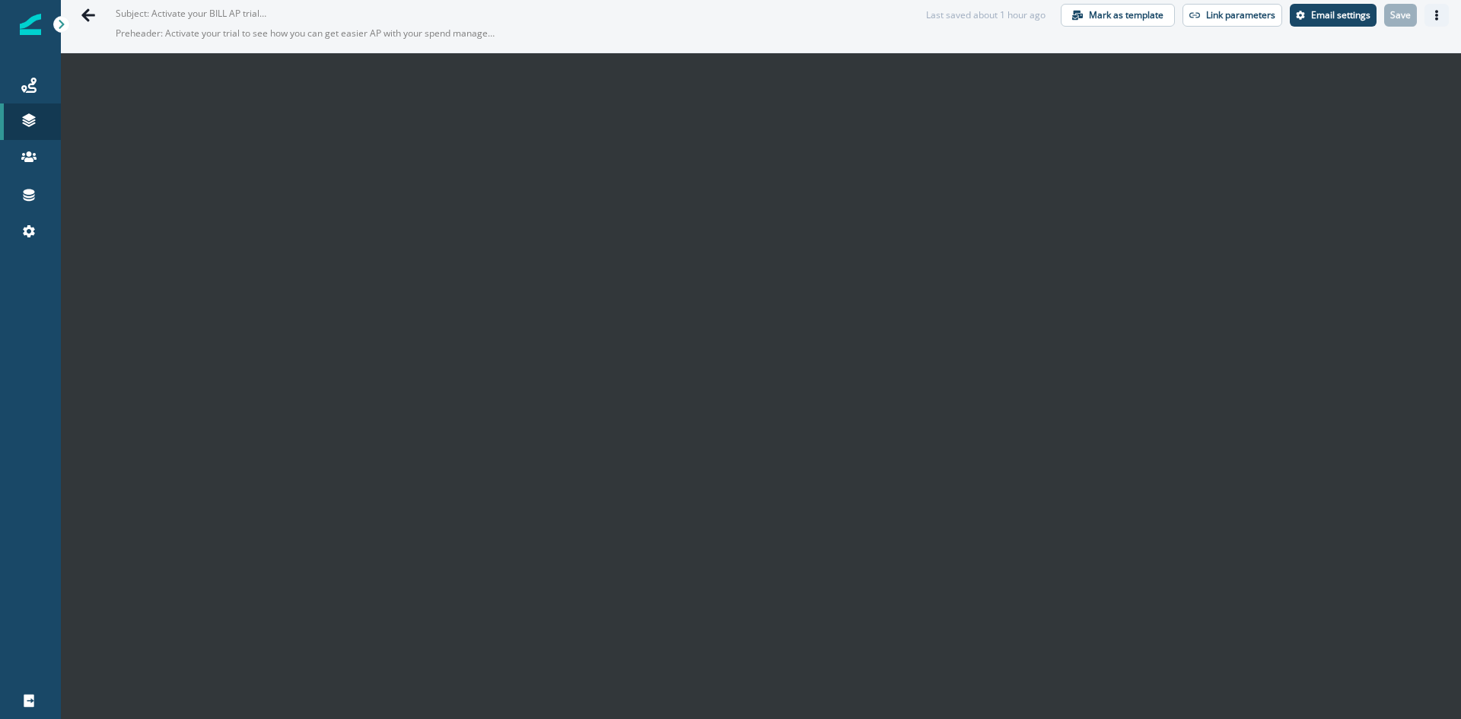
click at [1431, 16] on icon "Actions" at bounding box center [1436, 15] width 11 height 11
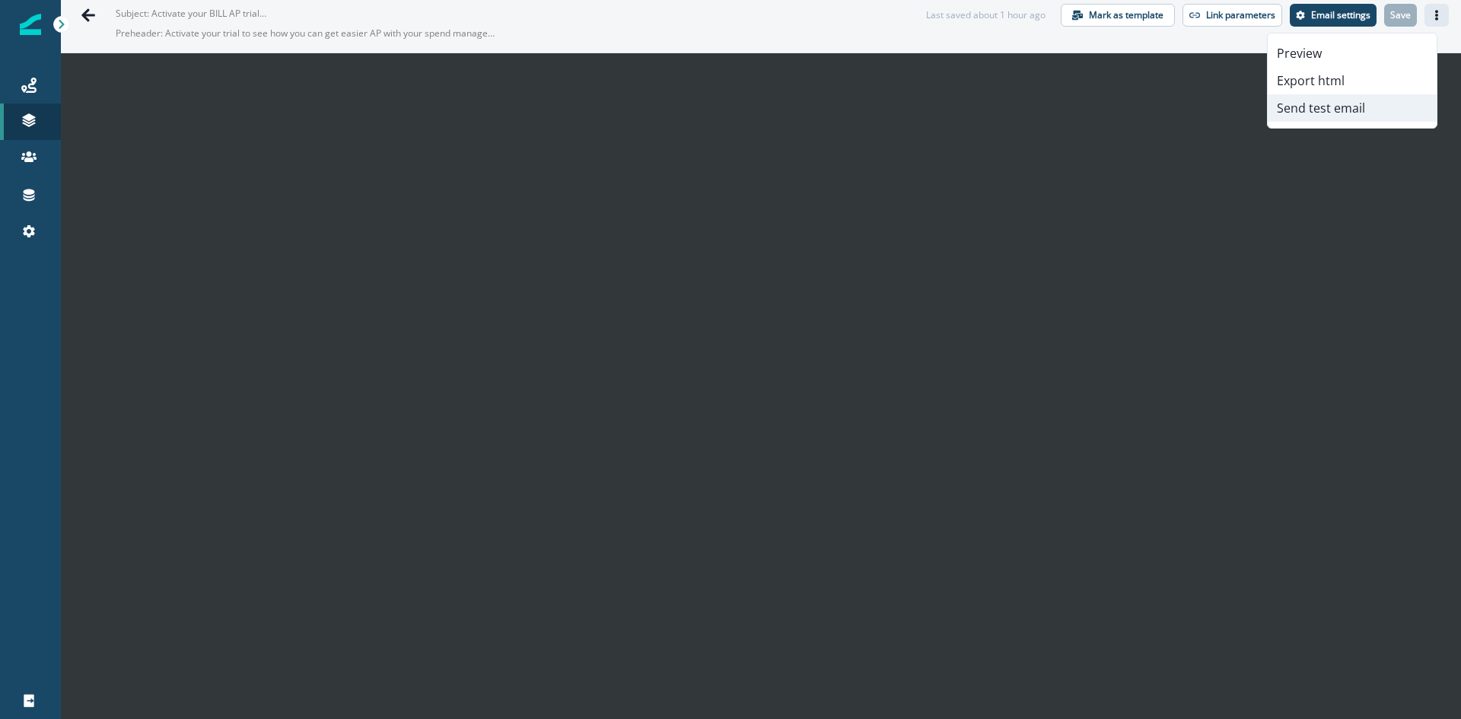
click at [1285, 118] on button "Send test email" at bounding box center [1351, 107] width 169 height 27
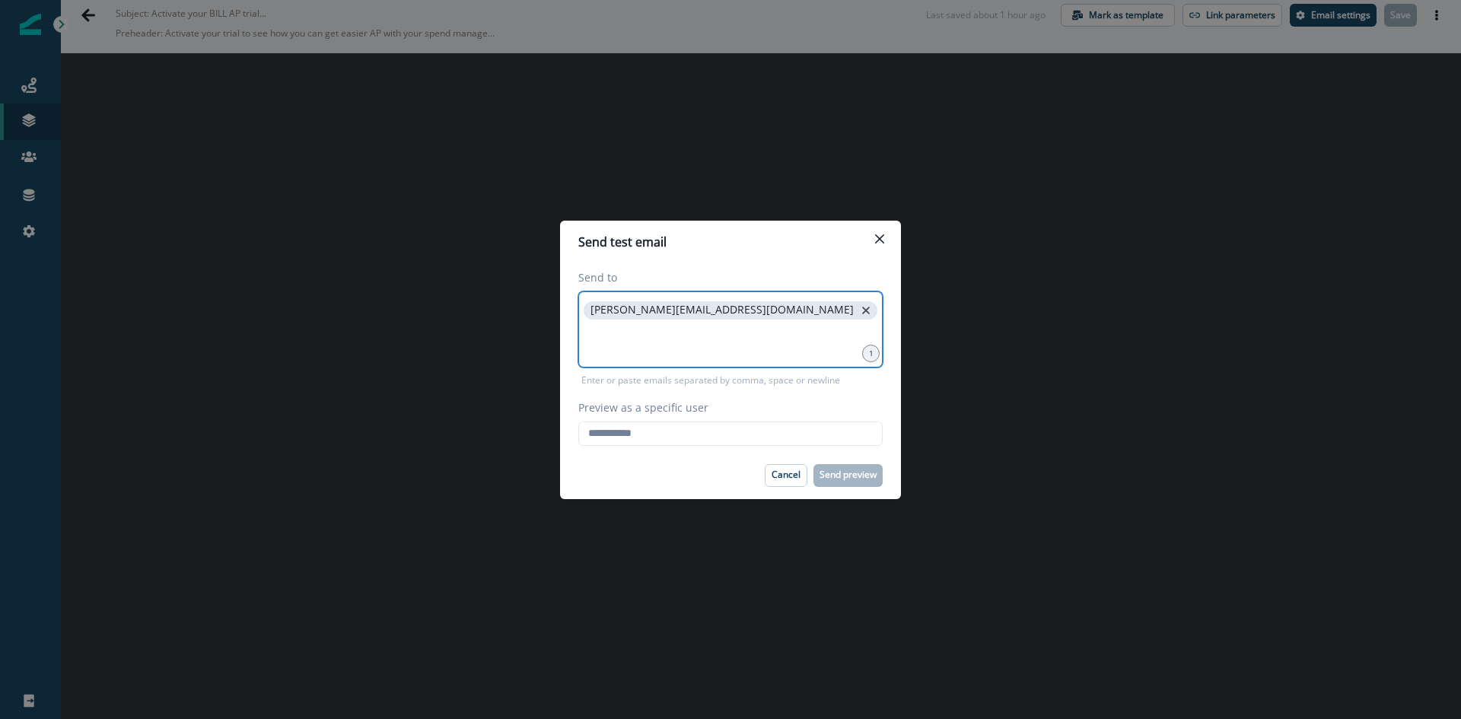
click at [862, 307] on icon "close" at bounding box center [866, 311] width 8 height 8
click at [701, 307] on input at bounding box center [730, 310] width 300 height 30
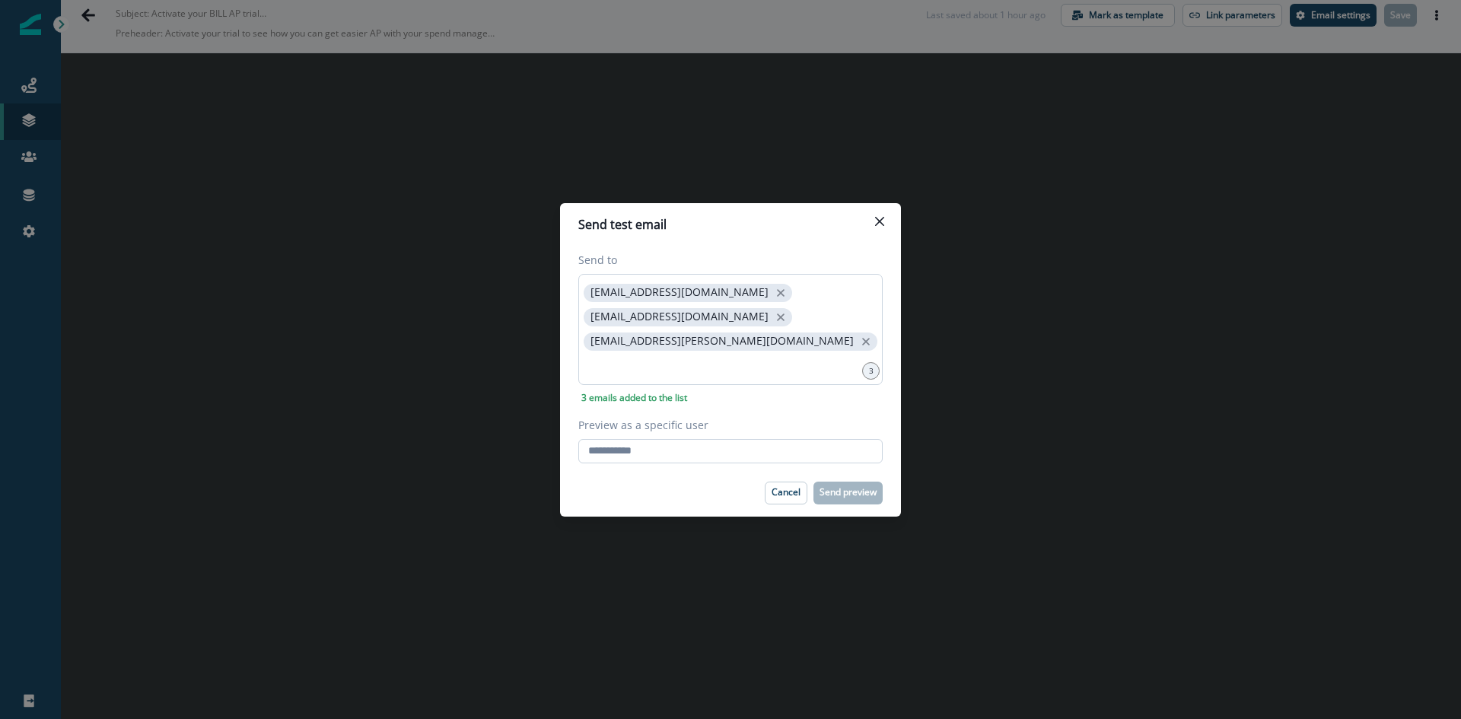
click at [640, 439] on input "Preview as a specific user" at bounding box center [730, 451] width 304 height 24
type input "**********"
click at [834, 486] on button "Send preview" at bounding box center [847, 493] width 69 height 23
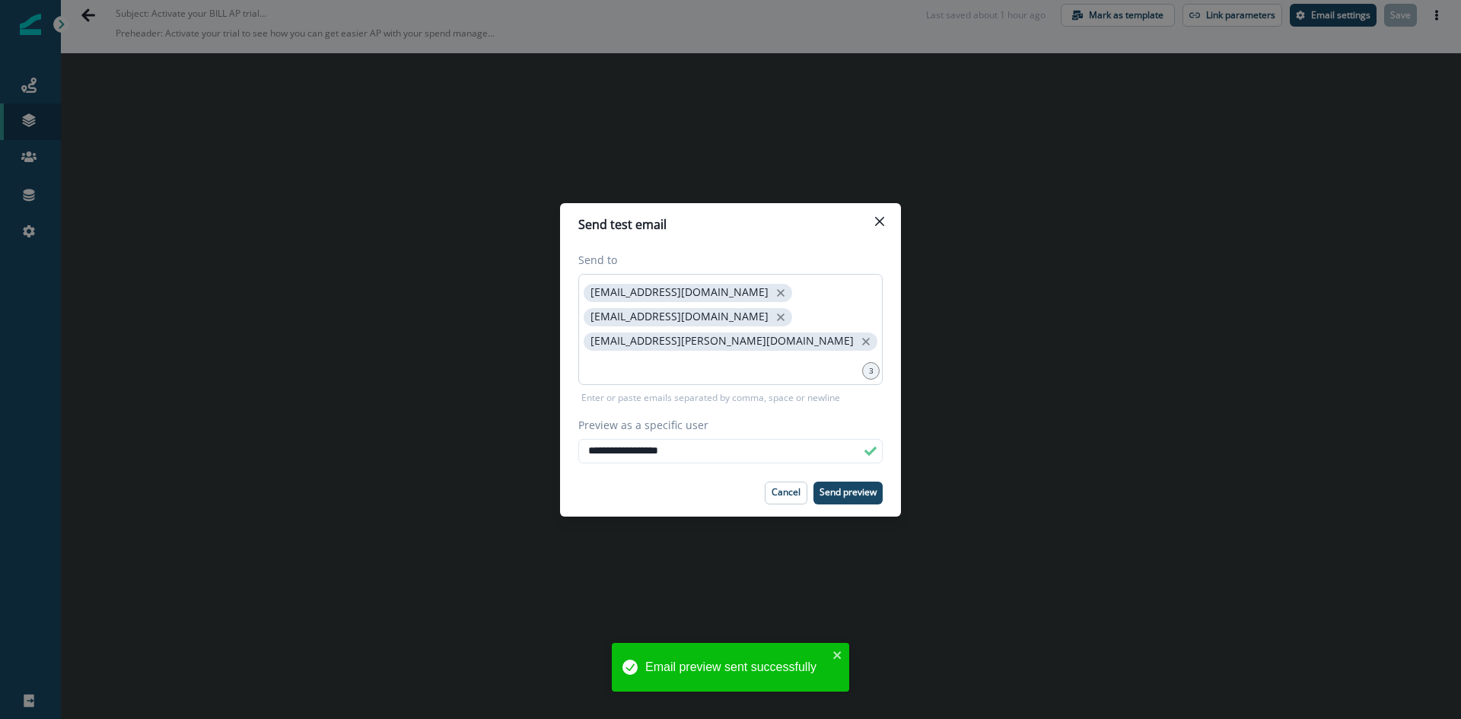
click at [362, 249] on div "**********" at bounding box center [730, 359] width 1461 height 719
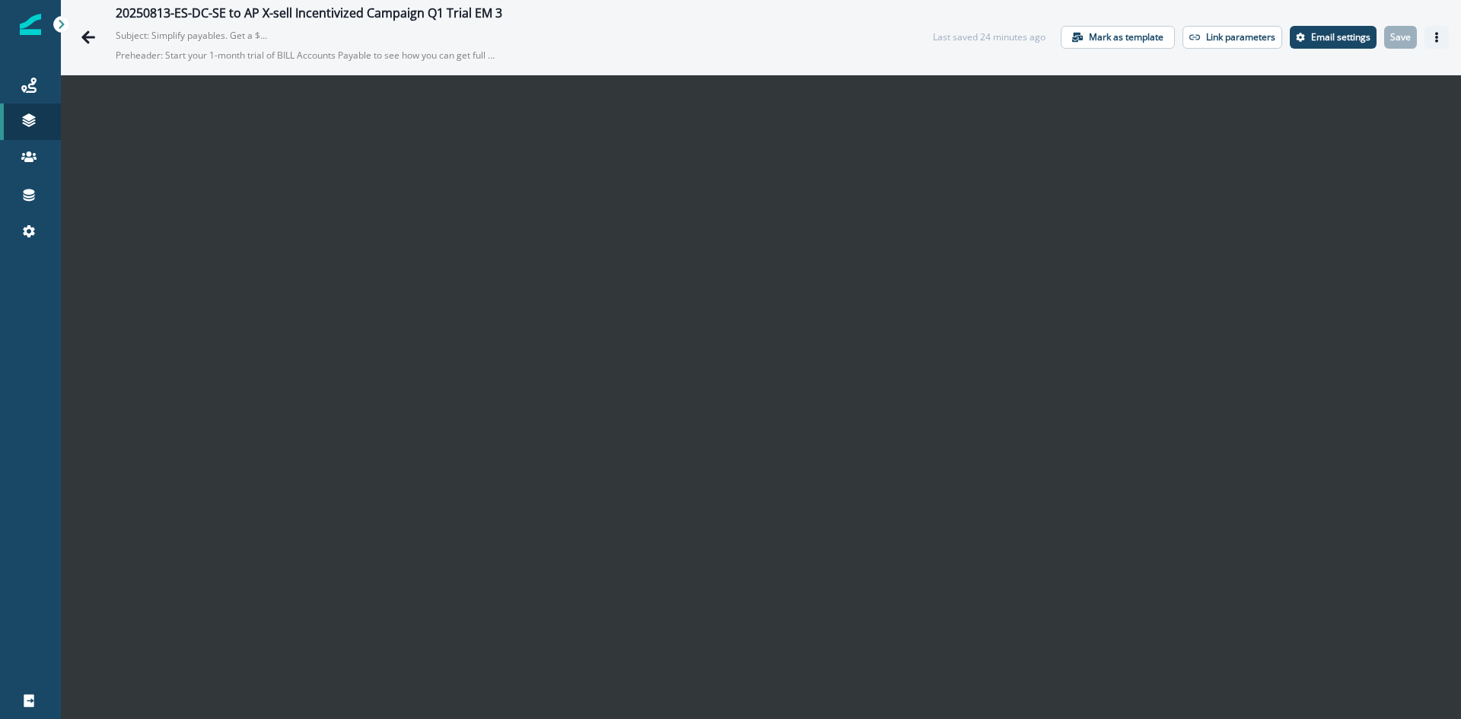
click at [1424, 33] on button "Actions" at bounding box center [1436, 37] width 24 height 23
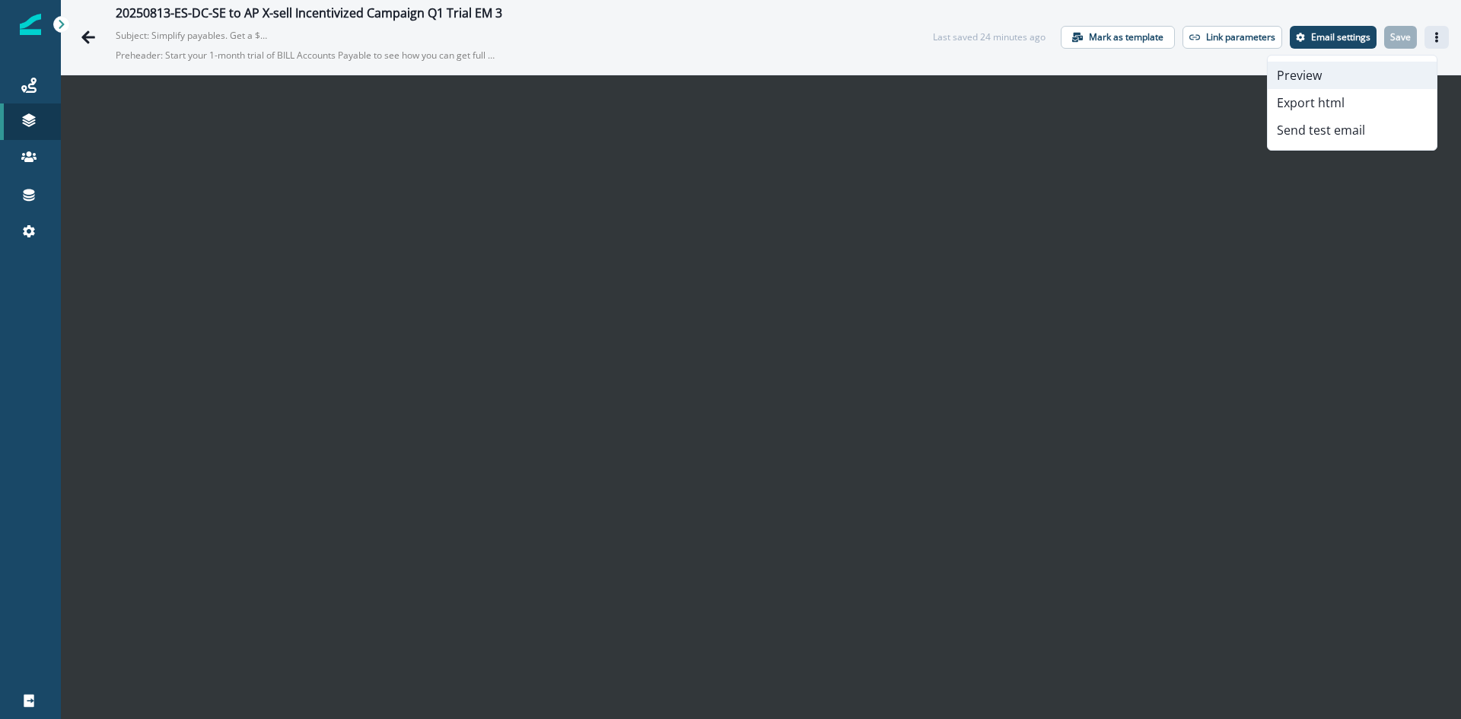
click at [1334, 73] on button "Preview" at bounding box center [1351, 75] width 169 height 27
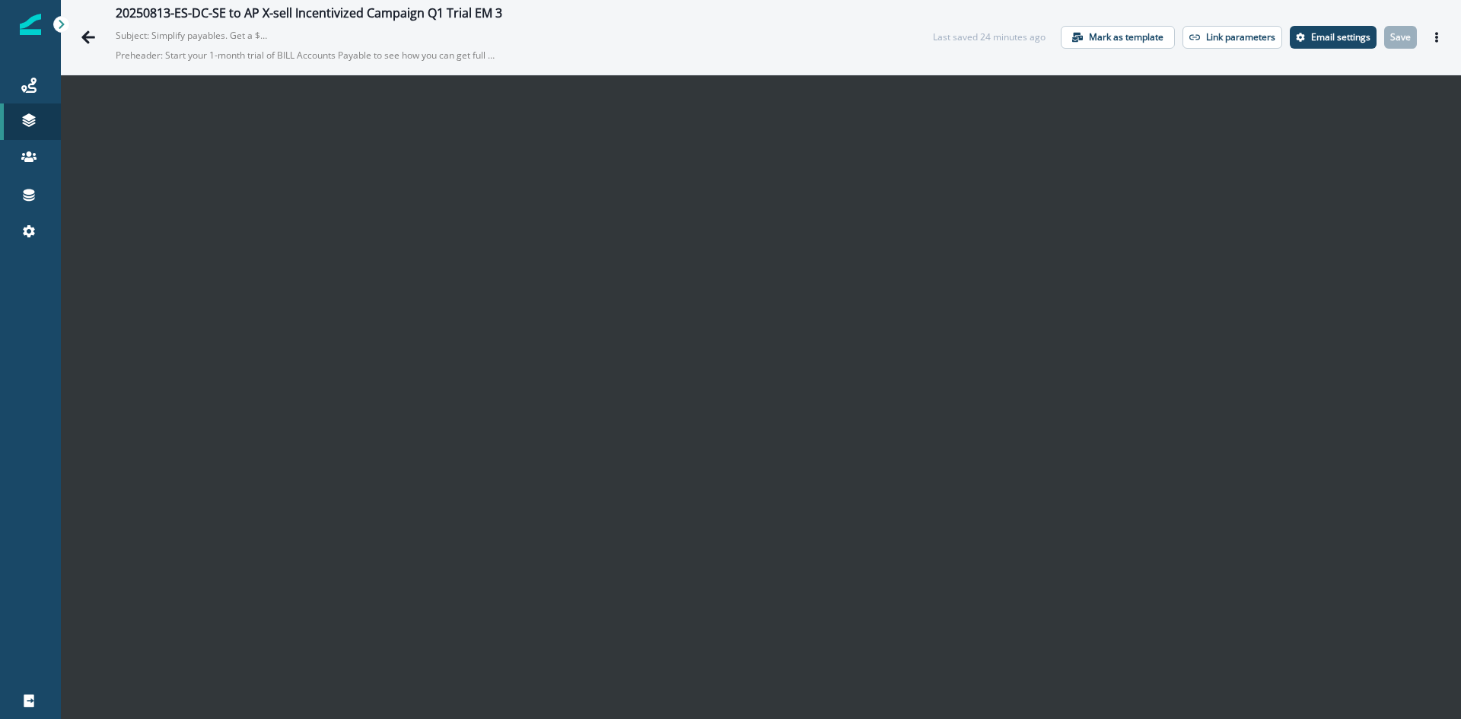
scroll to position [22, 0]
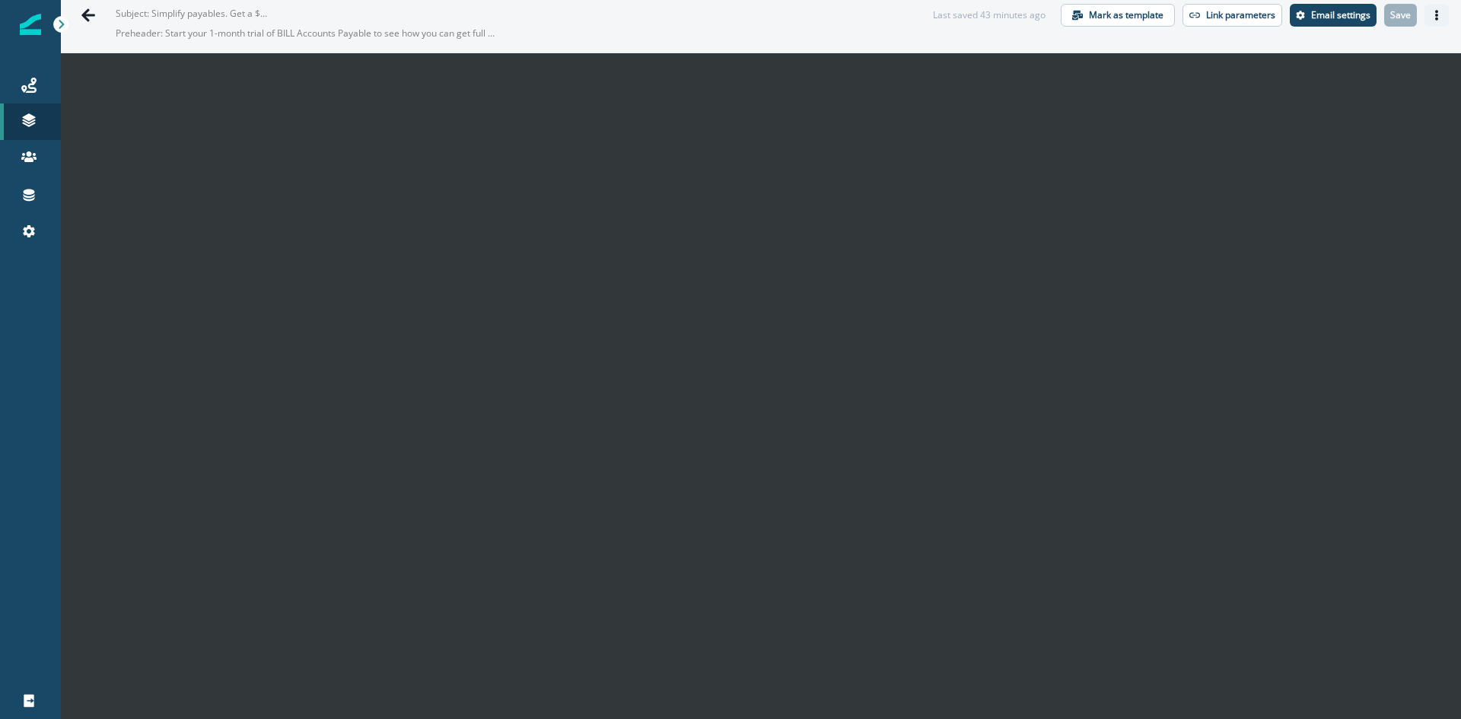
click at [1431, 11] on icon "Actions" at bounding box center [1436, 15] width 11 height 11
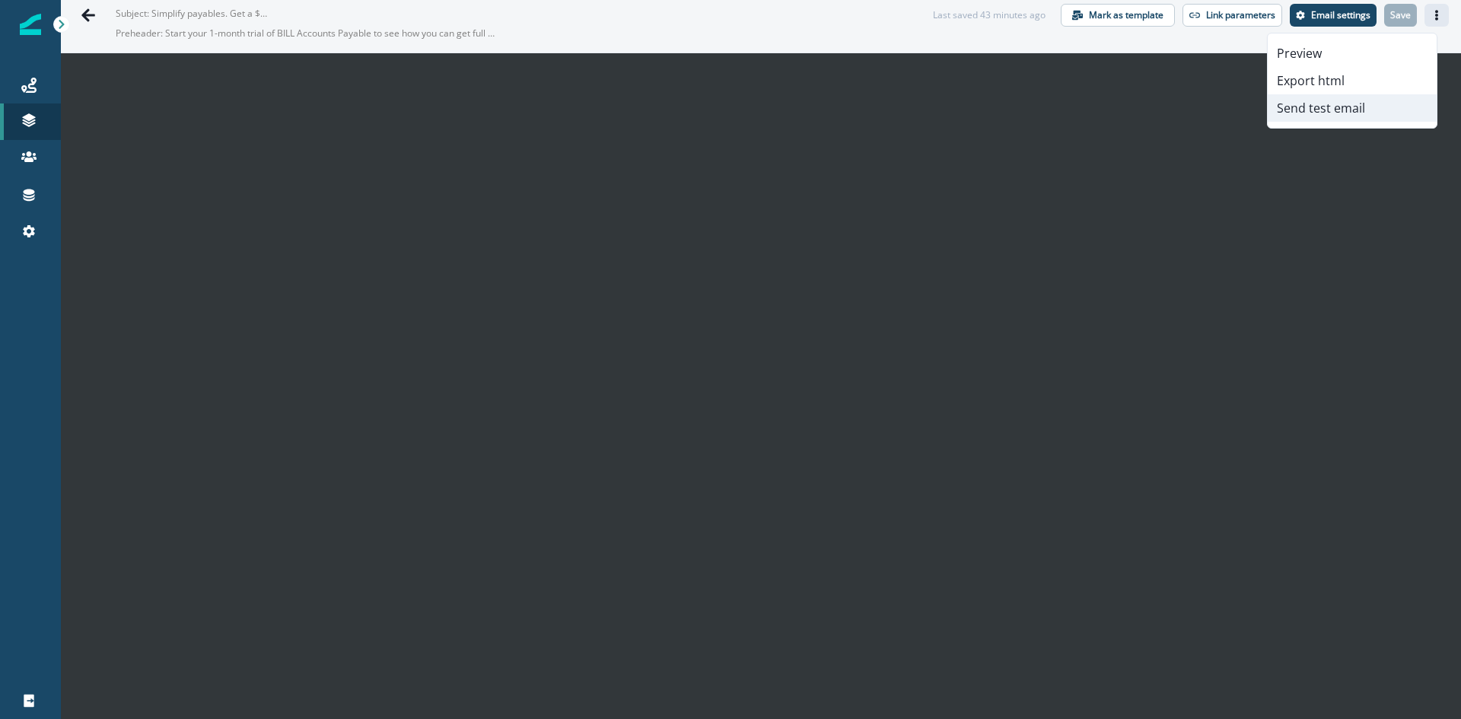
click at [1318, 110] on button "Send test email" at bounding box center [1351, 107] width 169 height 27
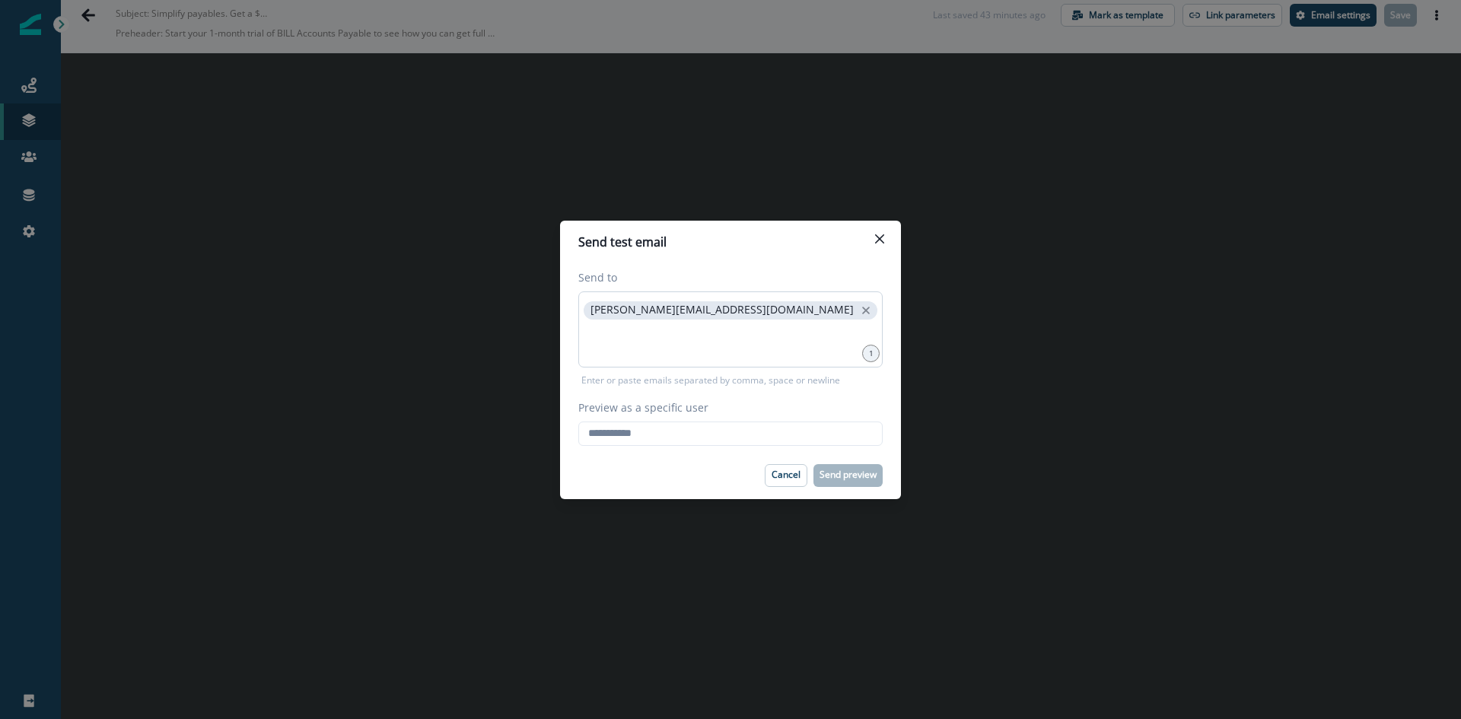
drag, startPoint x: 803, startPoint y: 295, endPoint x: 754, endPoint y: 296, distance: 48.7
click at [801, 295] on div "[PERSON_NAME][EMAIL_ADDRESS][DOMAIN_NAME]" at bounding box center [730, 329] width 304 height 76
click at [859, 307] on icon "close" at bounding box center [866, 311] width 14 height 14
click at [707, 308] on input at bounding box center [730, 310] width 300 height 30
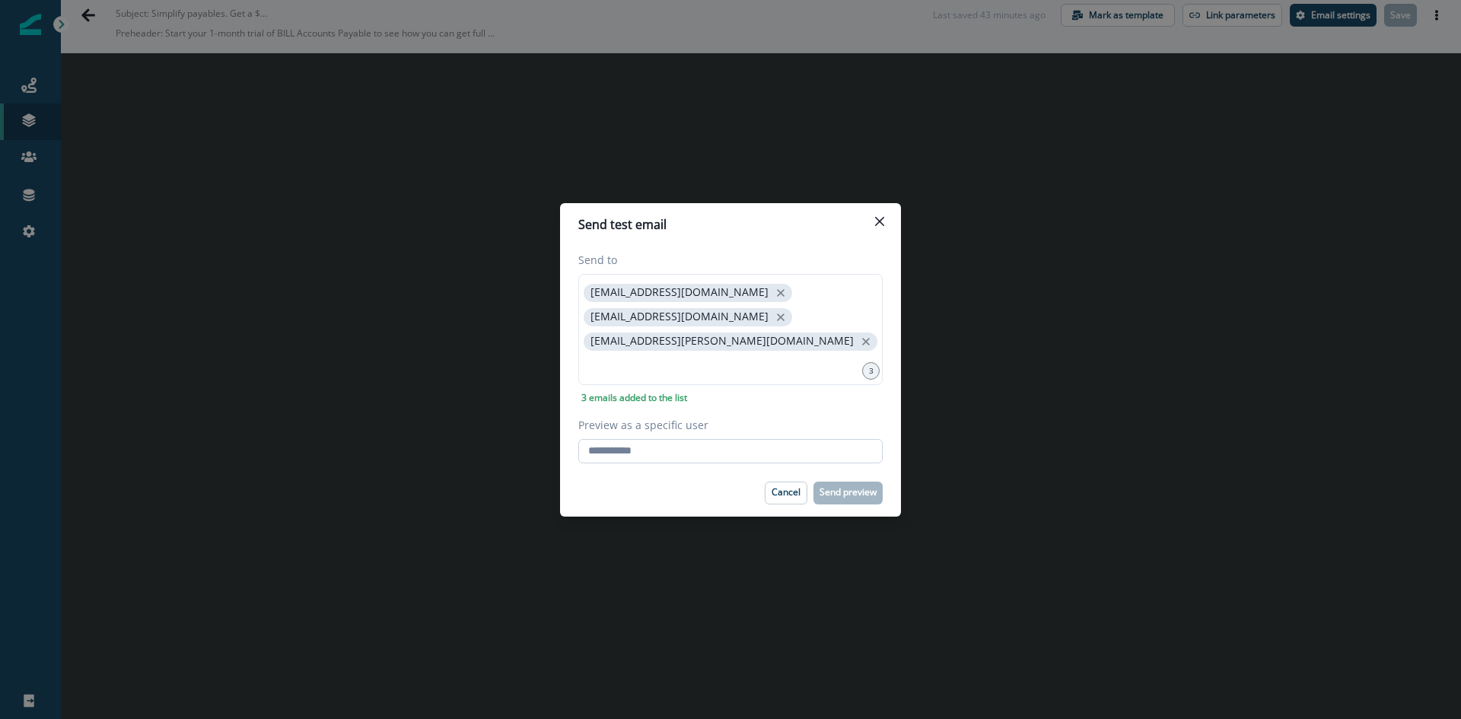
click at [648, 439] on input "Preview as a specific user" at bounding box center [730, 451] width 304 height 24
type input "**********"
click at [838, 487] on p "Send preview" at bounding box center [847, 492] width 57 height 11
click at [351, 303] on div "**********" at bounding box center [730, 359] width 1461 height 719
